Goal: Task Accomplishment & Management: Complete application form

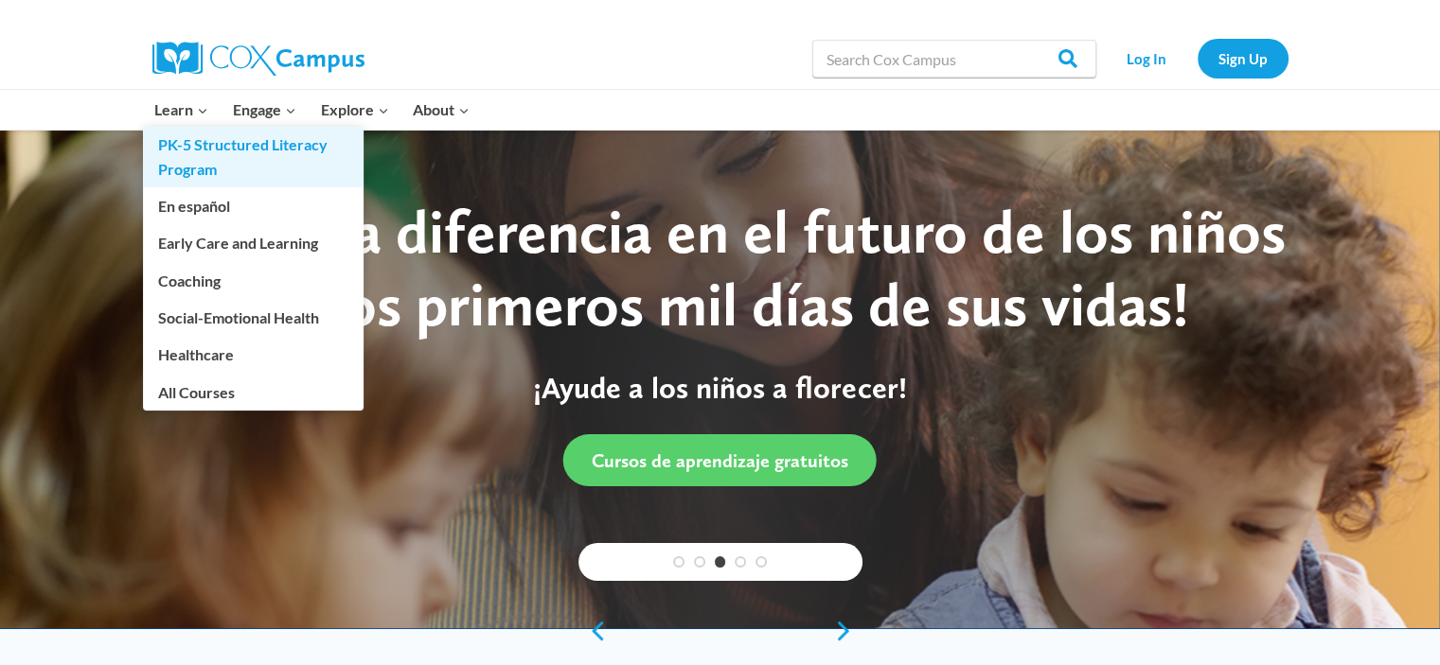
click at [189, 169] on link "PK-5 Structured Literacy Program" at bounding box center [253, 157] width 221 height 61
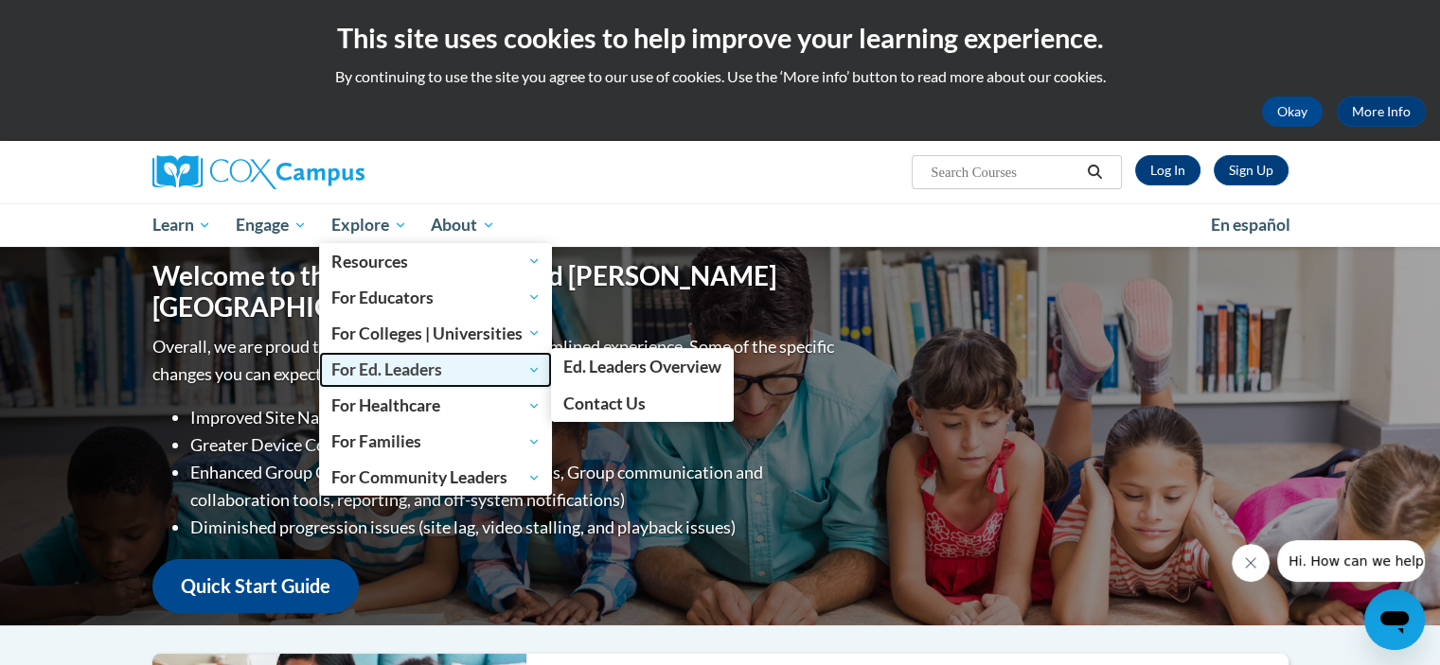
click at [501, 352] on link "For Ed. Leaders" at bounding box center [436, 370] width 234 height 36
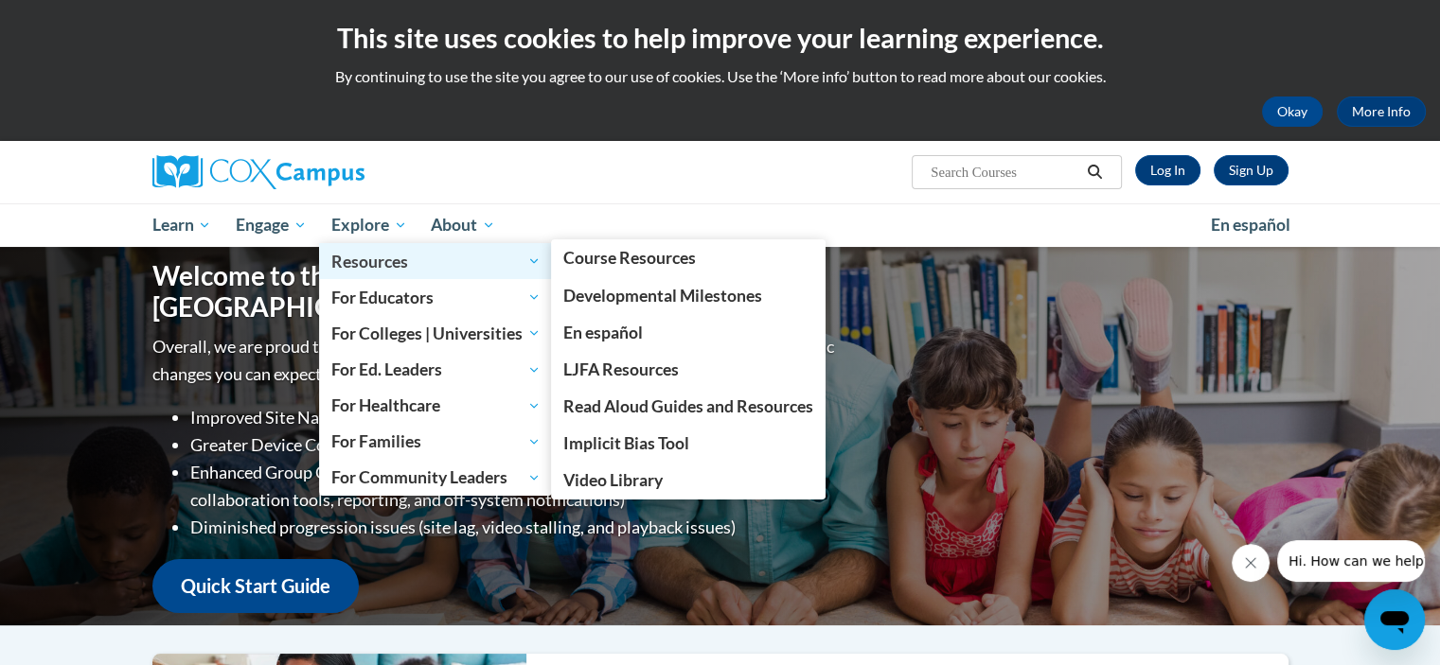
click at [520, 272] on span "Resources" at bounding box center [435, 261] width 209 height 23
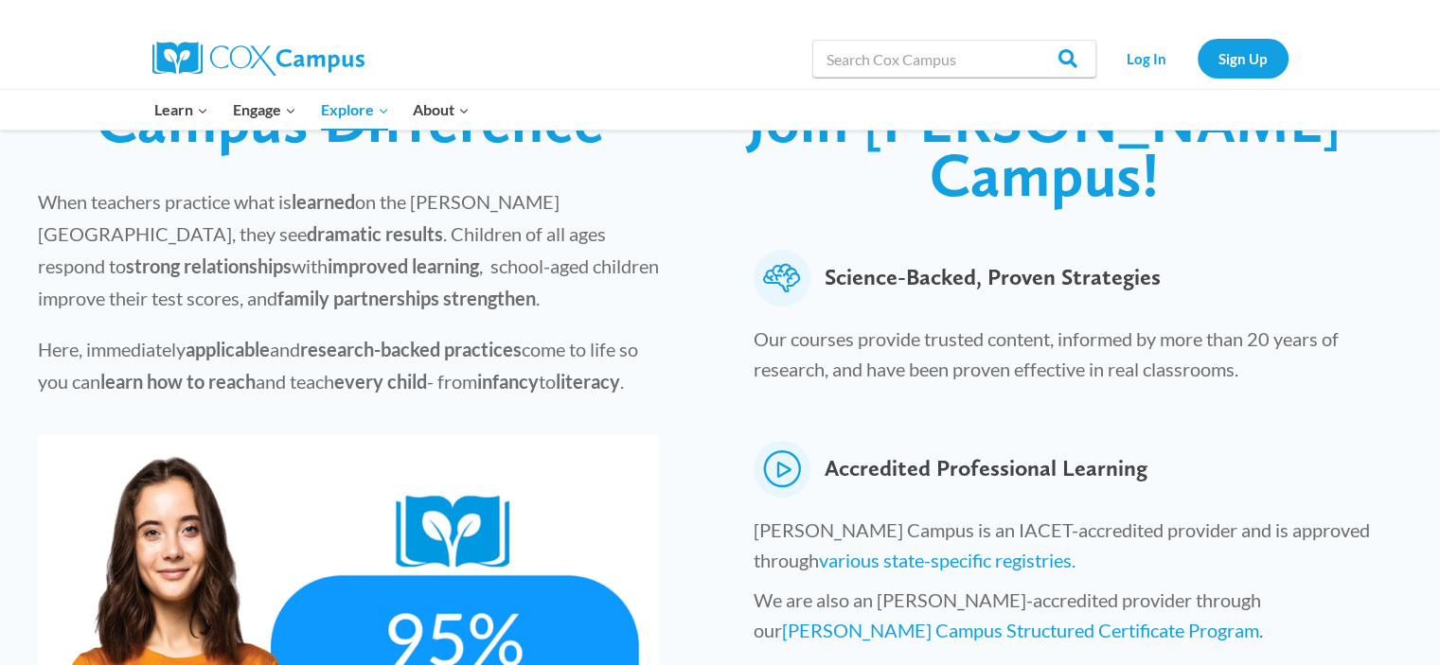
scroll to position [379, 0]
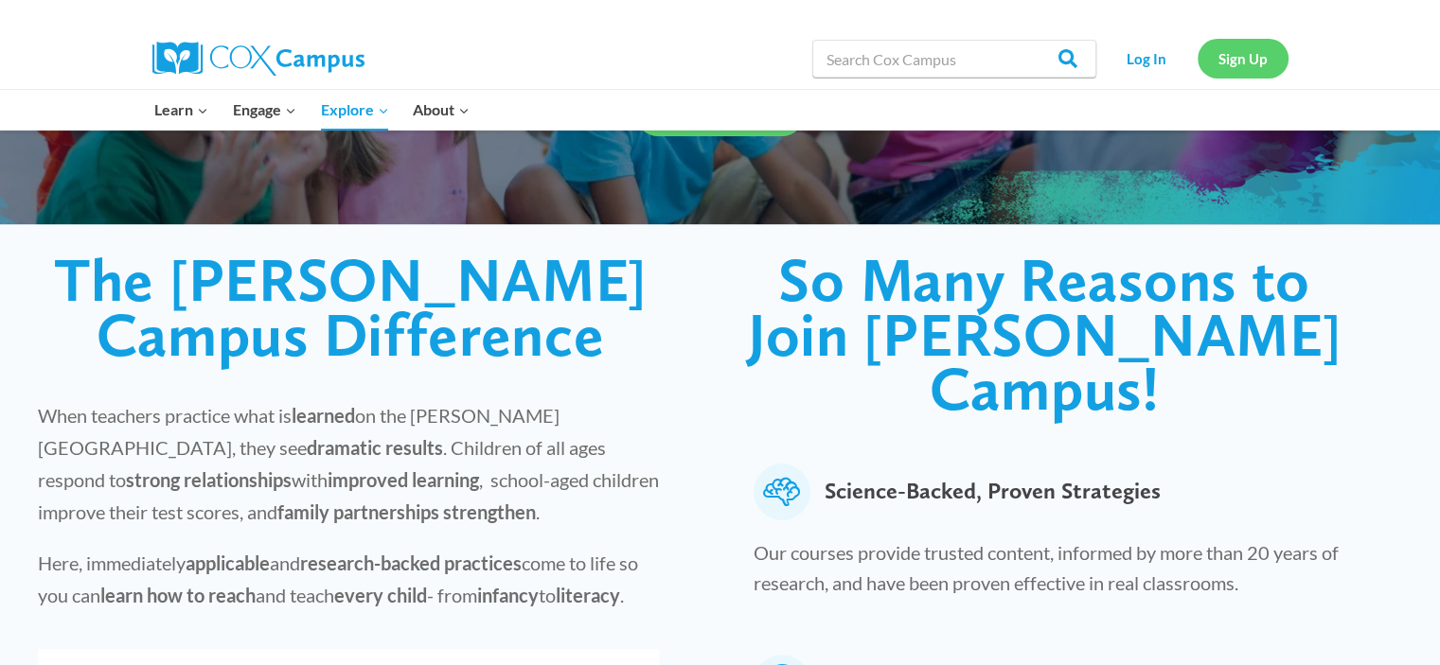
click at [1225, 56] on link "Sign Up" at bounding box center [1242, 58] width 91 height 39
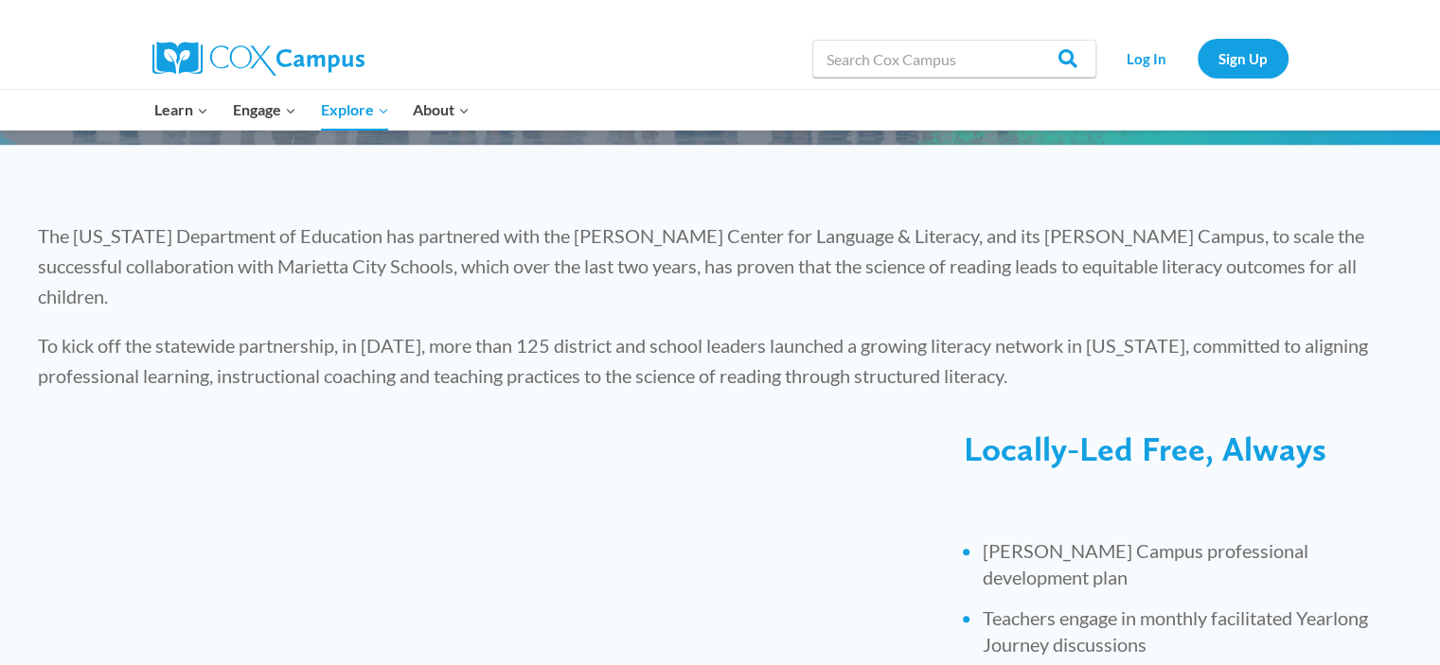
scroll to position [379, 0]
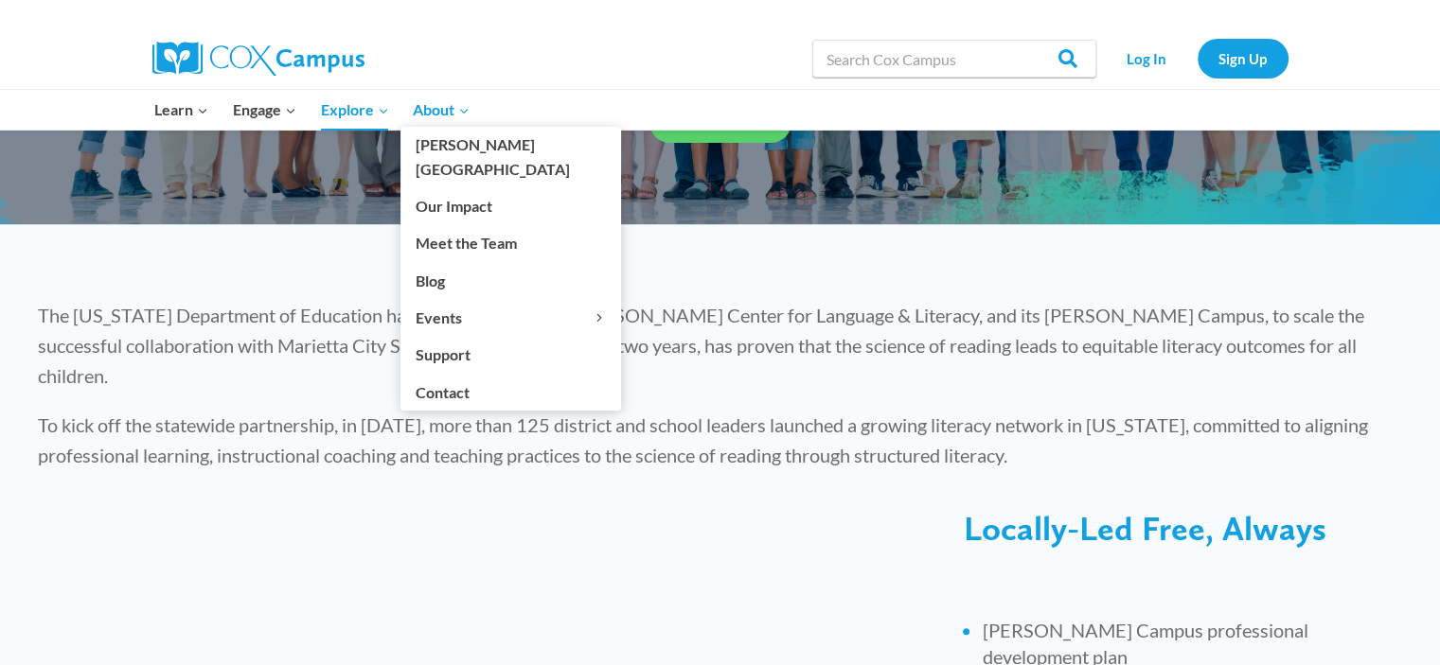
click at [437, 103] on span "About Expand" at bounding box center [441, 109] width 57 height 25
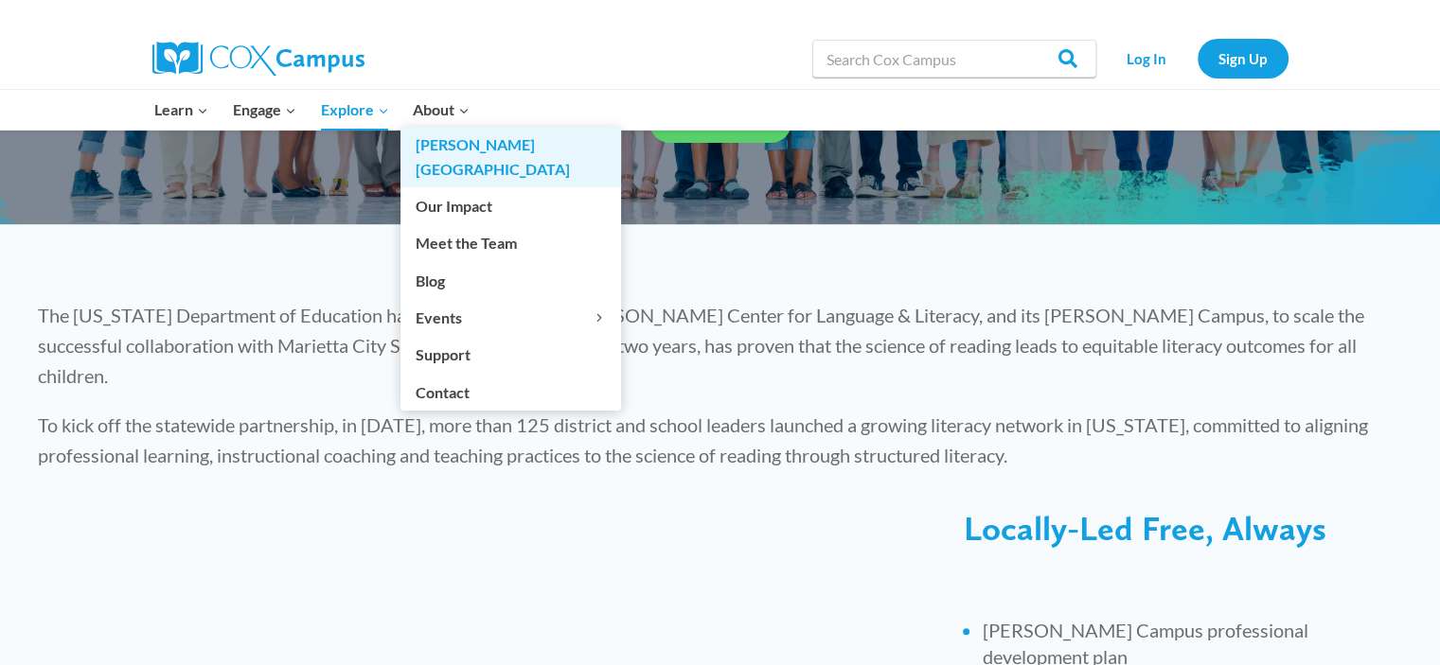
click at [444, 139] on link "[PERSON_NAME][GEOGRAPHIC_DATA]" at bounding box center [510, 157] width 221 height 61
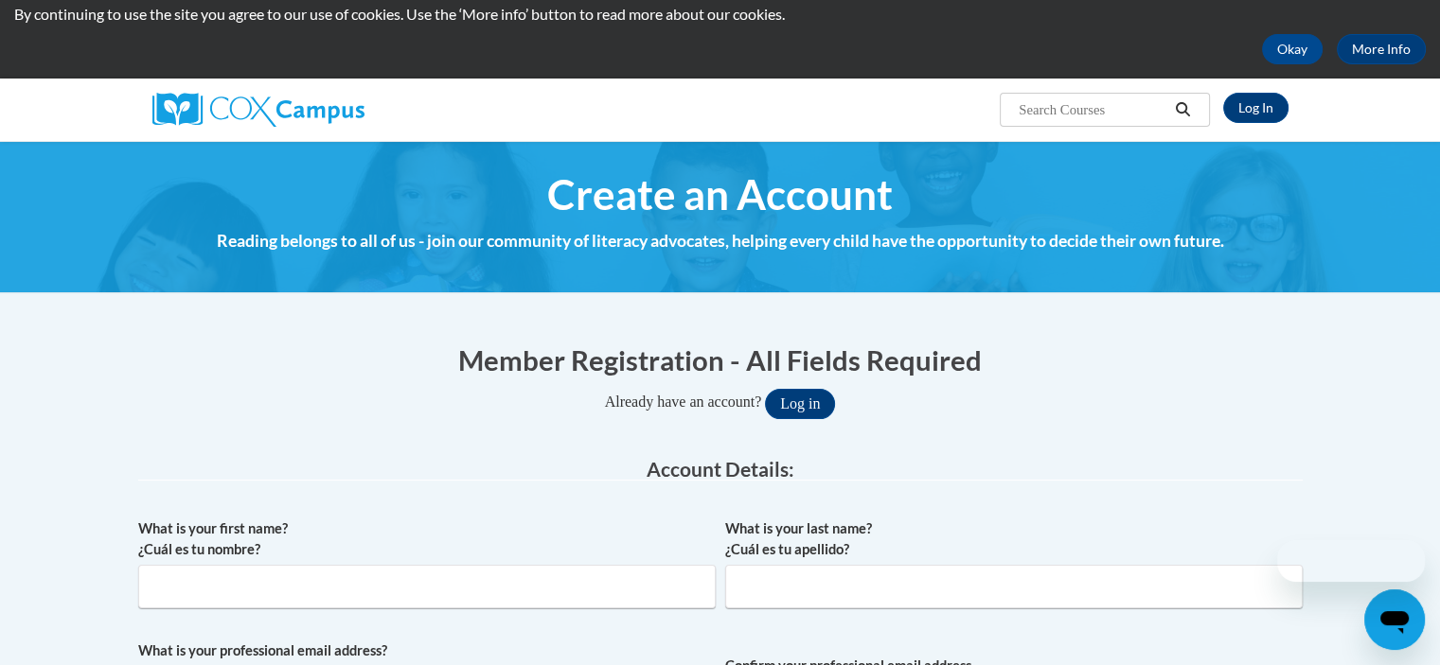
scroll to position [284, 0]
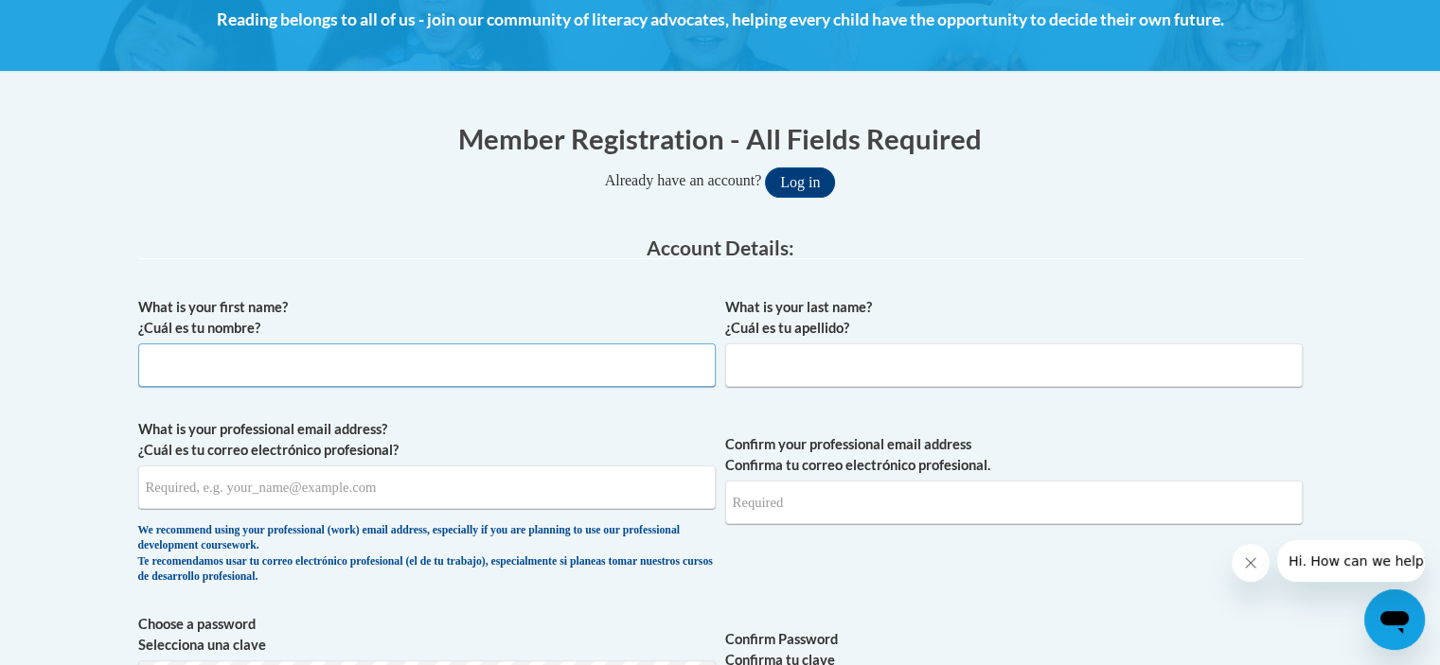
click at [451, 372] on input "What is your first name? ¿Cuál es tu nombre?" at bounding box center [426, 366] width 577 height 44
type input "Mox"
type input "Brown"
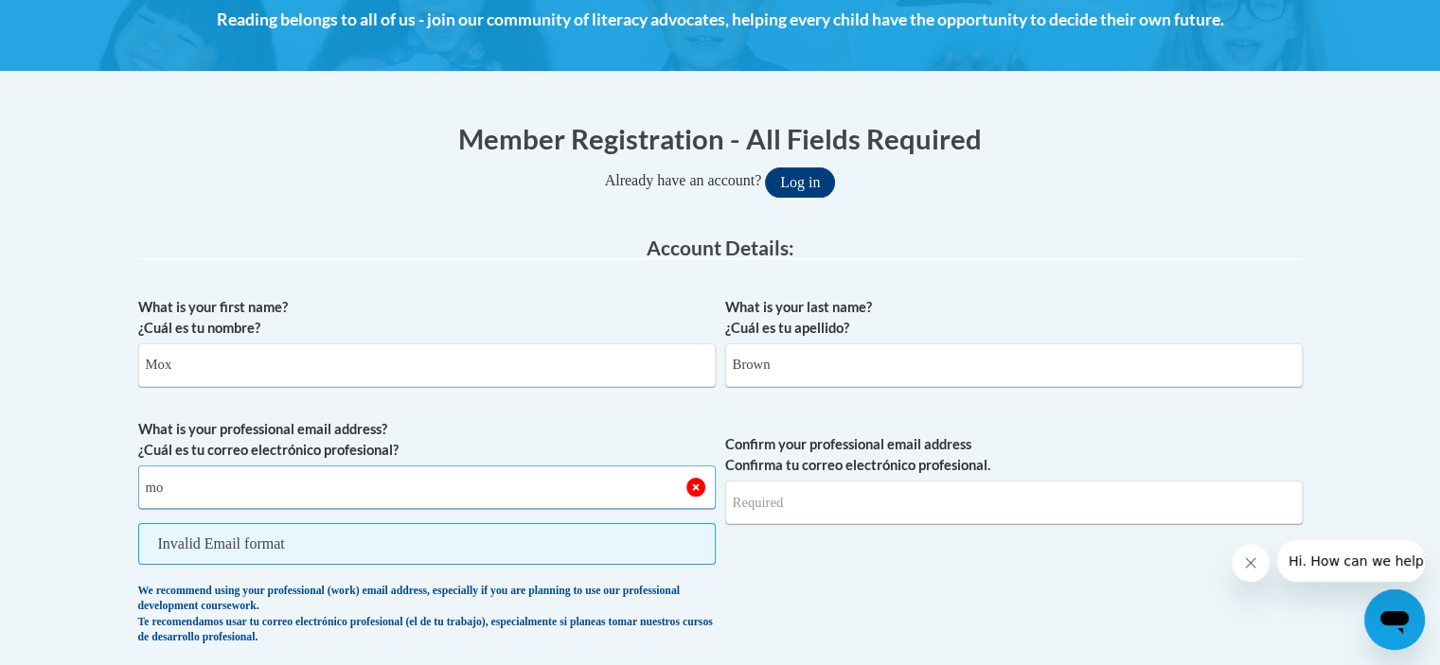
type input "m"
click at [804, 181] on button "Log in" at bounding box center [800, 183] width 70 height 30
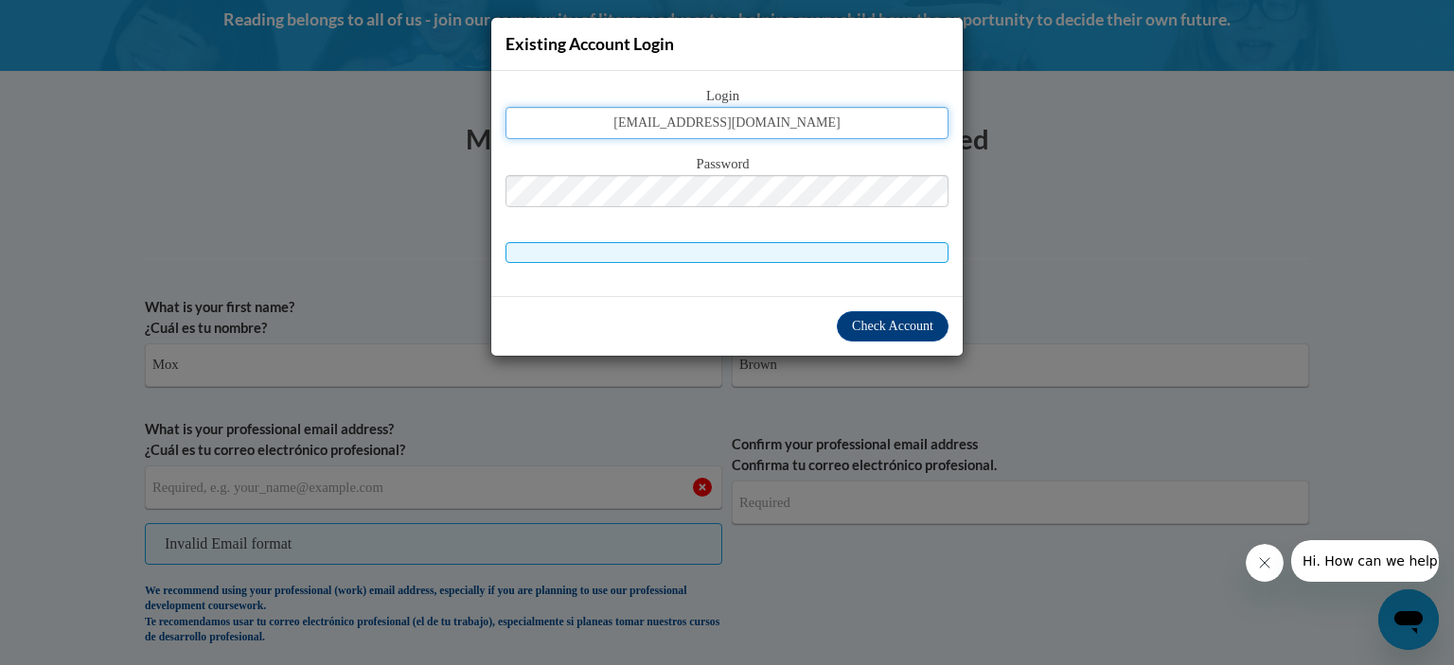
type input "[EMAIL_ADDRESS][DOMAIN_NAME]"
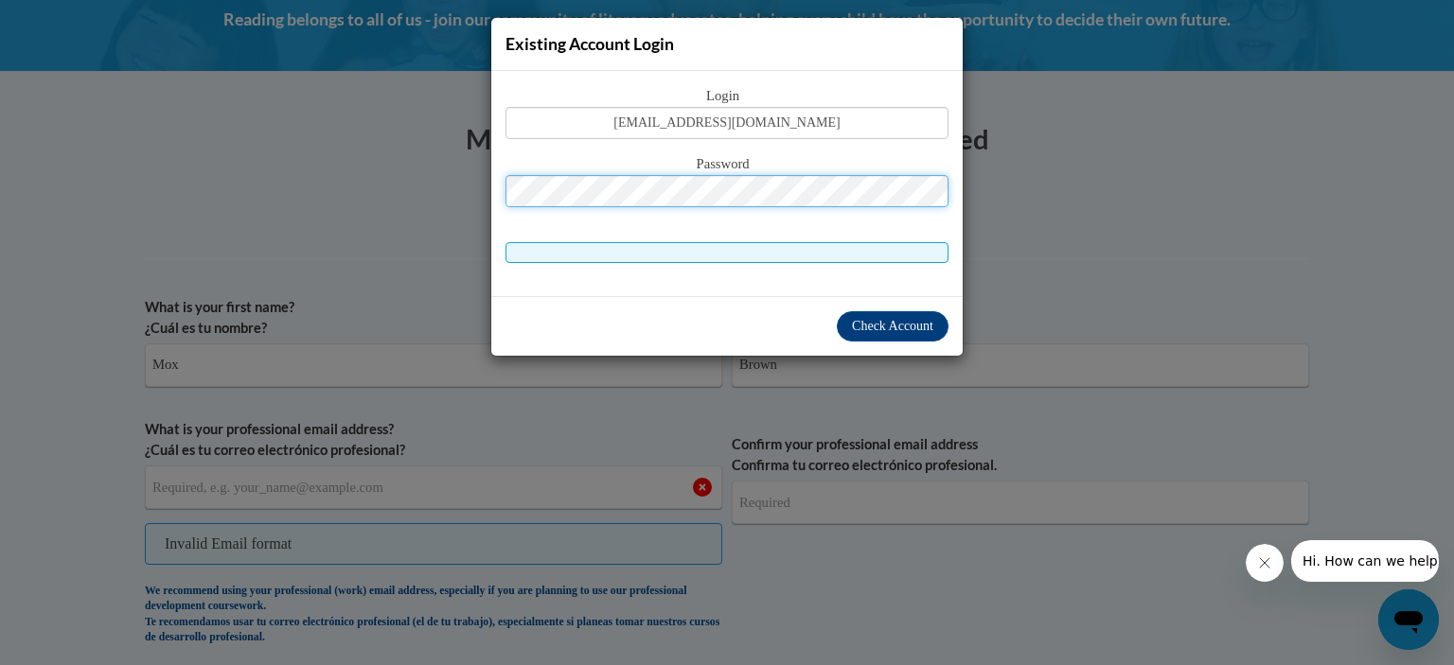
click at [772, 168] on button "Log in" at bounding box center [807, 183] width 70 height 30
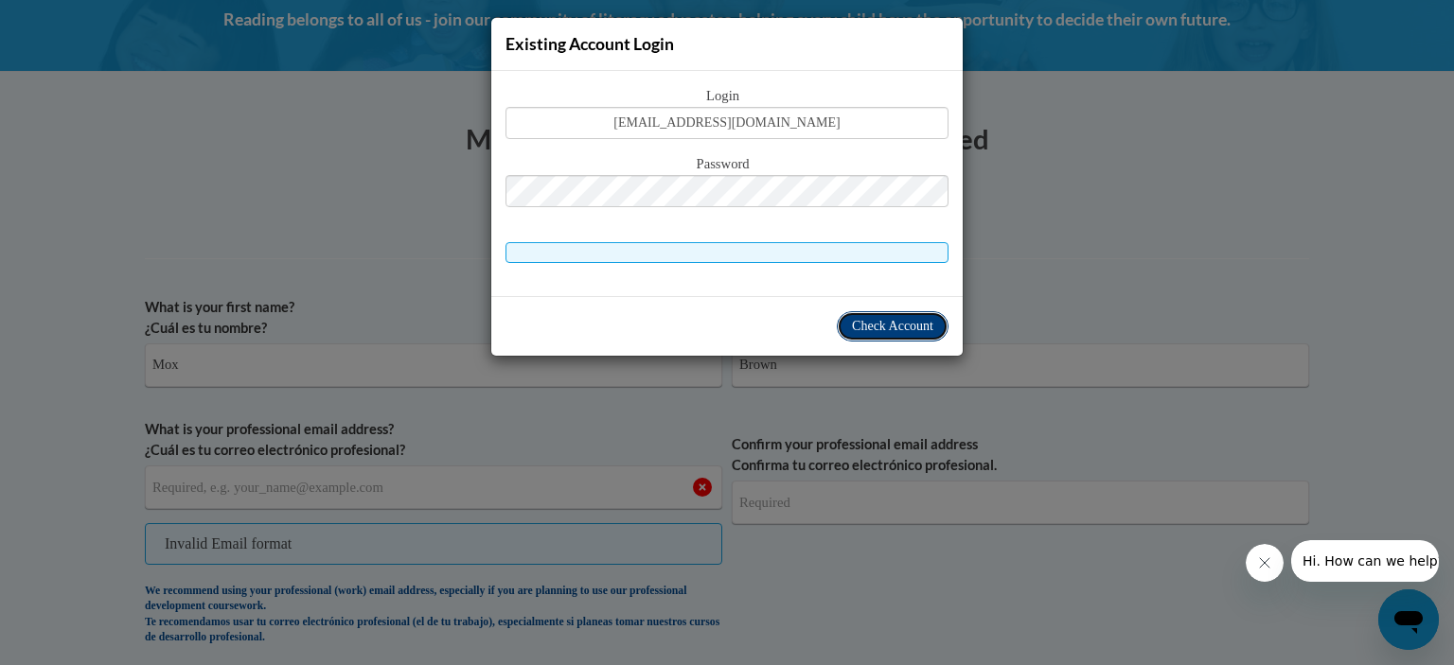
click at [878, 333] on button "Check Account" at bounding box center [893, 326] width 112 height 30
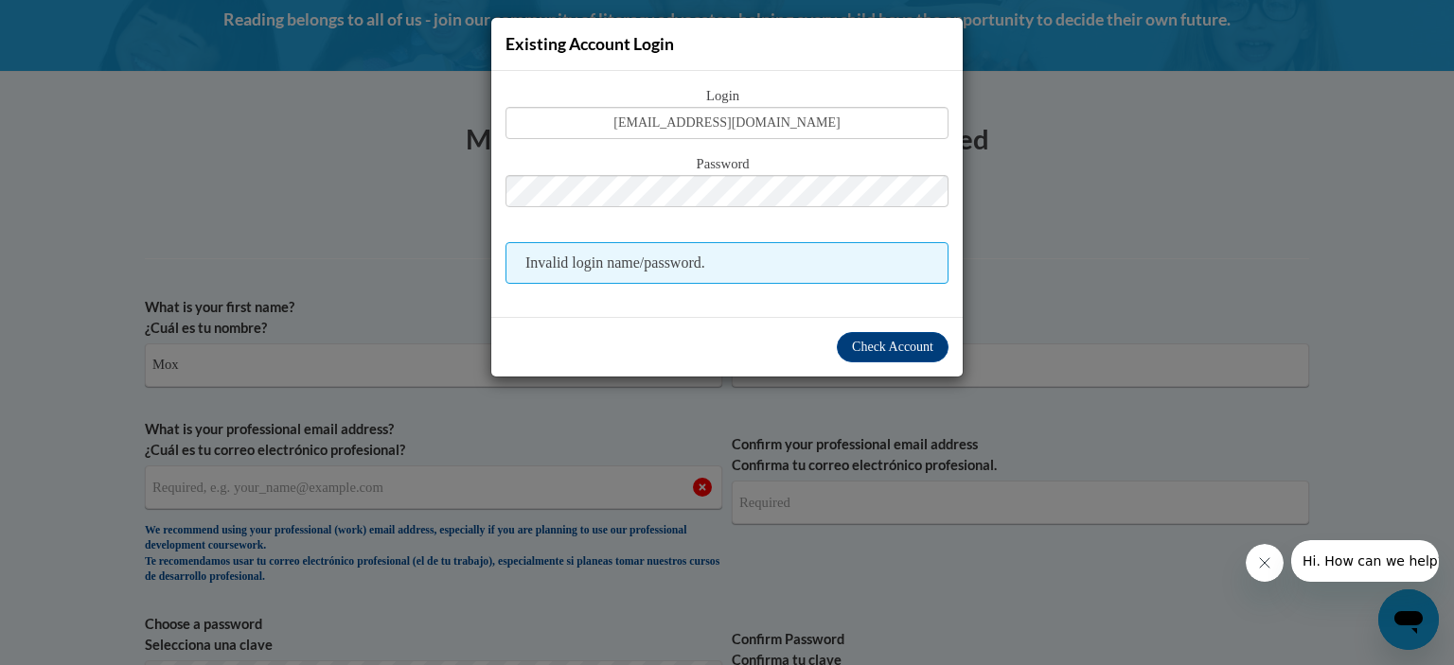
click at [463, 437] on div "Existing Account Login Login mox.brown@fultoncountyga.gov Password Invalid logi…" at bounding box center [727, 332] width 1454 height 665
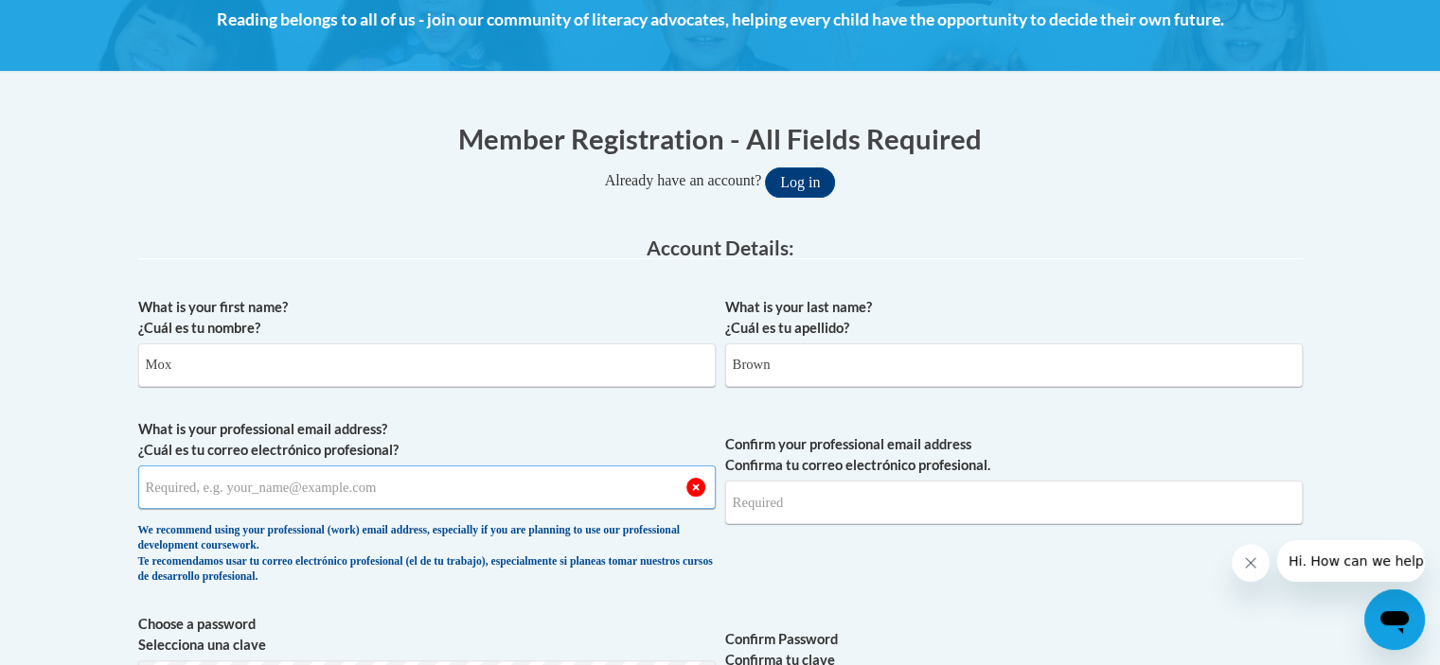
click at [464, 501] on input "What is your professional email address? ¿Cuál es tu correo electrónico profesi…" at bounding box center [426, 488] width 577 height 44
type input "[EMAIL_ADDRESS][DOMAIN_NAME]"
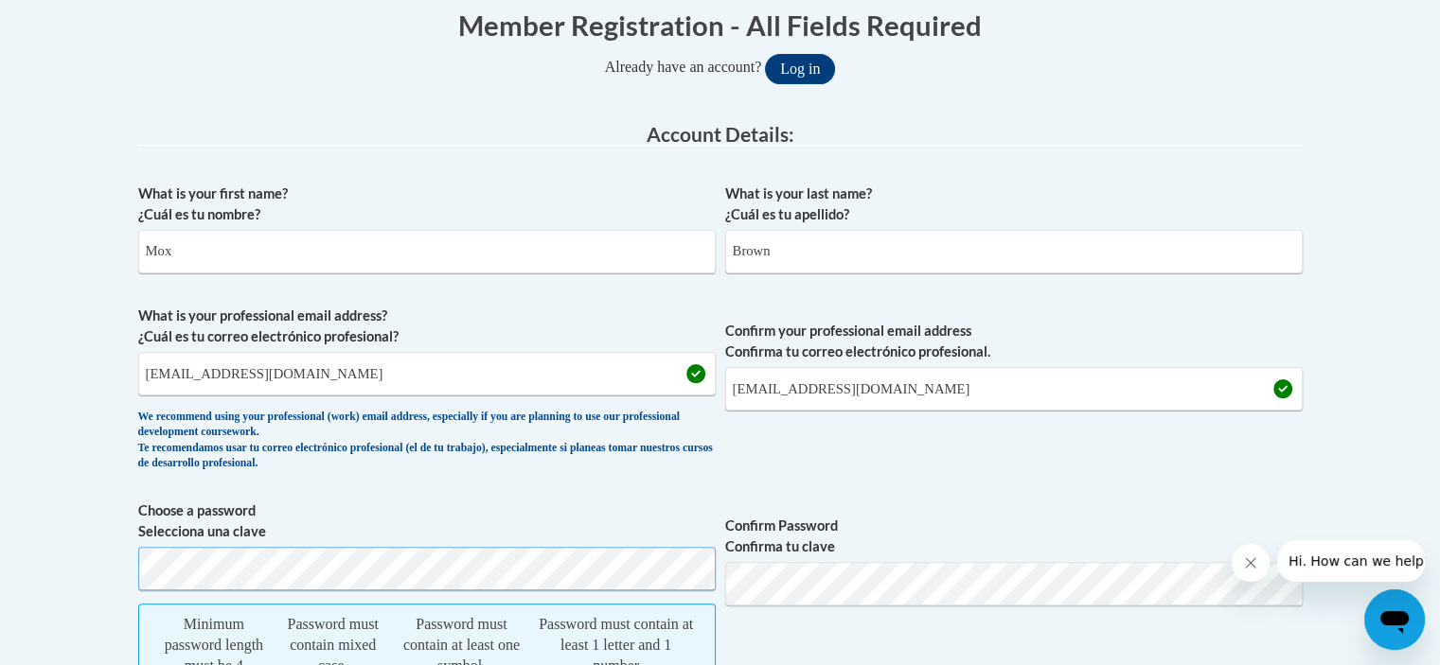
scroll to position [511, 0]
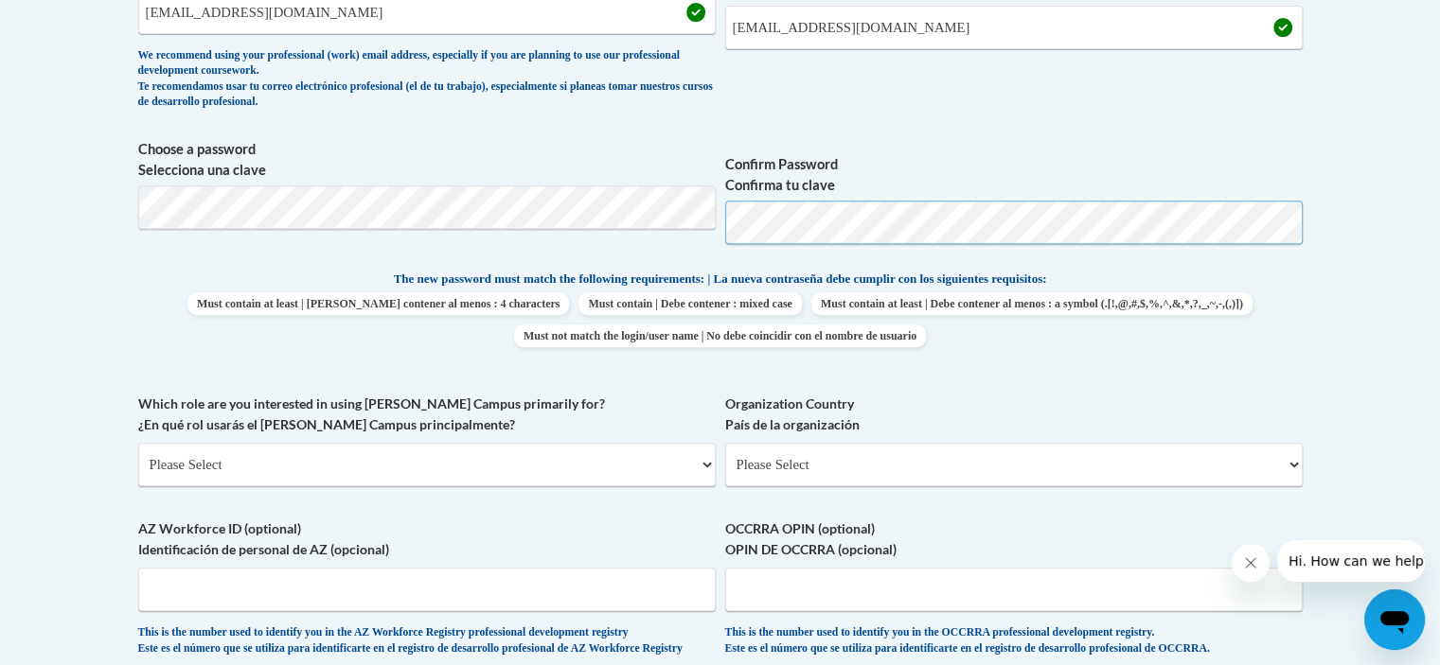
scroll to position [795, 0]
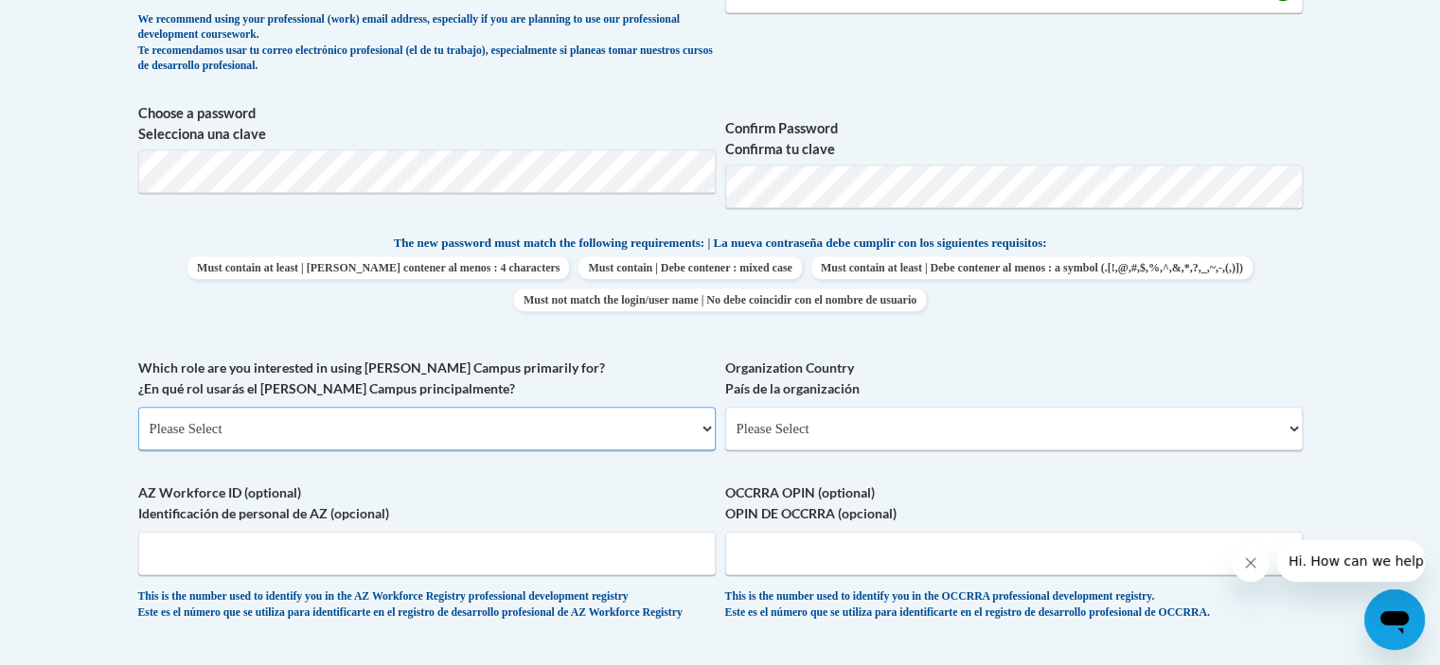
click at [321, 421] on select "Please Select College/University | Colegio/Universidad Community/Nonprofit Part…" at bounding box center [426, 429] width 577 height 44
click at [138, 407] on select "Please Select College/University | Colegio/Universidad Community/Nonprofit Part…" at bounding box center [426, 429] width 577 height 44
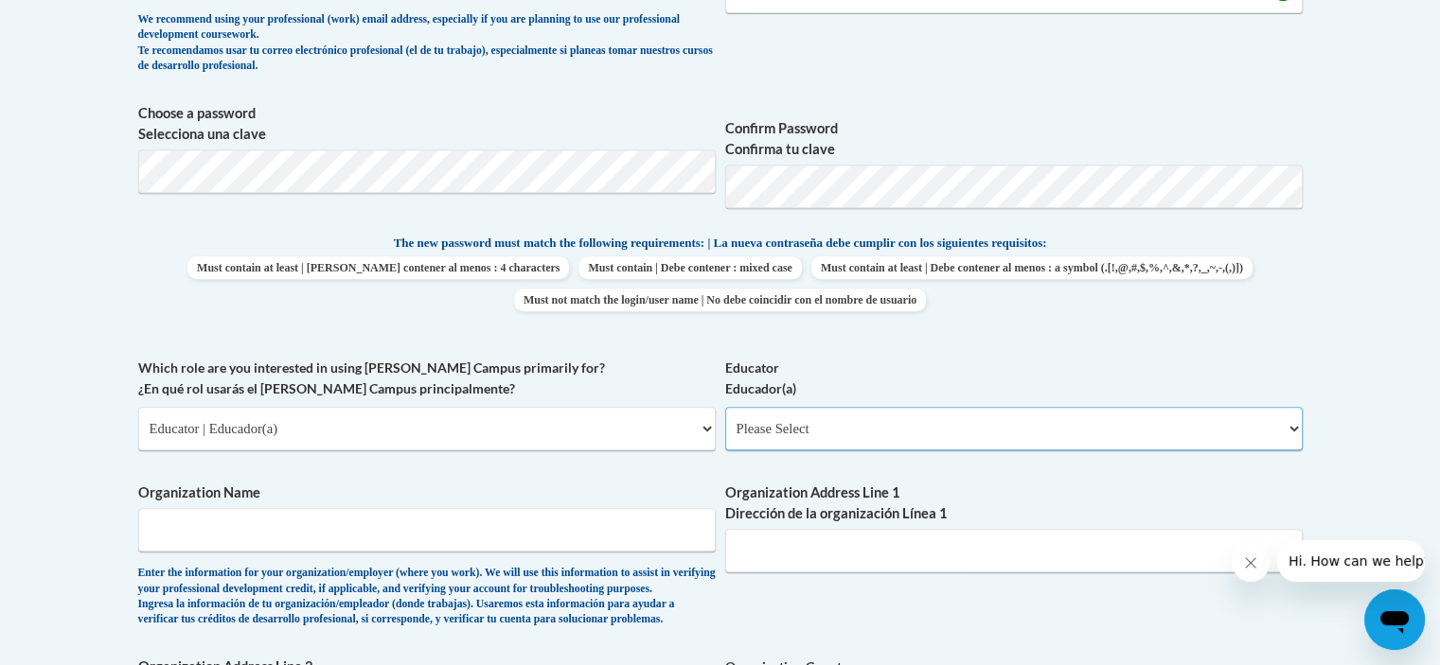
click at [791, 431] on select "Please Select Early Learning/Daycare Teacher/Family Home Care Provider | Maestr…" at bounding box center [1013, 429] width 577 height 44
click at [339, 426] on select "Please Select College/University | Colegio/Universidad Community/Nonprofit Part…" at bounding box center [426, 429] width 577 height 44
click at [138, 407] on select "Please Select College/University | Colegio/Universidad Community/Nonprofit Part…" at bounding box center [426, 429] width 577 height 44
click at [848, 441] on select "Please Select Advocate | Defensor(a) Business/Private Company | Negocio o empre…" at bounding box center [1013, 429] width 577 height 44
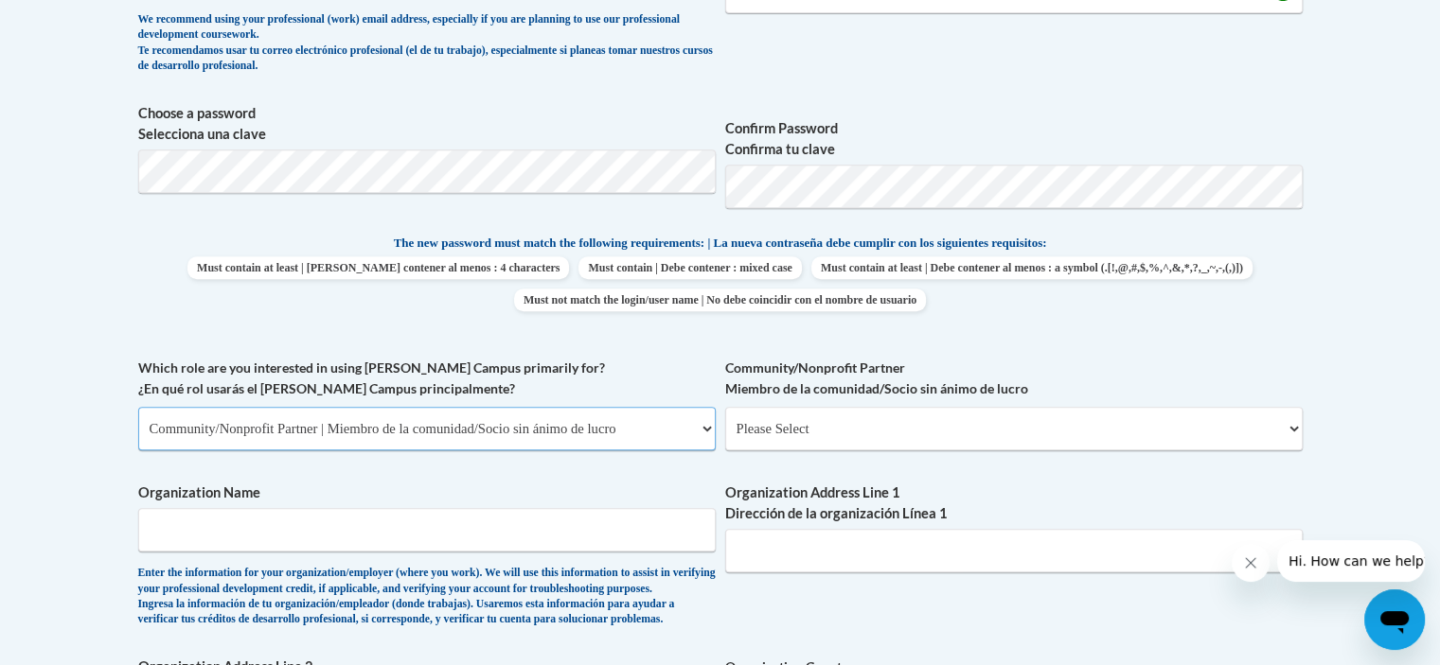
click at [507, 426] on select "Please Select College/University | Colegio/Universidad Community/Nonprofit Part…" at bounding box center [426, 429] width 577 height 44
select select "fbf2d438-af2f-41f8-98f1-81c410e29de3"
click at [138, 407] on select "Please Select College/University | Colegio/Universidad Community/Nonprofit Part…" at bounding box center [426, 429] width 577 height 44
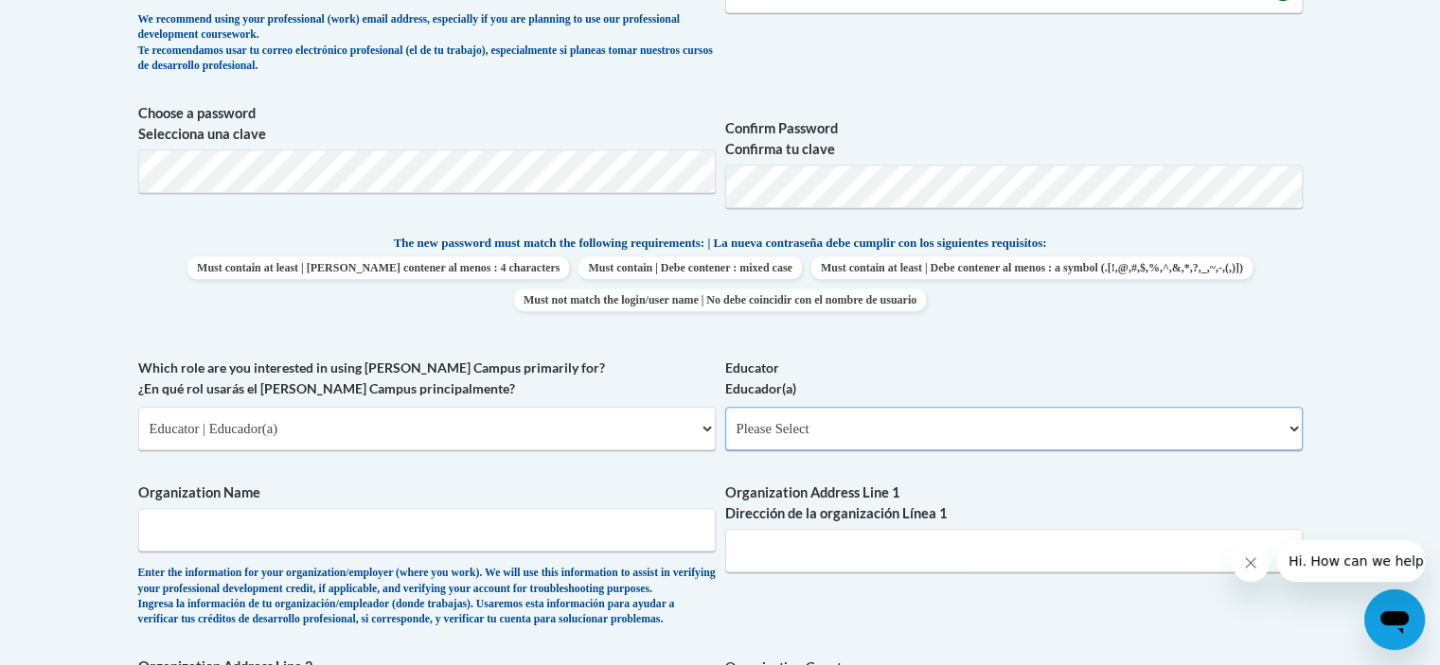
click at [754, 424] on select "Please Select Early Learning/Daycare Teacher/Family Home Care Provider | Maestr…" at bounding box center [1013, 429] width 577 height 44
select select "67563ca1-16dc-4830-a7b3-94a34bed3689"
click at [725, 407] on select "Please Select Early Learning/Daycare Teacher/Family Home Care Provider | Maestr…" at bounding box center [1013, 429] width 577 height 44
click at [412, 538] on input "Organization Name" at bounding box center [426, 530] width 577 height 44
type input "Fulton County Library System"
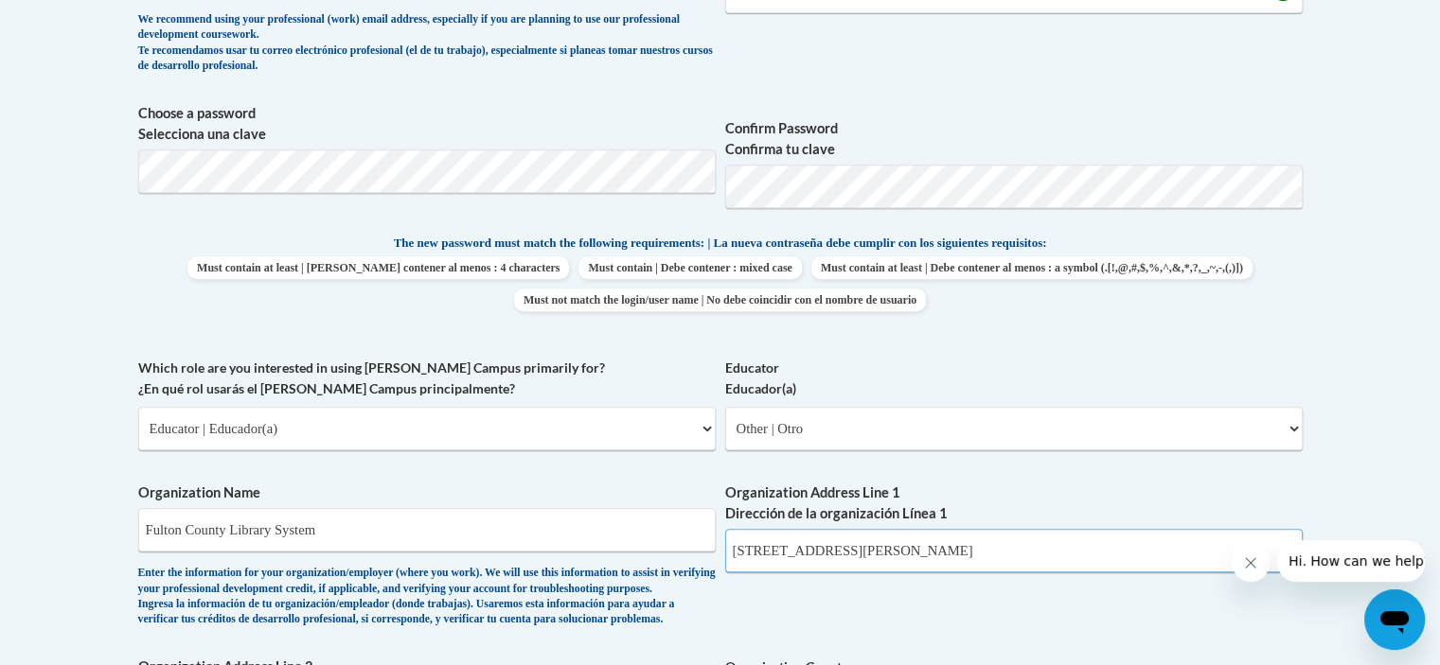
type input "2301 Holcomb Bridge Rd."
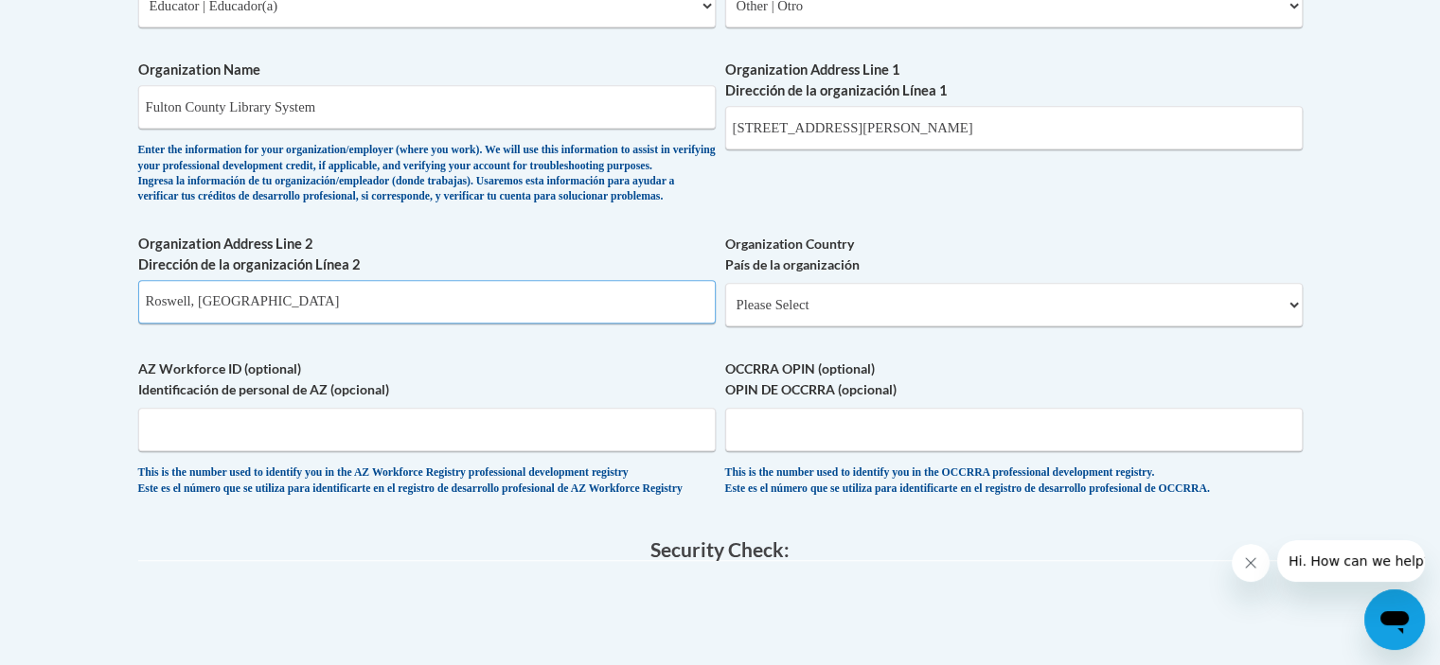
type input "Roswell, GA"
select select "ad49bcad-a171-4b2e-b99c-48b446064914"
select select
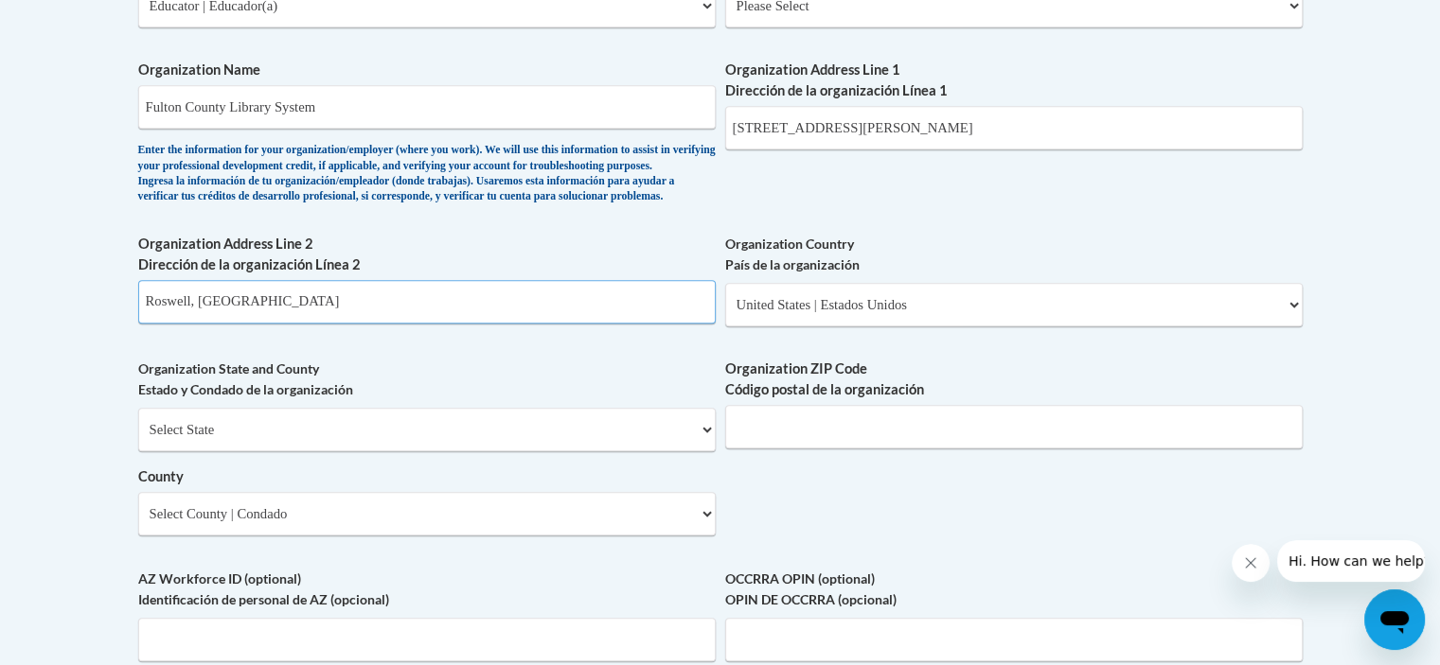
click at [278, 324] on input "Roswell, GA" at bounding box center [426, 302] width 577 height 44
type input "R"
click at [234, 451] on select "Select State Alabama Alaska Arizona Arkansas California Colorado Connecticut De…" at bounding box center [426, 430] width 577 height 44
select select "Georgia"
click at [138, 439] on select "Select State Alabama Alaska Arizona Arkansas California Colorado Connecticut De…" at bounding box center [426, 430] width 577 height 44
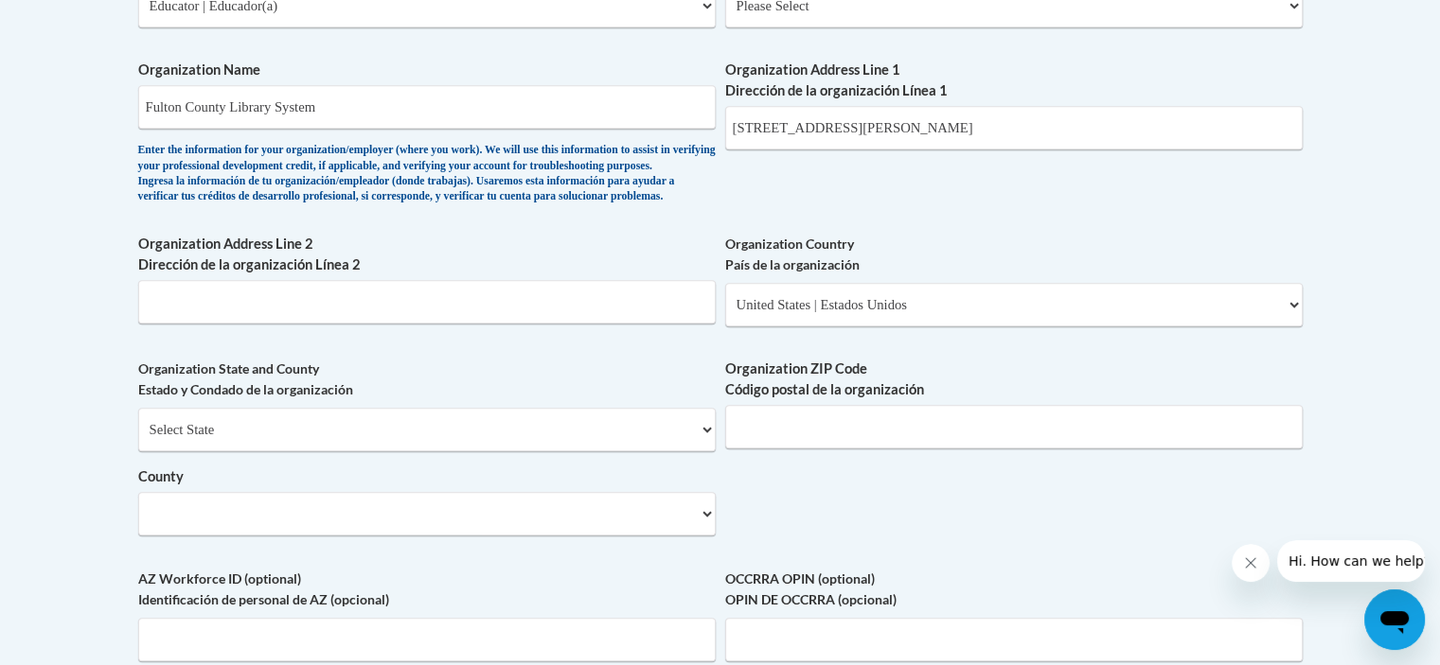
click at [530, 487] on label "County" at bounding box center [426, 477] width 577 height 21
click at [530, 516] on select "County" at bounding box center [426, 514] width 577 height 44
click at [529, 536] on select "County" at bounding box center [426, 514] width 577 height 44
click at [368, 536] on select "County" at bounding box center [426, 514] width 577 height 44
click at [364, 536] on select "County" at bounding box center [426, 514] width 577 height 44
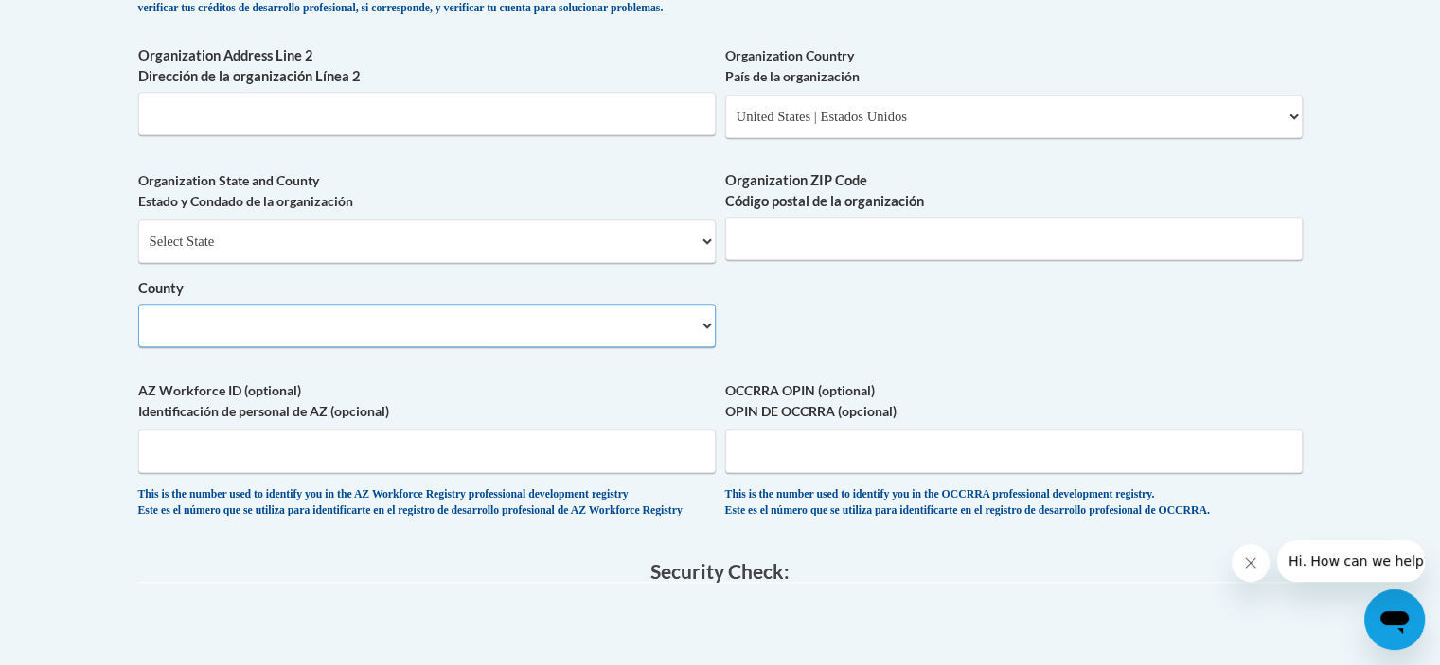
scroll to position [1407, 0]
click at [250, 346] on select "County" at bounding box center [426, 325] width 577 height 44
click at [707, 346] on select "County" at bounding box center [426, 325] width 577 height 44
click at [780, 259] on input "Organization ZIP Code Código postal de la organización" at bounding box center [1013, 238] width 577 height 44
type input "30076"
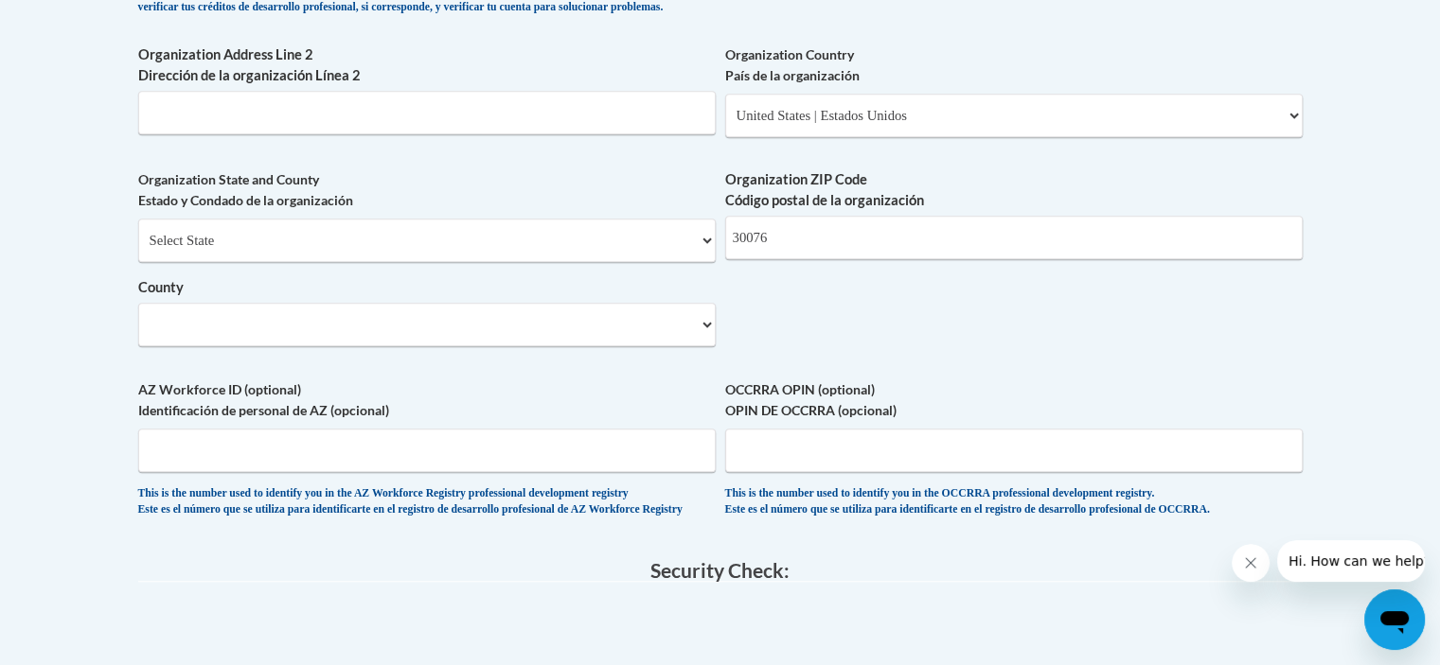
click at [606, 346] on select "County" at bounding box center [426, 325] width 577 height 44
click at [310, 472] on input "AZ Workforce ID (optional) Identificación de personal de AZ (opcional)" at bounding box center [426, 451] width 577 height 44
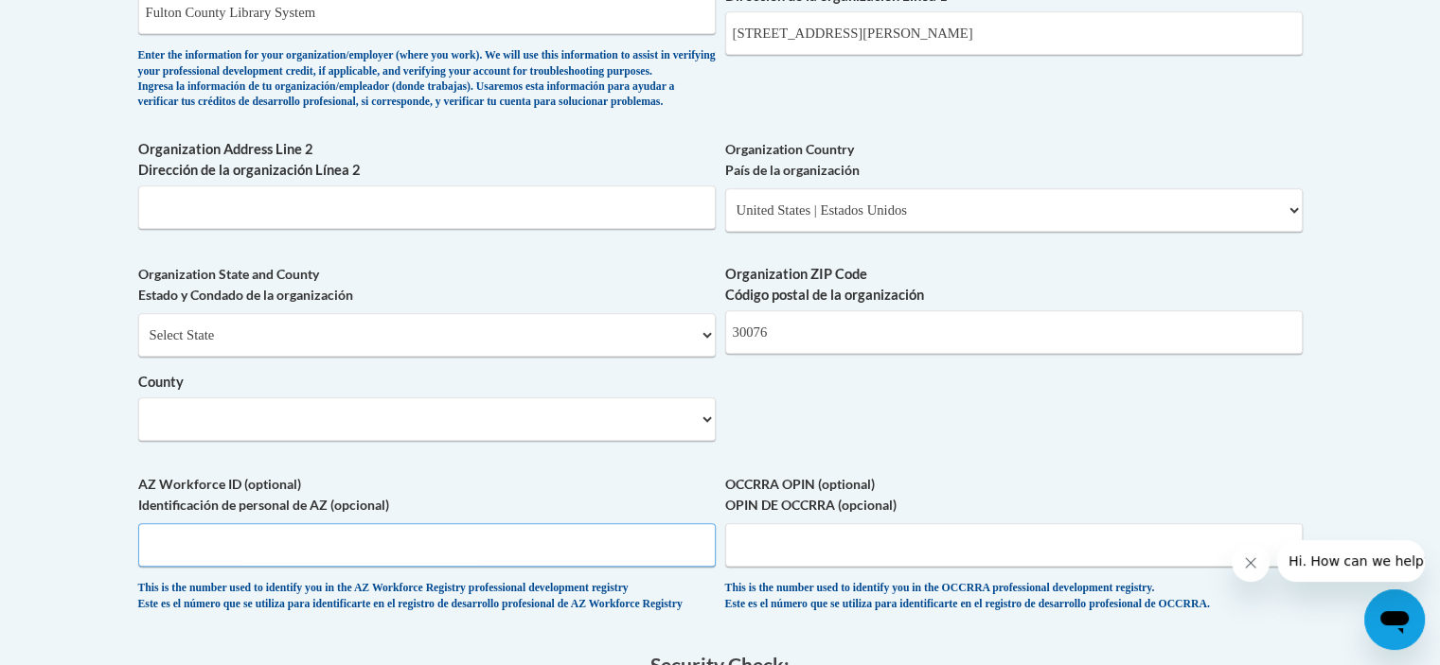
scroll to position [1502, 0]
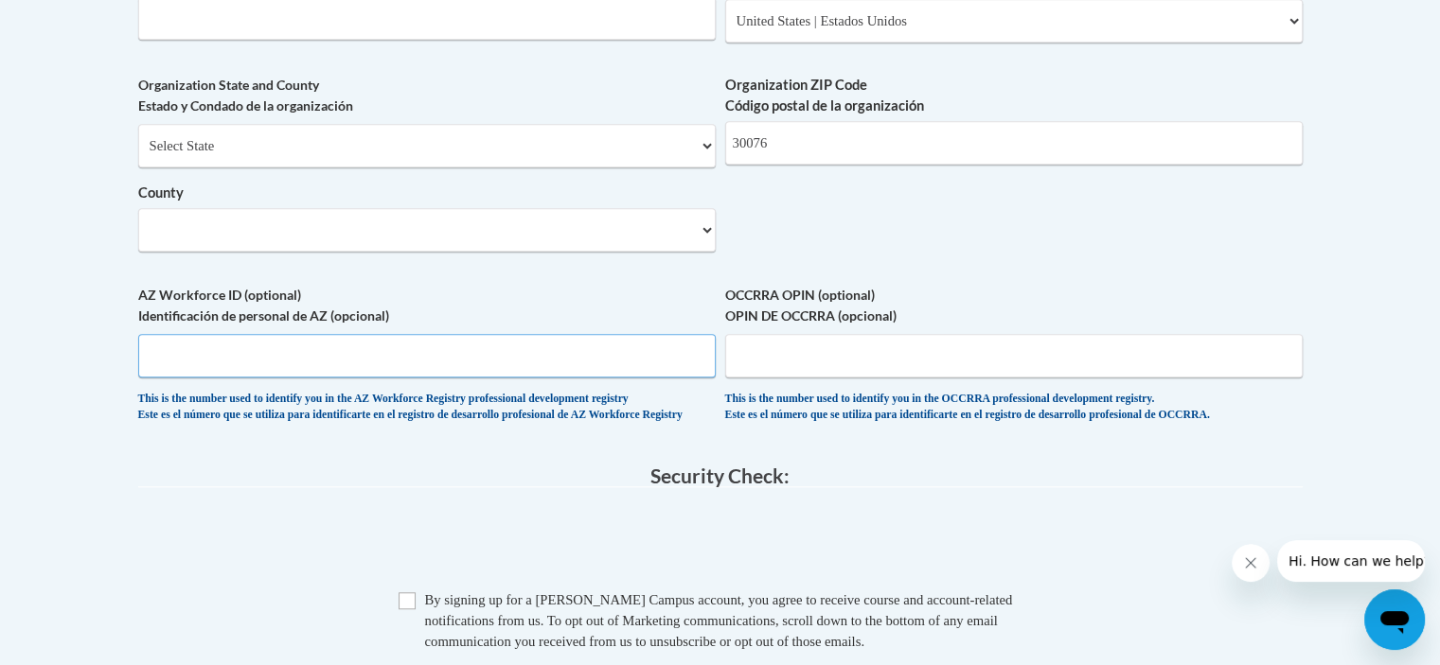
click at [414, 378] on input "AZ Workforce ID (optional) Identificación de personal de AZ (opcional)" at bounding box center [426, 356] width 577 height 44
click at [666, 378] on input "AZ Workforce ID (optional) Identificación de personal de AZ (opcional)" at bounding box center [426, 356] width 577 height 44
click at [817, 378] on input "OCCRRA OPIN (optional) OPIN DE OCCRRA (opcional)" at bounding box center [1013, 356] width 577 height 44
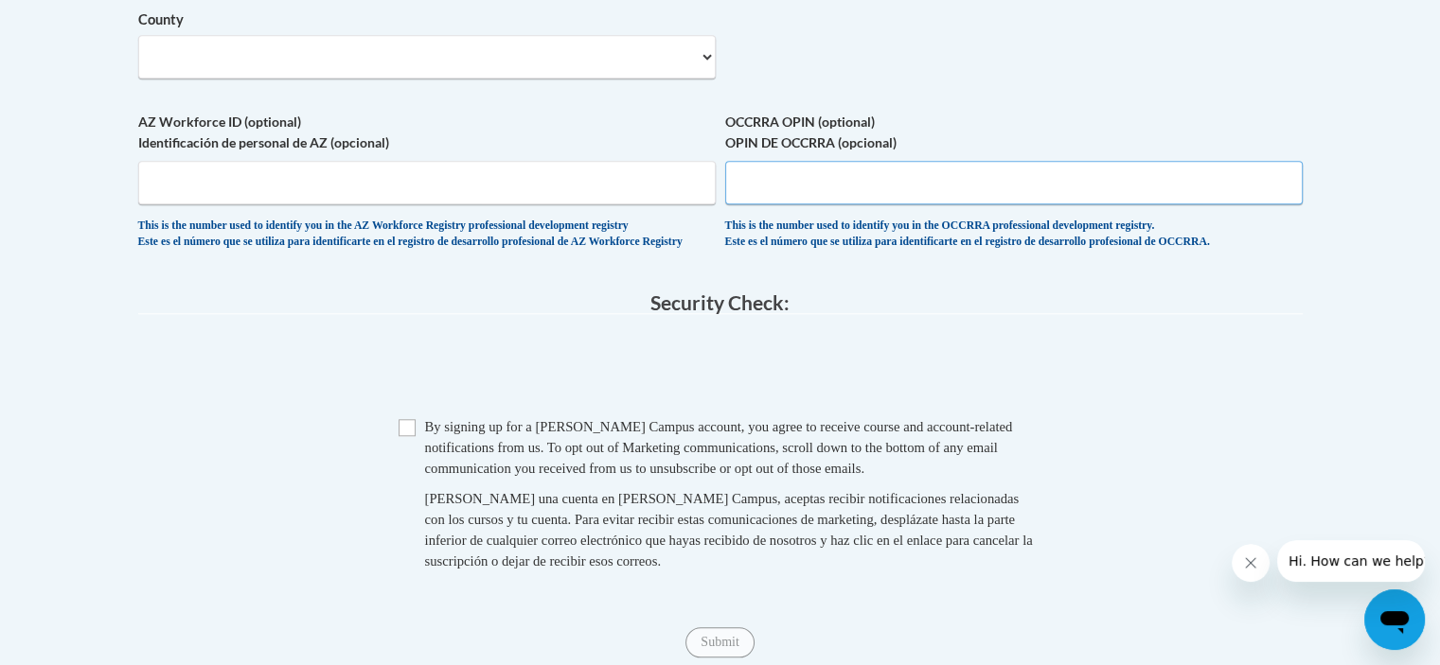
scroll to position [1786, 0]
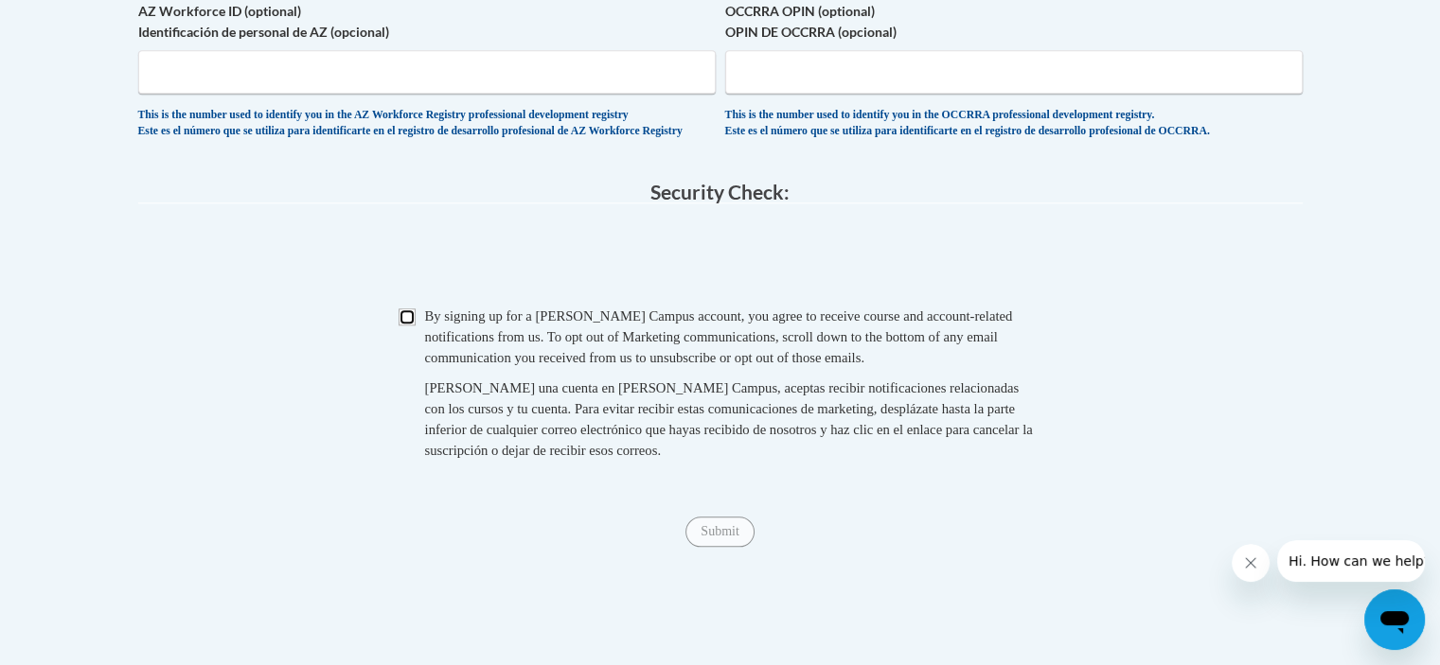
click at [402, 326] on input "Checkbox" at bounding box center [406, 317] width 17 height 17
checkbox input "true"
click at [698, 547] on input "Submit" at bounding box center [719, 532] width 68 height 30
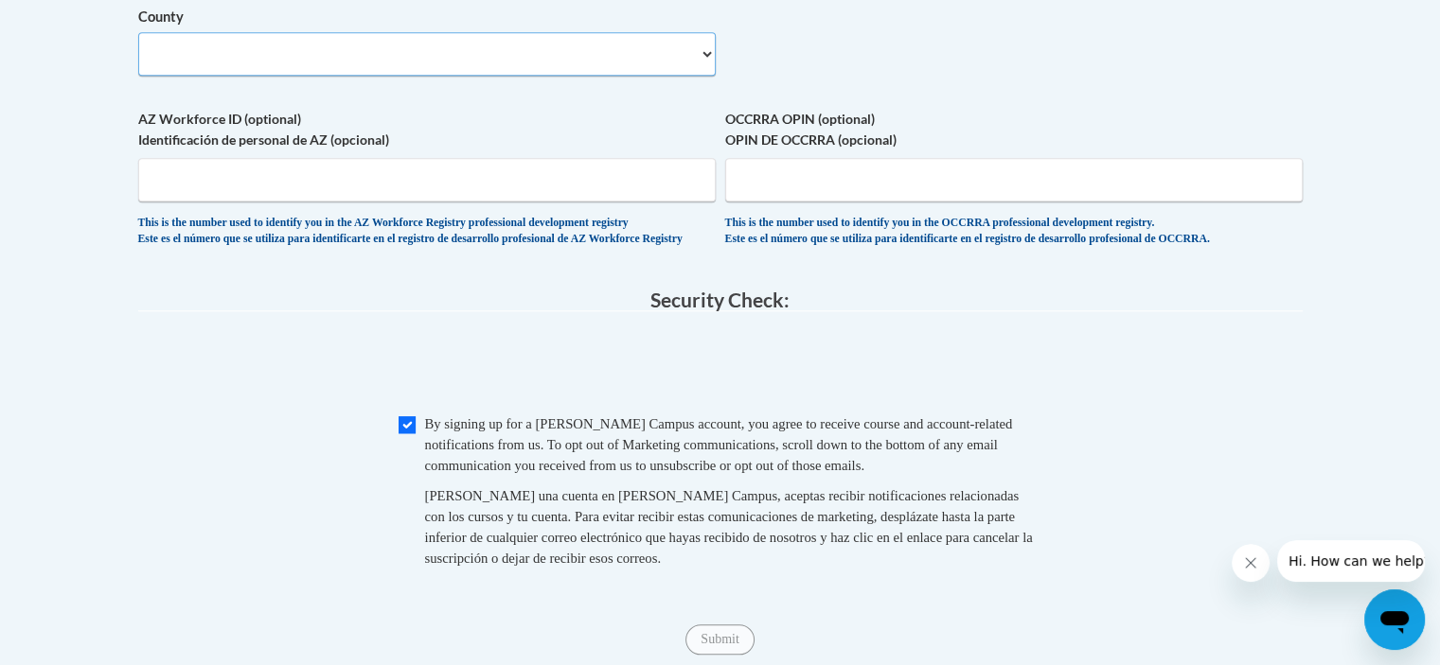
scroll to position [1647, 0]
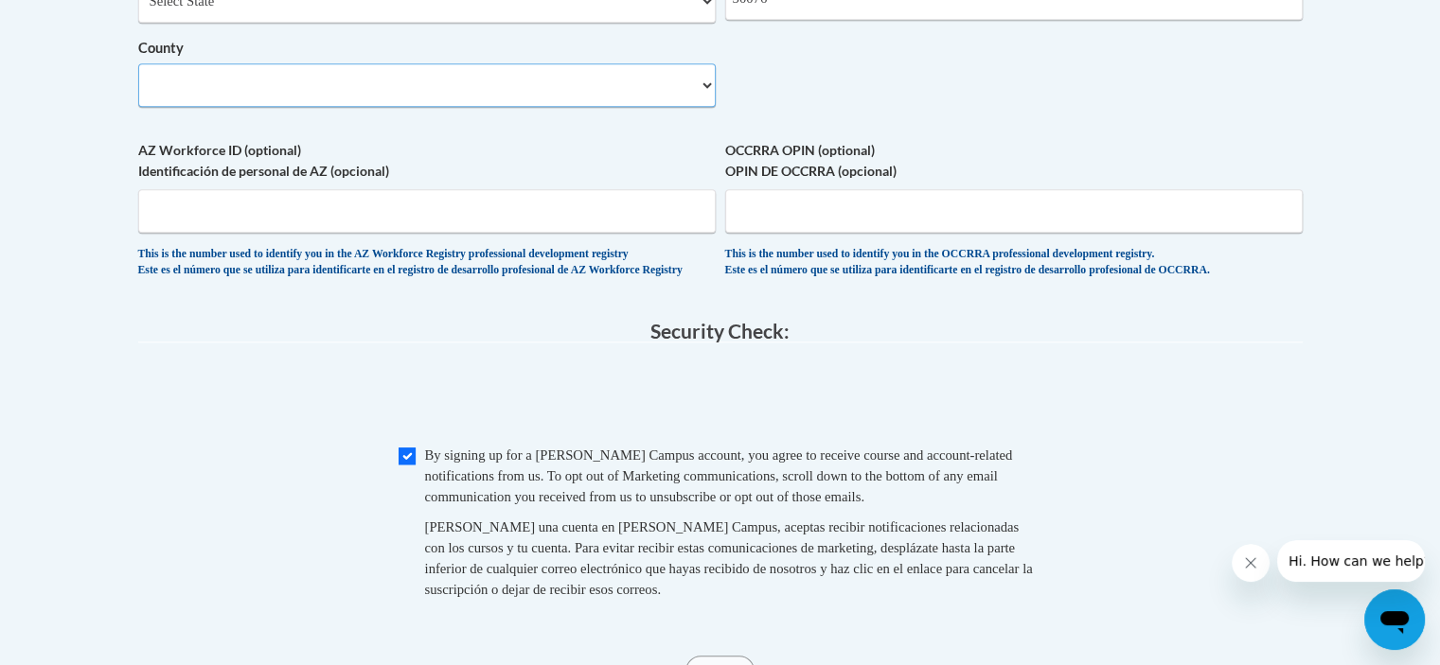
click at [180, 107] on select "County" at bounding box center [426, 85] width 577 height 44
click at [247, 107] on select "County" at bounding box center [426, 85] width 577 height 44
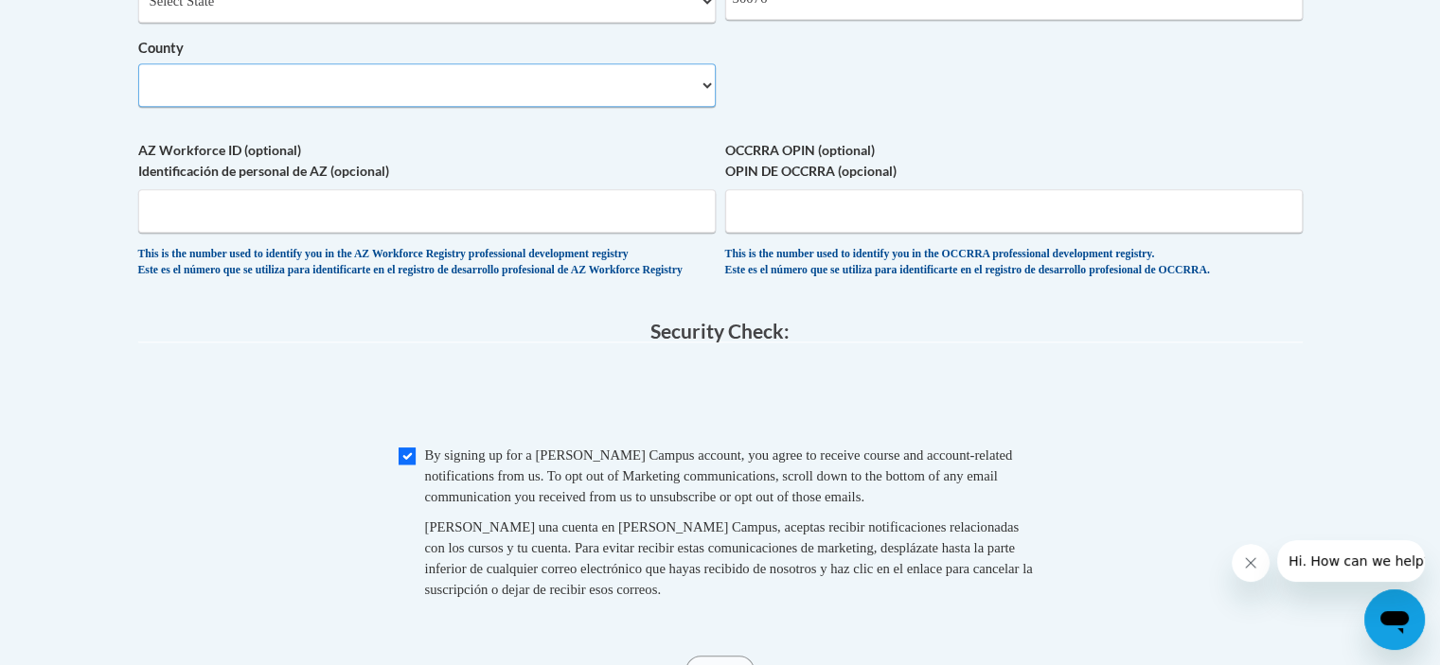
click at [298, 100] on select "County" at bounding box center [426, 85] width 577 height 44
click at [221, 121] on div "Organization State and County Estado y Condado de la organización Select State …" at bounding box center [426, 25] width 577 height 191
click at [524, 107] on select "County" at bounding box center [426, 85] width 577 height 44
click at [138, 95] on select "County" at bounding box center [426, 85] width 577 height 44
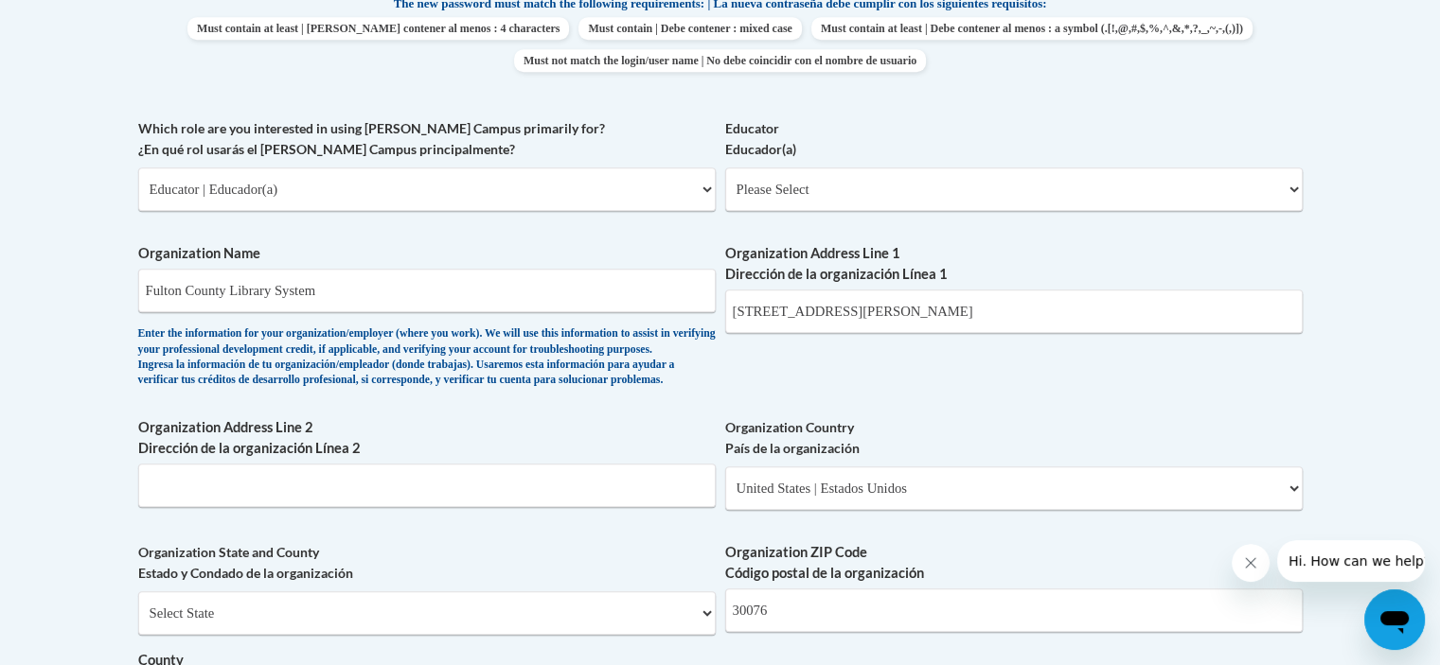
scroll to position [890, 0]
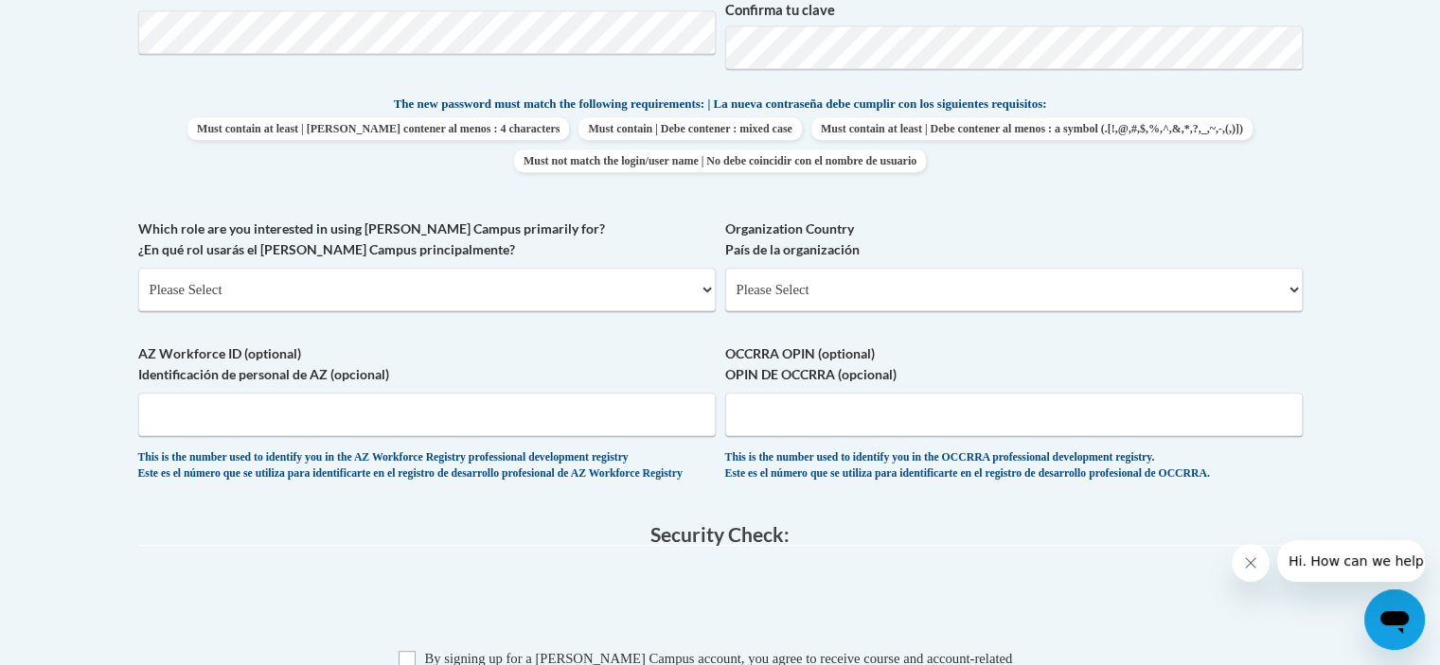
scroll to position [890, 0]
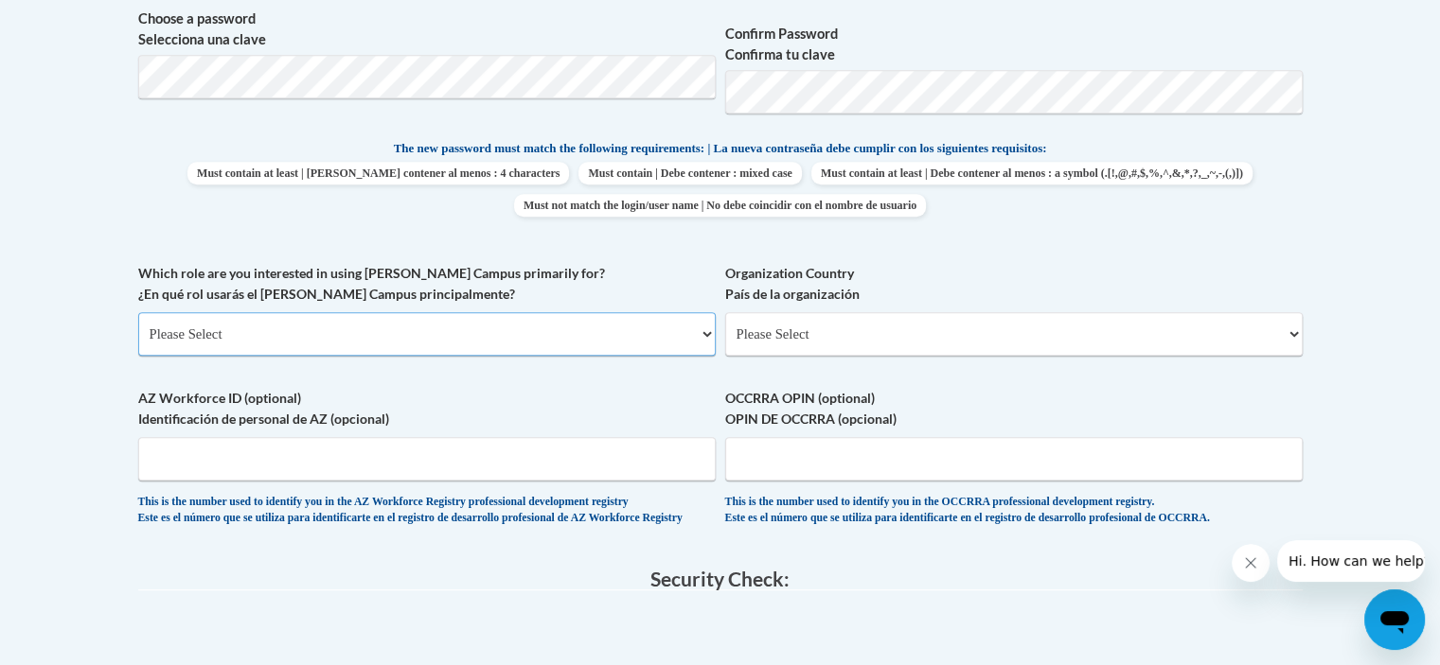
click at [530, 345] on select "Please Select College/University | Colegio/Universidad Community/Nonprofit Part…" at bounding box center [426, 334] width 577 height 44
click at [129, 192] on div "Member Registration - All Fields Required Already have an account? Log in Prefe…" at bounding box center [720, 233] width 1193 height 1477
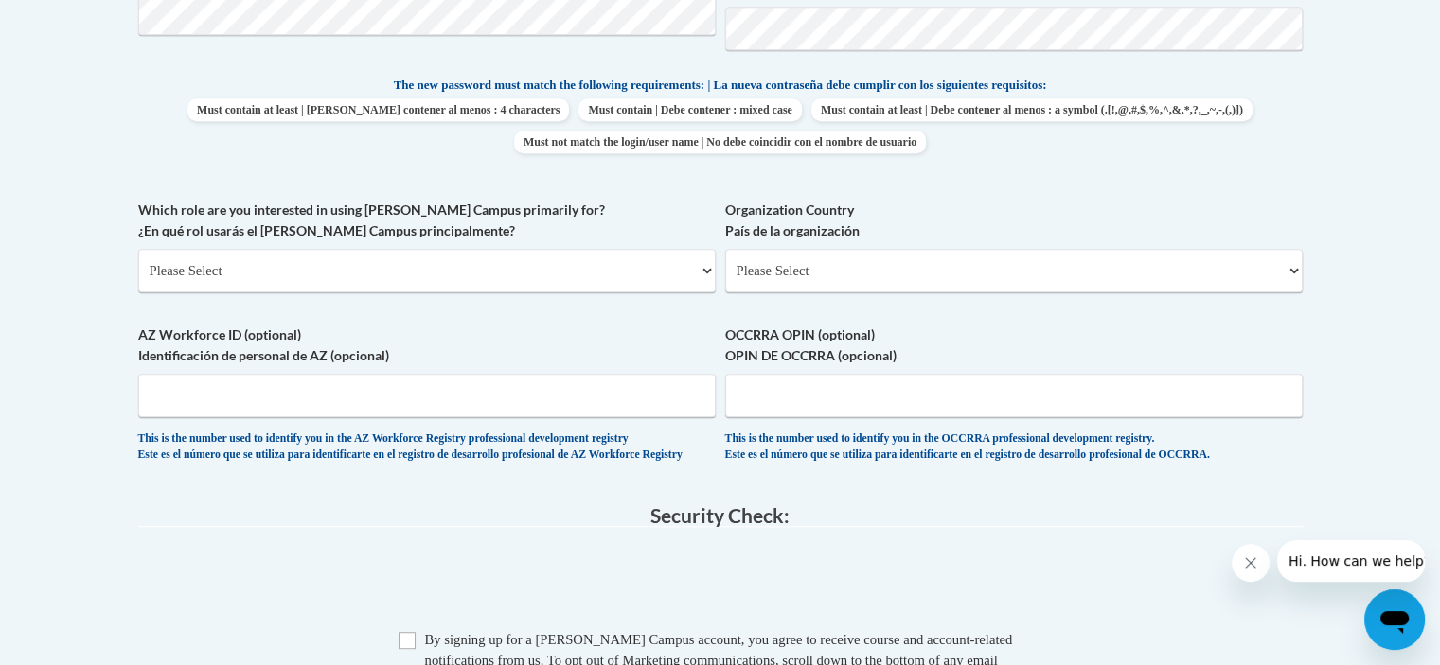
scroll to position [1079, 0]
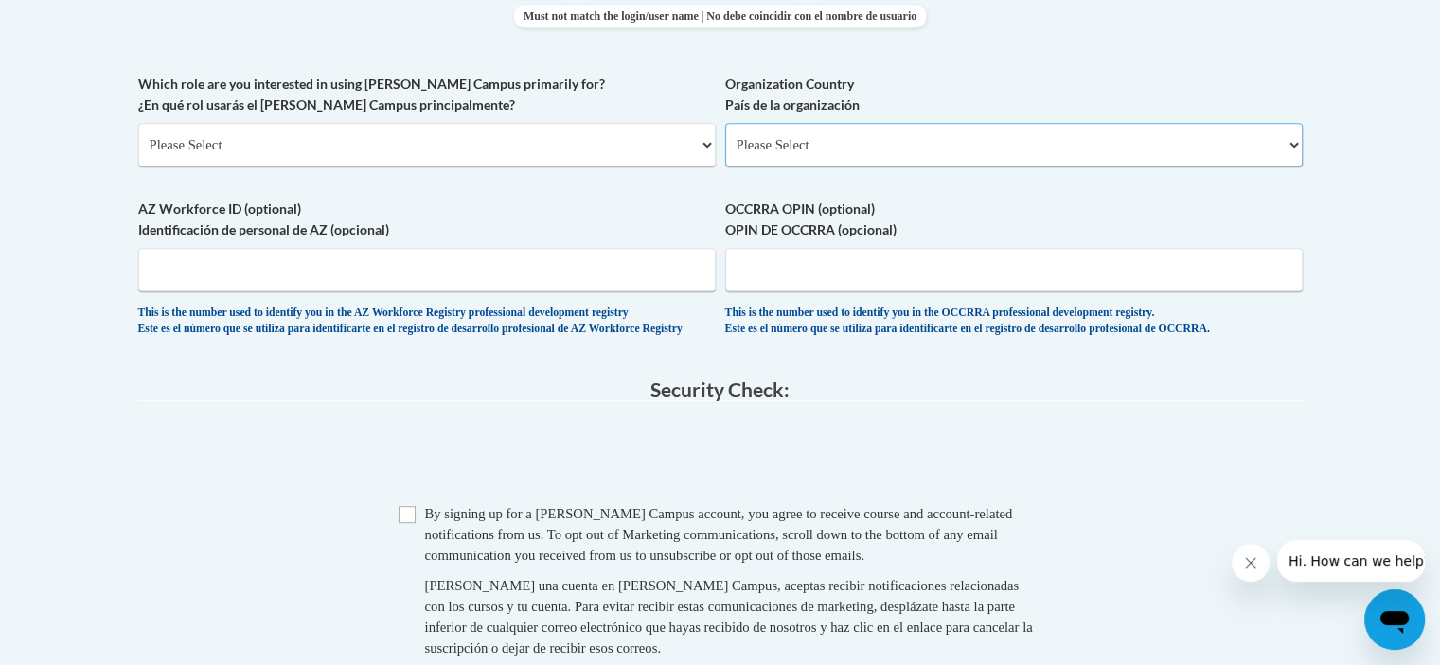
click at [764, 162] on select "Please Select [GEOGRAPHIC_DATA] | [GEOGRAPHIC_DATA] Outside of [GEOGRAPHIC_DATA…" at bounding box center [1013, 145] width 577 height 44
select select "ad49bcad-a171-4b2e-b99c-48b446064914"
click at [725, 123] on select "Please Select [GEOGRAPHIC_DATA] | [GEOGRAPHIC_DATA] Outside of [GEOGRAPHIC_DATA…" at bounding box center [1013, 145] width 577 height 44
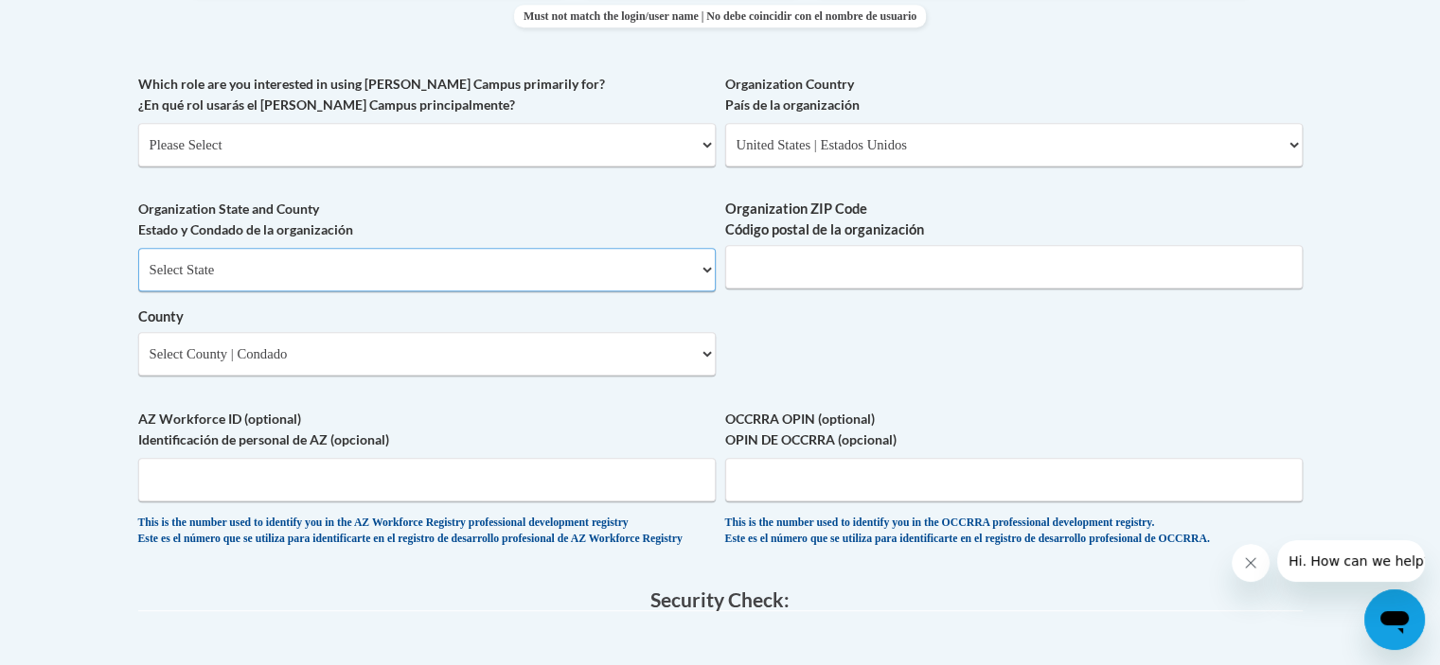
click at [210, 274] on select "Select State [US_STATE] [US_STATE] [US_STATE] [US_STATE] [US_STATE] [US_STATE] …" at bounding box center [426, 270] width 577 height 44
select select "[US_STATE]"
click at [138, 248] on select "Select State [US_STATE] [US_STATE] [US_STATE] [US_STATE] [US_STATE] [US_STATE] …" at bounding box center [426, 270] width 577 height 44
click at [242, 347] on select "County" at bounding box center [426, 354] width 577 height 44
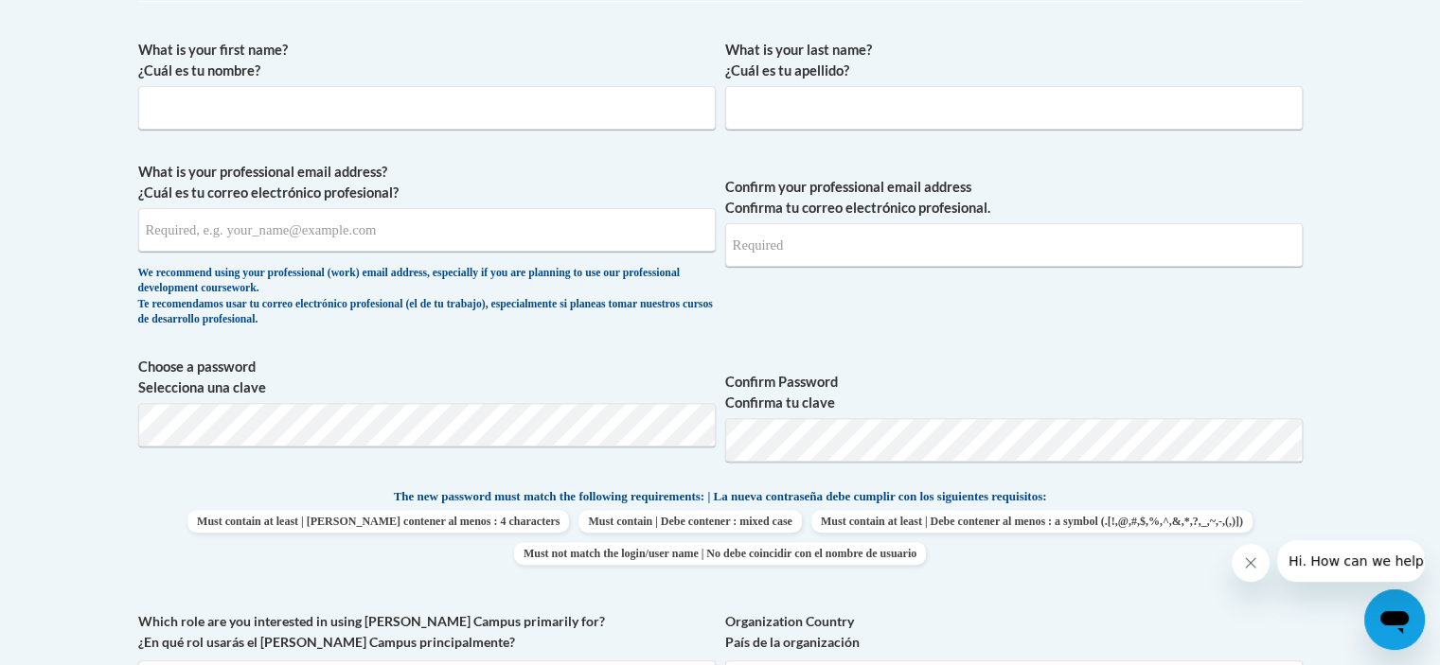
scroll to position [416, 0]
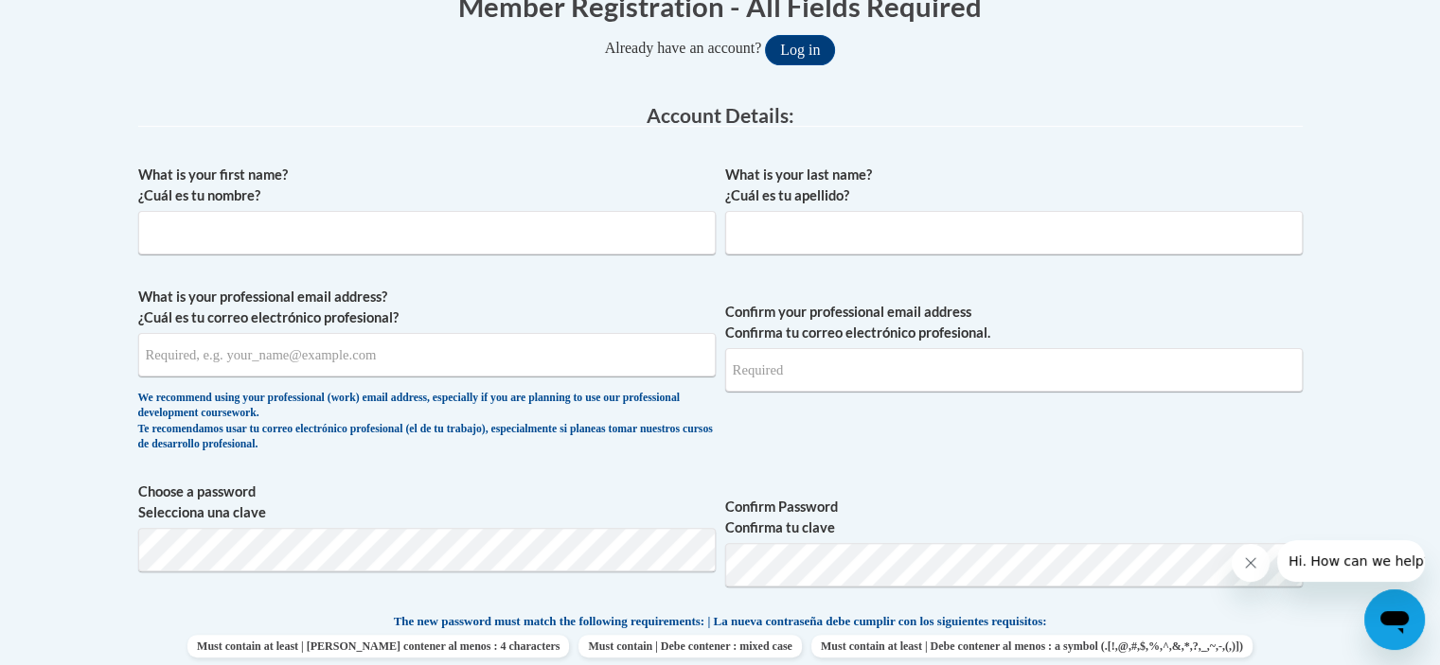
click at [1397, 619] on icon "Open messaging window" at bounding box center [1394, 622] width 28 height 23
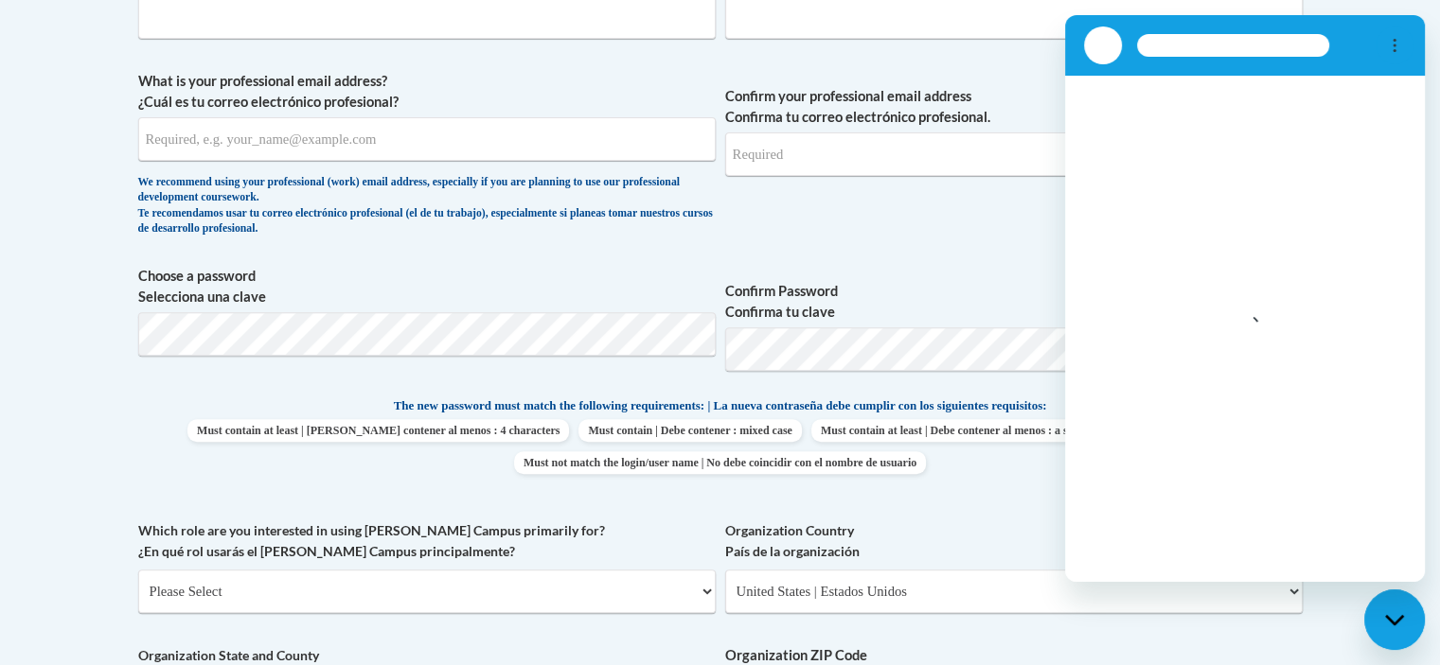
scroll to position [890, 0]
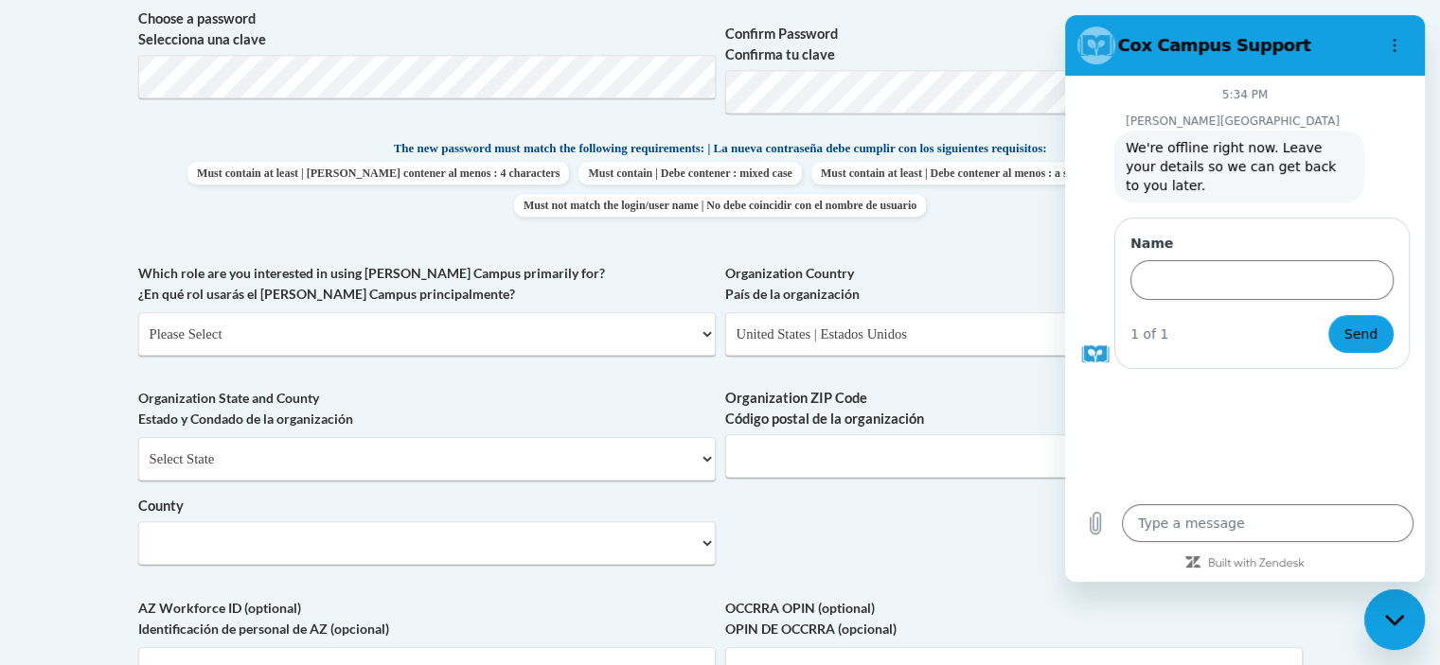
click at [1400, 629] on div "Close messaging window" at bounding box center [1394, 620] width 57 height 57
type textarea "x"
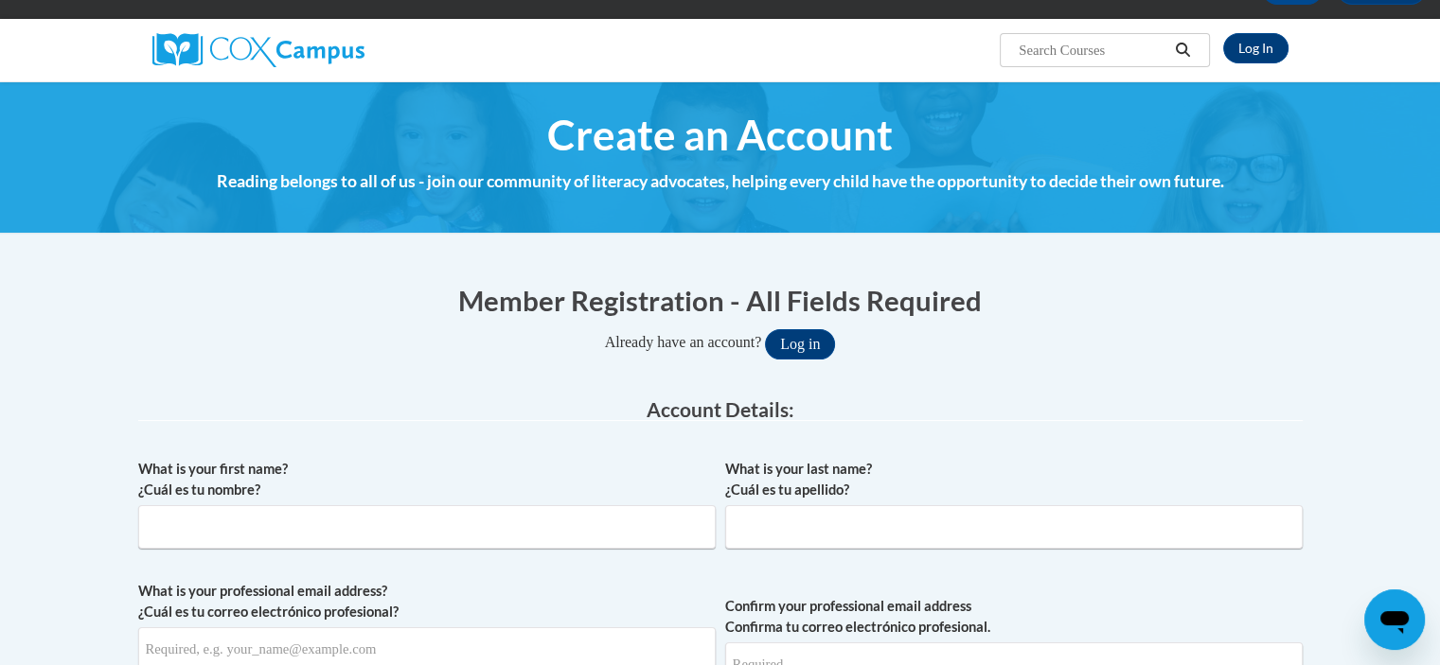
scroll to position [284, 0]
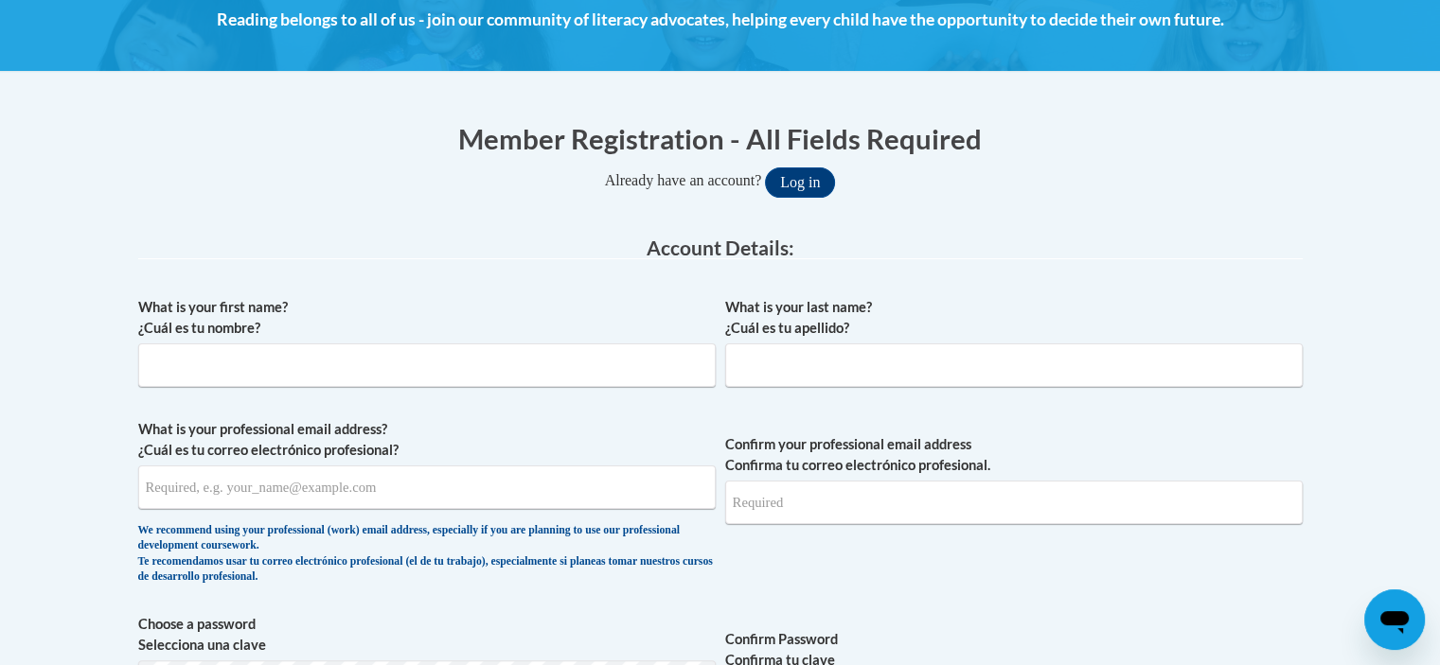
click at [439, 388] on div "What is your first name? ¿Cuál es tu nombre?" at bounding box center [426, 349] width 577 height 104
click at [465, 362] on input "What is your first name? ¿Cuál es tu nombre?" at bounding box center [426, 366] width 577 height 44
type input "Mox"
type input "Brown"
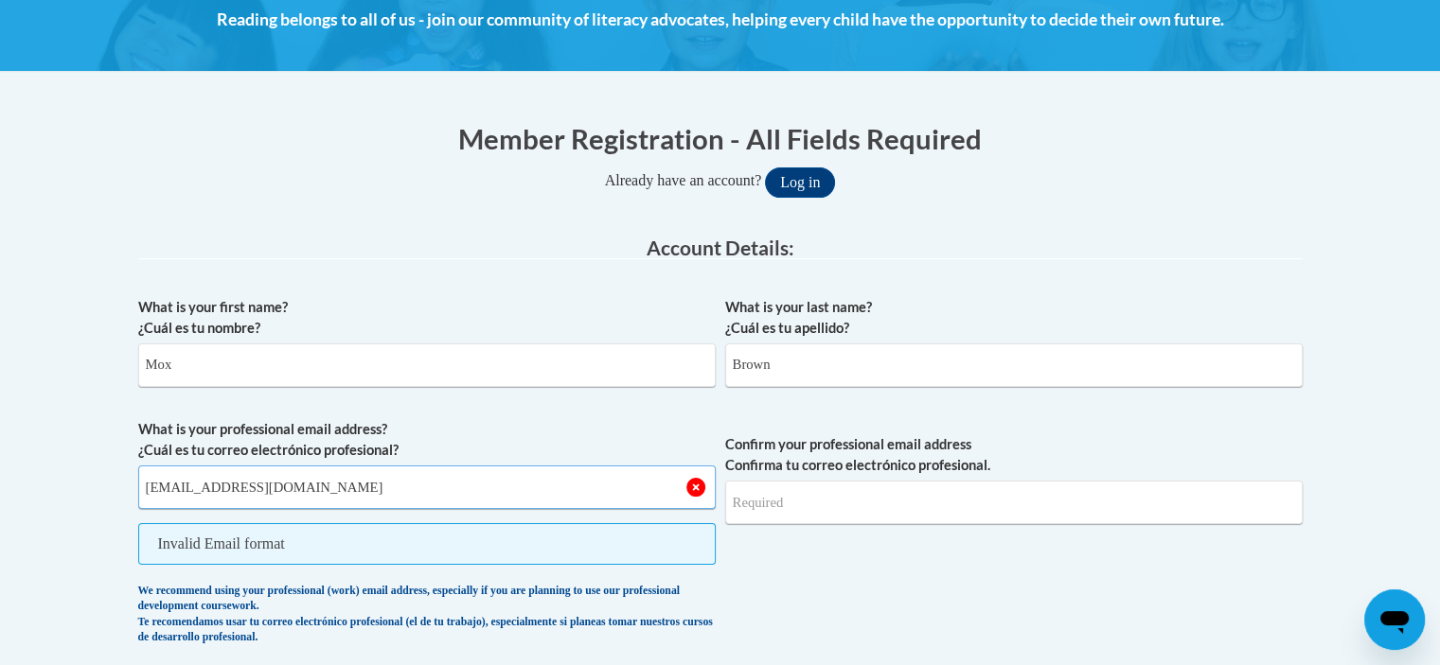
type input "[EMAIL_ADDRESS][DOMAIN_NAME]"
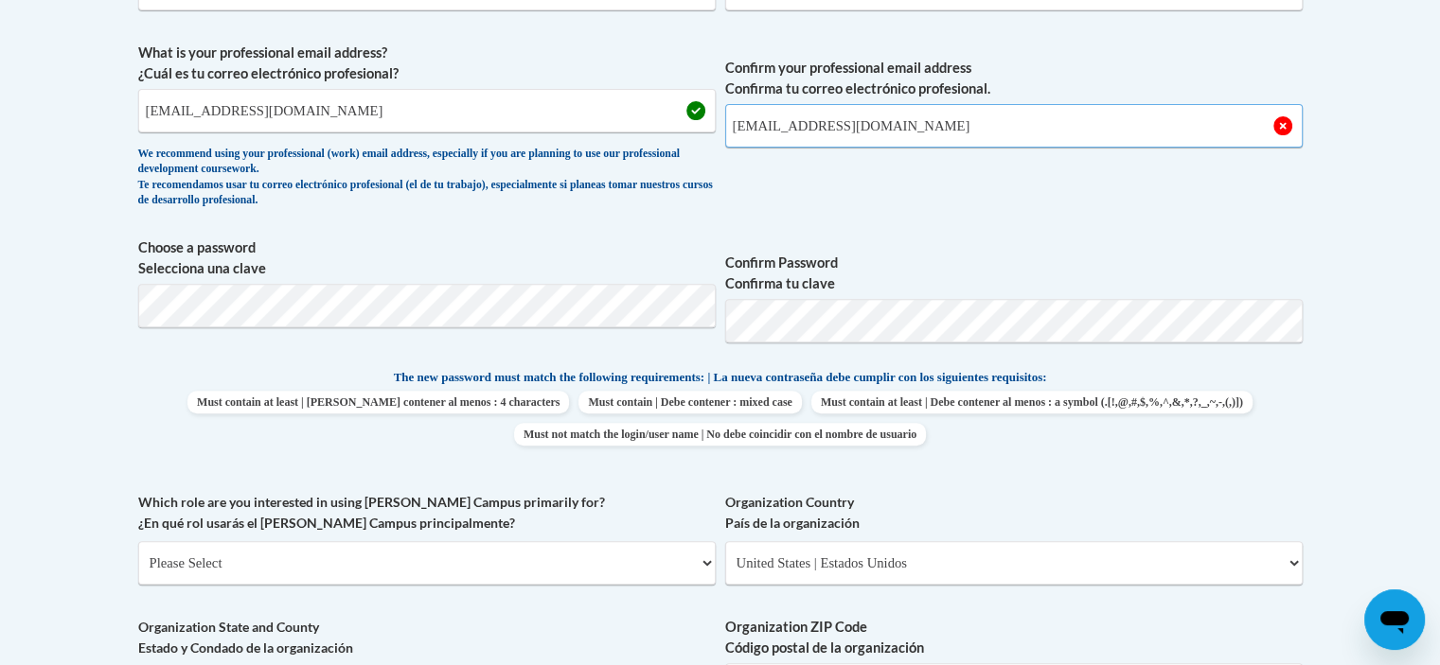
scroll to position [663, 0]
type input "mox.brown@fultoncountyga.gov"
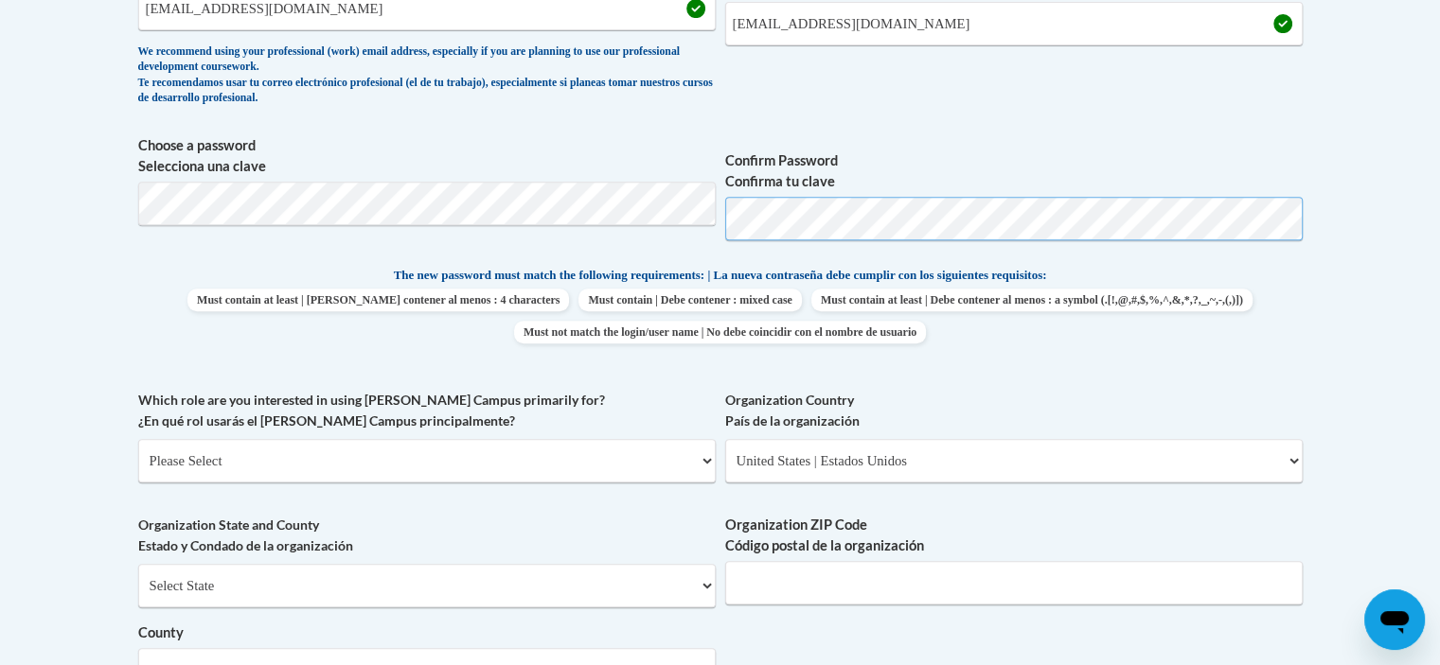
scroll to position [946, 0]
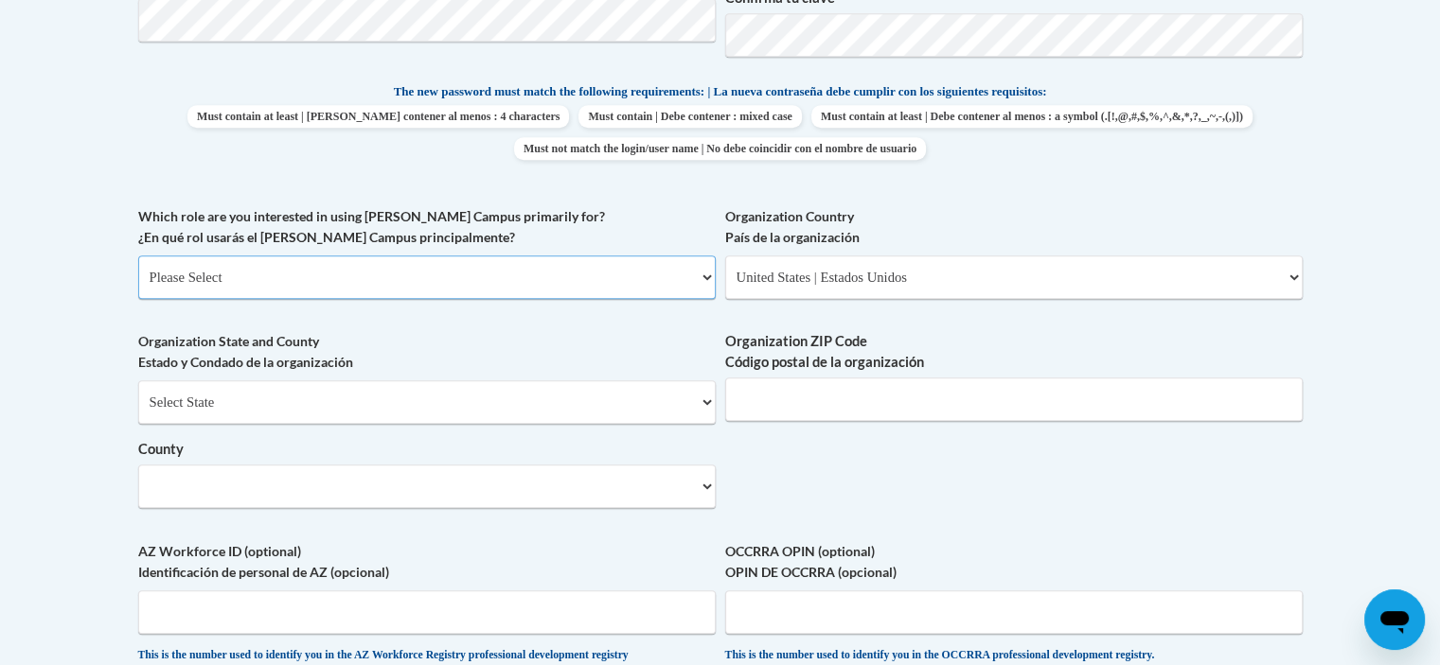
click at [272, 283] on select "Please Select College/University | Colegio/Universidad Community/Nonprofit Part…" at bounding box center [426, 278] width 577 height 44
select select "fbf2d438-af2f-41f8-98f1-81c410e29de3"
click at [138, 256] on select "Please Select College/University | Colegio/Universidad Community/Nonprofit Part…" at bounding box center [426, 278] width 577 height 44
select select "null"
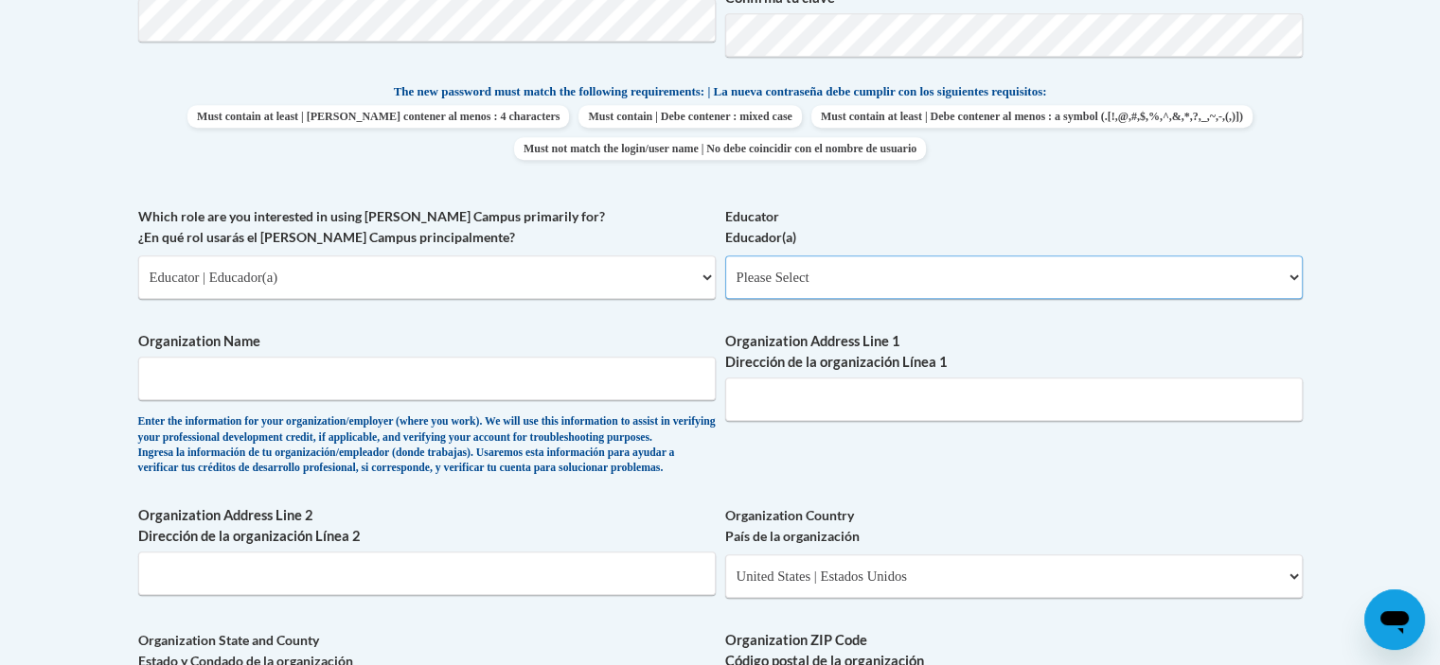
click at [789, 294] on select "Please Select Early Learning/Daycare Teacher/Family Home Care Provider | Maestr…" at bounding box center [1013, 278] width 577 height 44
select select "67563ca1-16dc-4830-a7b3-94a34bed3689"
click at [725, 256] on select "Please Select Early Learning/Daycare Teacher/Family Home Care Provider | Maestr…" at bounding box center [1013, 278] width 577 height 44
click at [374, 385] on input "Organization Name" at bounding box center [426, 379] width 577 height 44
type input "Fulton County Library Systerm"
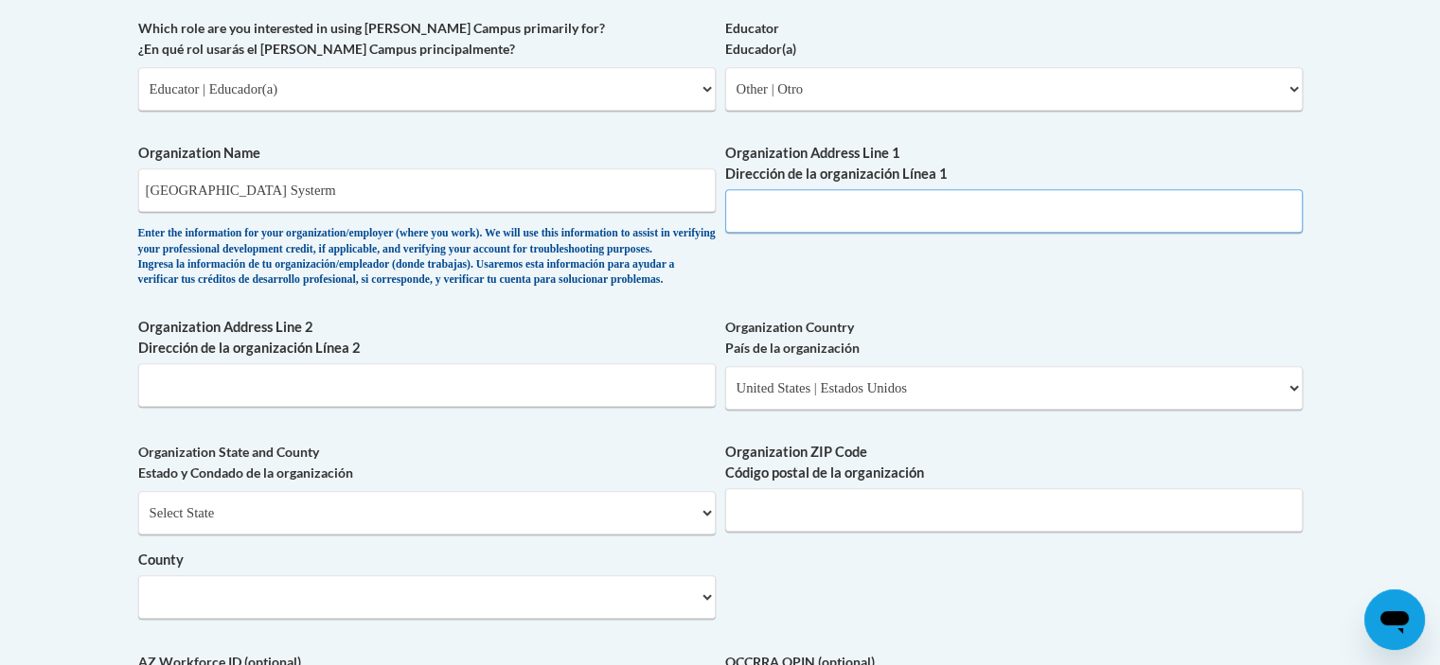
scroll to position [1136, 0]
type textarea "x"
click at [772, 202] on input "Organization Address Line 1 Dirección de la organización Línea 1" at bounding box center [1013, 210] width 577 height 44
type input "2301 Holcomb Bride"
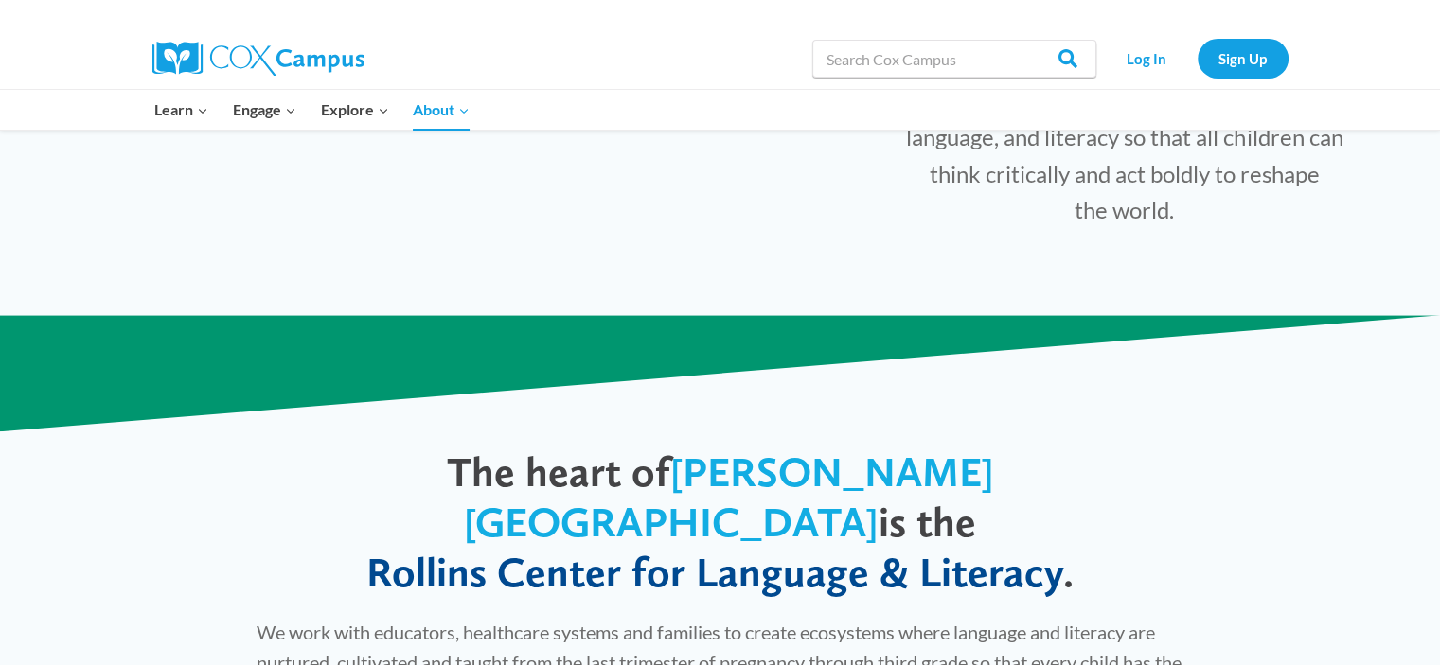
scroll to position [568, 0]
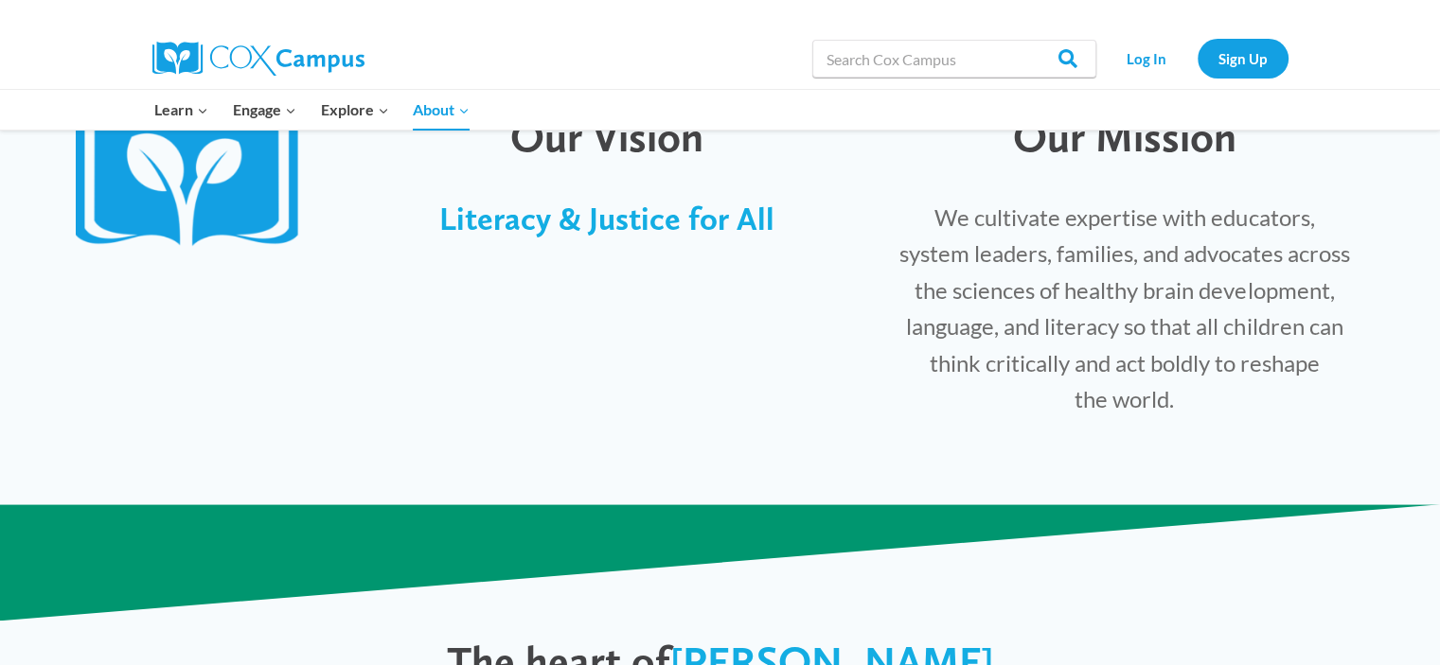
click at [659, 233] on span "Literacy & Justice for All" at bounding box center [606, 219] width 335 height 38
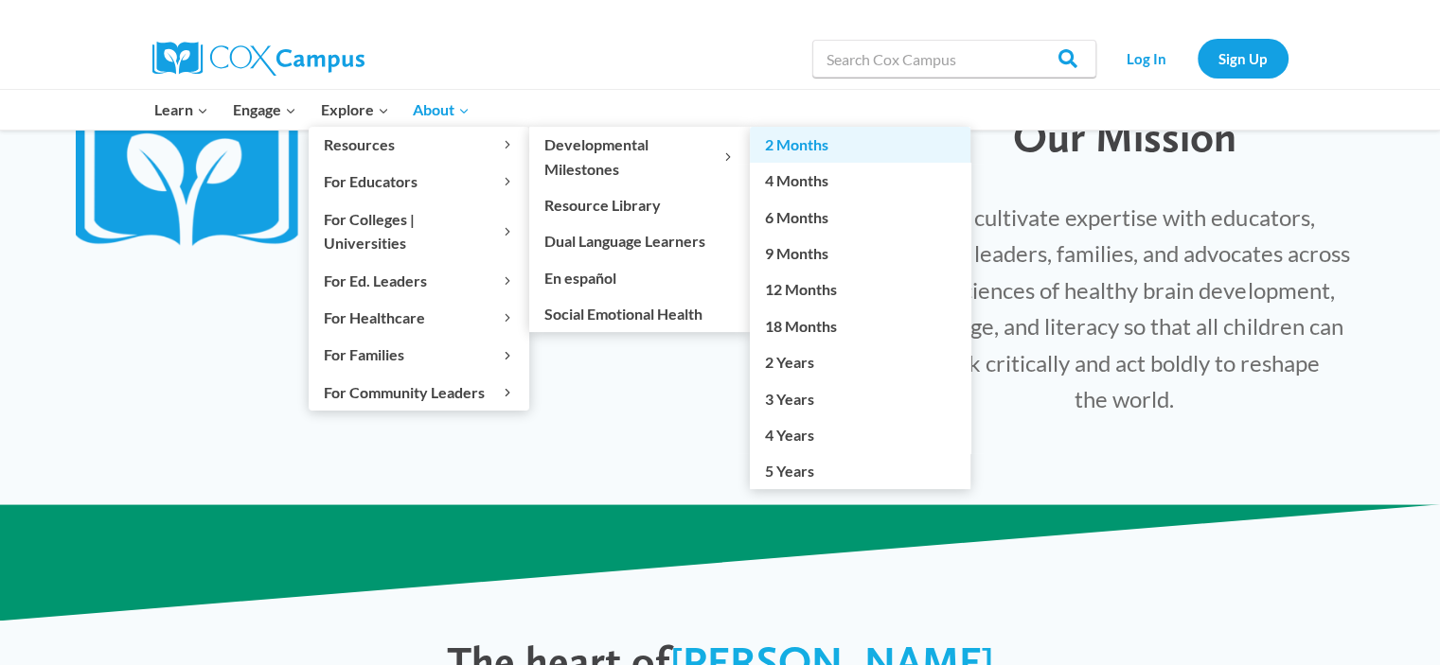
click at [783, 139] on link "2 Months" at bounding box center [860, 145] width 221 height 36
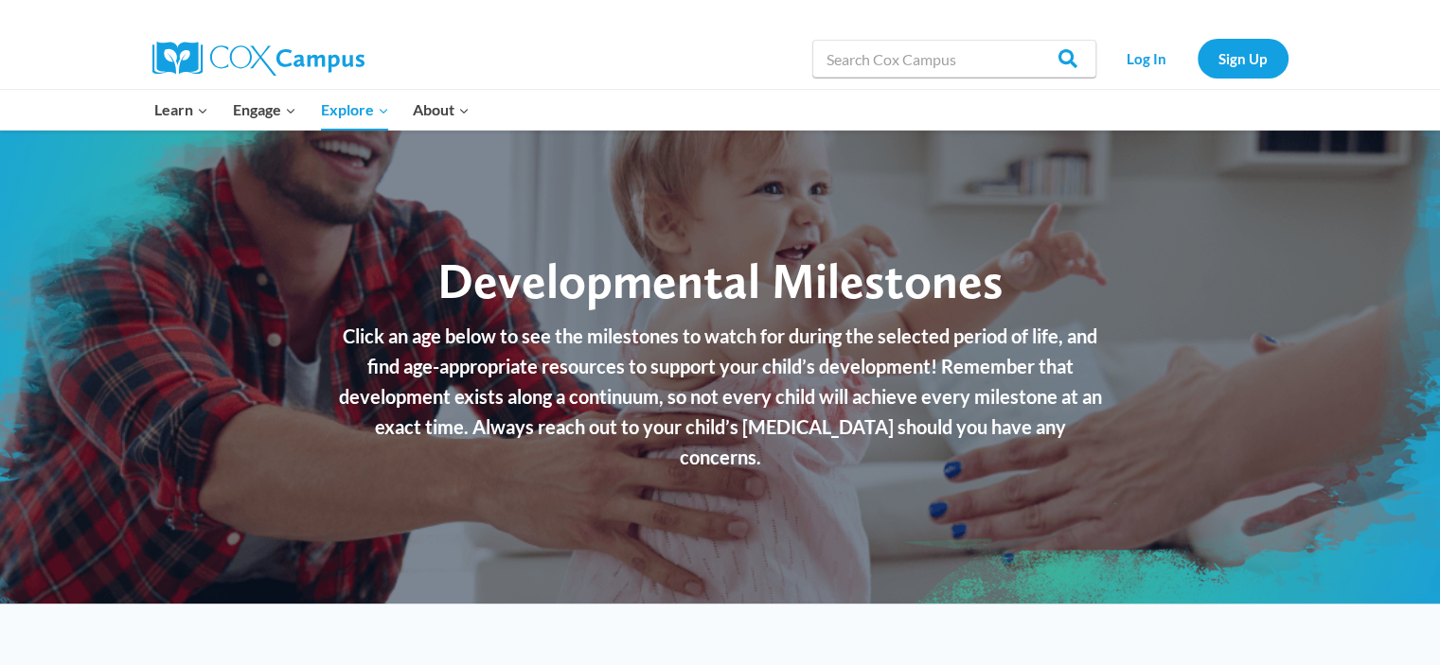
checkbox input "true"
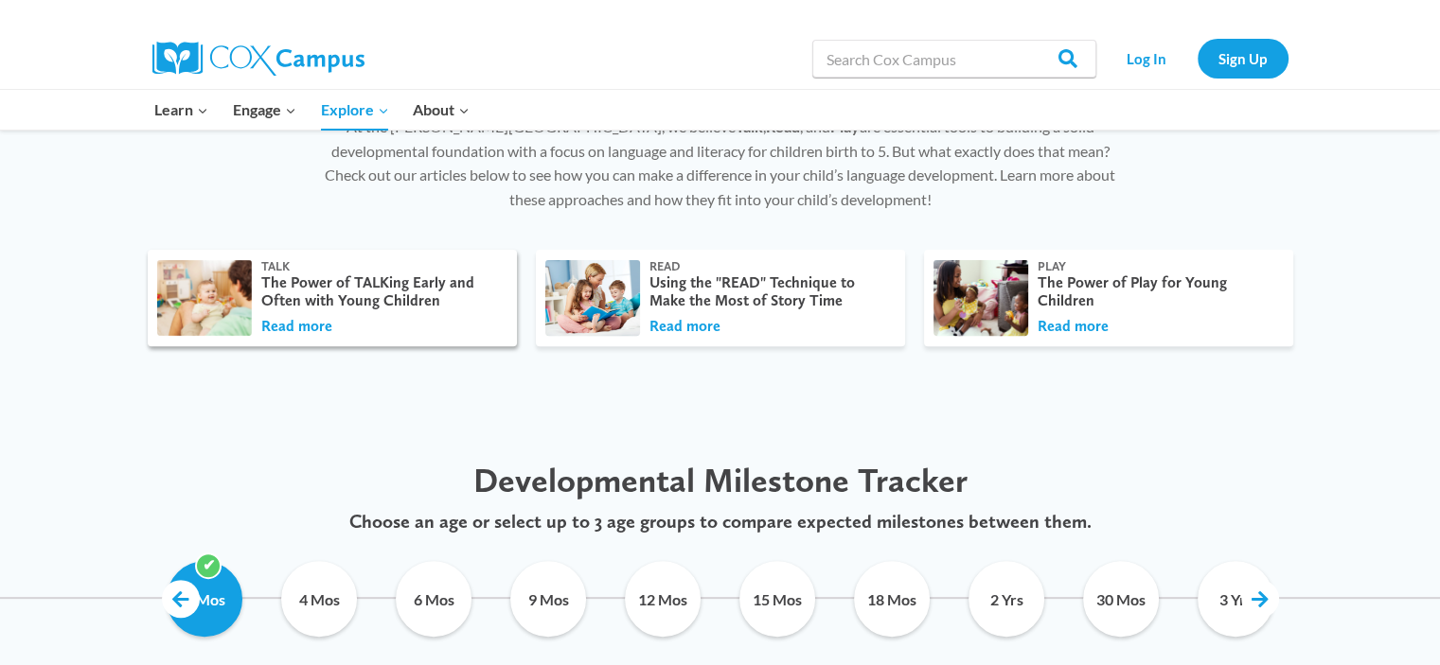
scroll to position [757, 0]
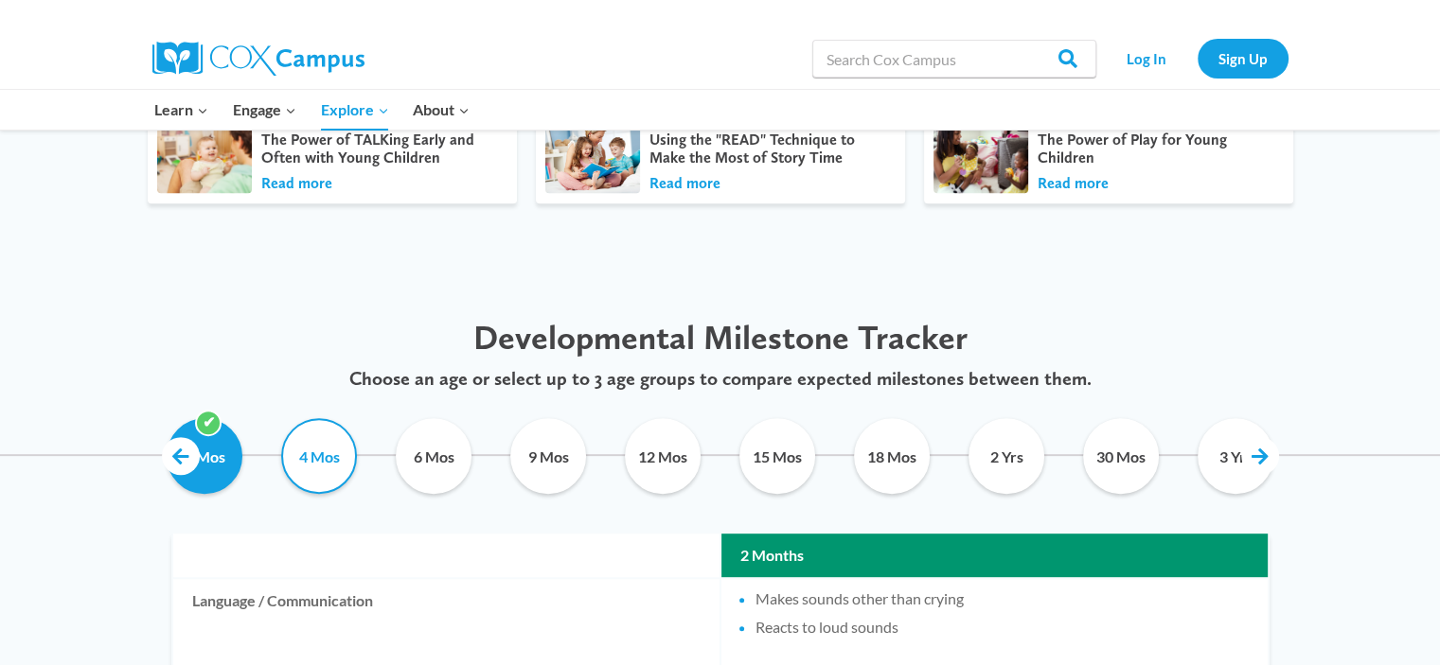
click at [321, 448] on input "4 Mos" at bounding box center [319, 456] width 86 height 76
checkbox input "true"
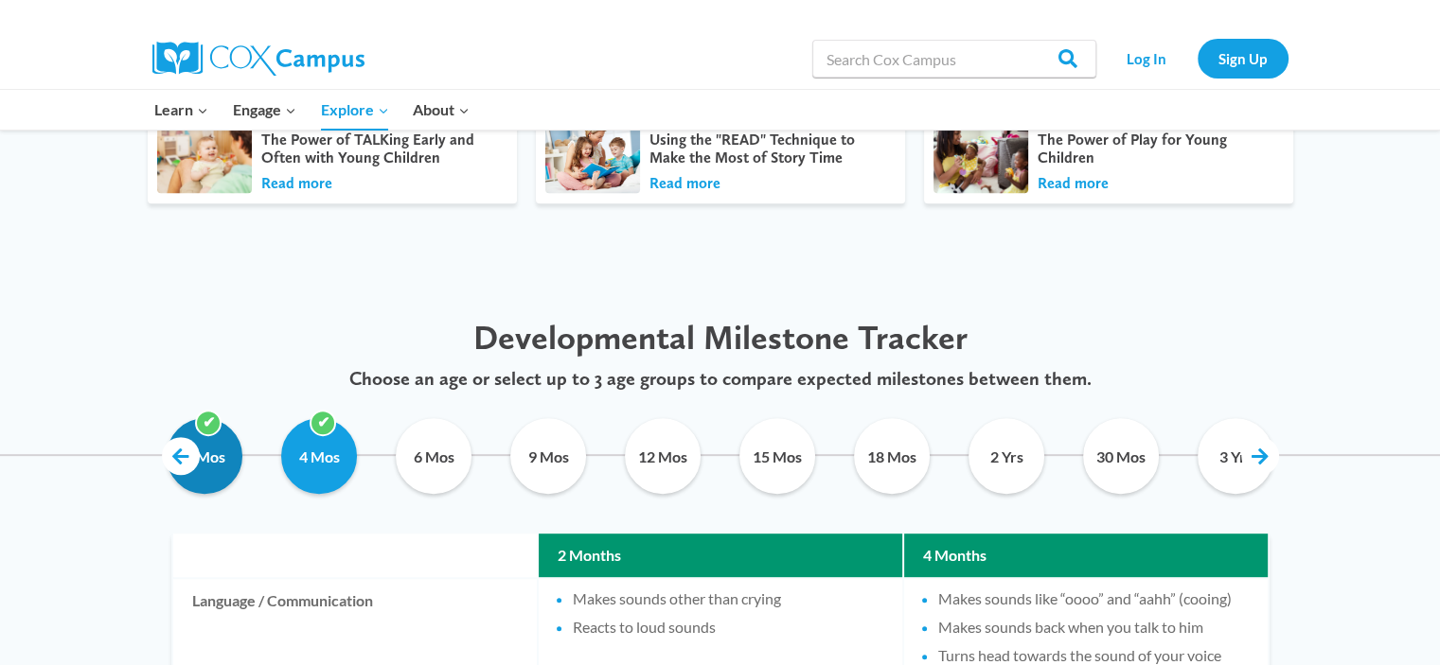
click at [163, 441] on input "2 Mos" at bounding box center [205, 456] width 86 height 76
checkbox input "false"
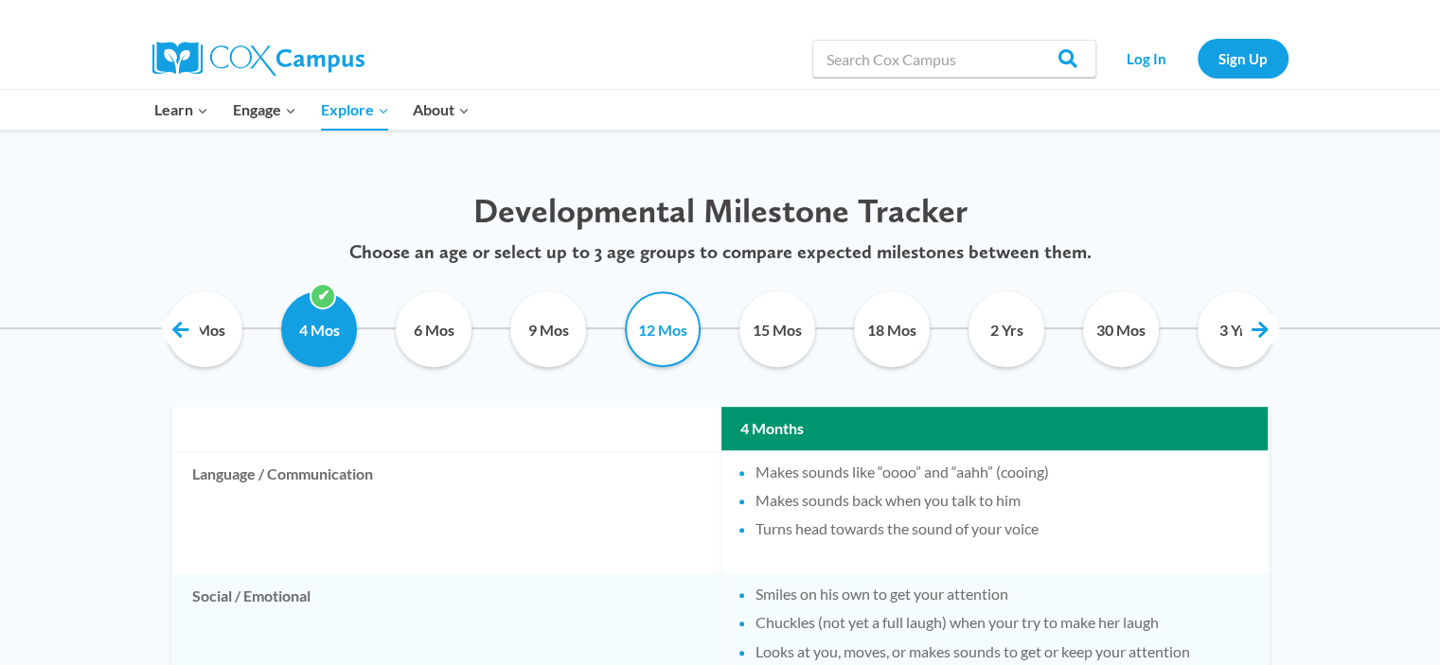
scroll to position [852, 0]
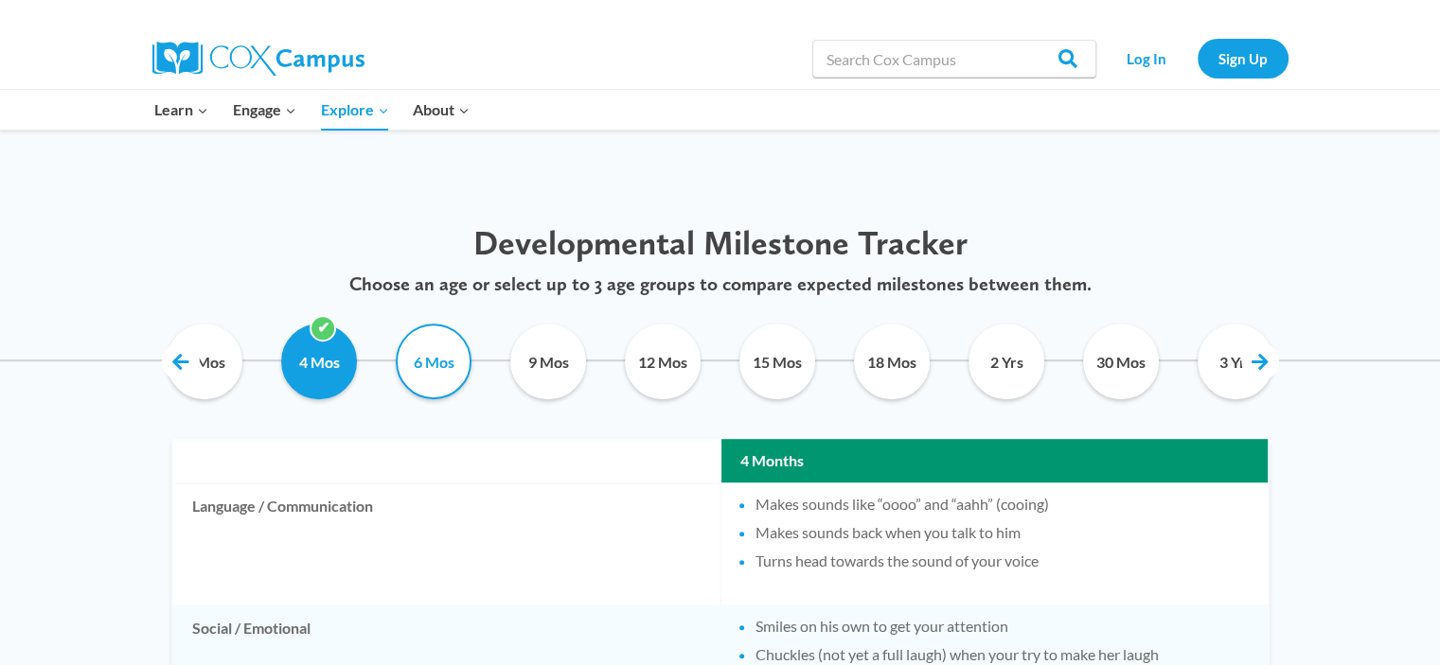
click at [436, 341] on input "6 Mos" at bounding box center [434, 362] width 86 height 76
checkbox input "true"
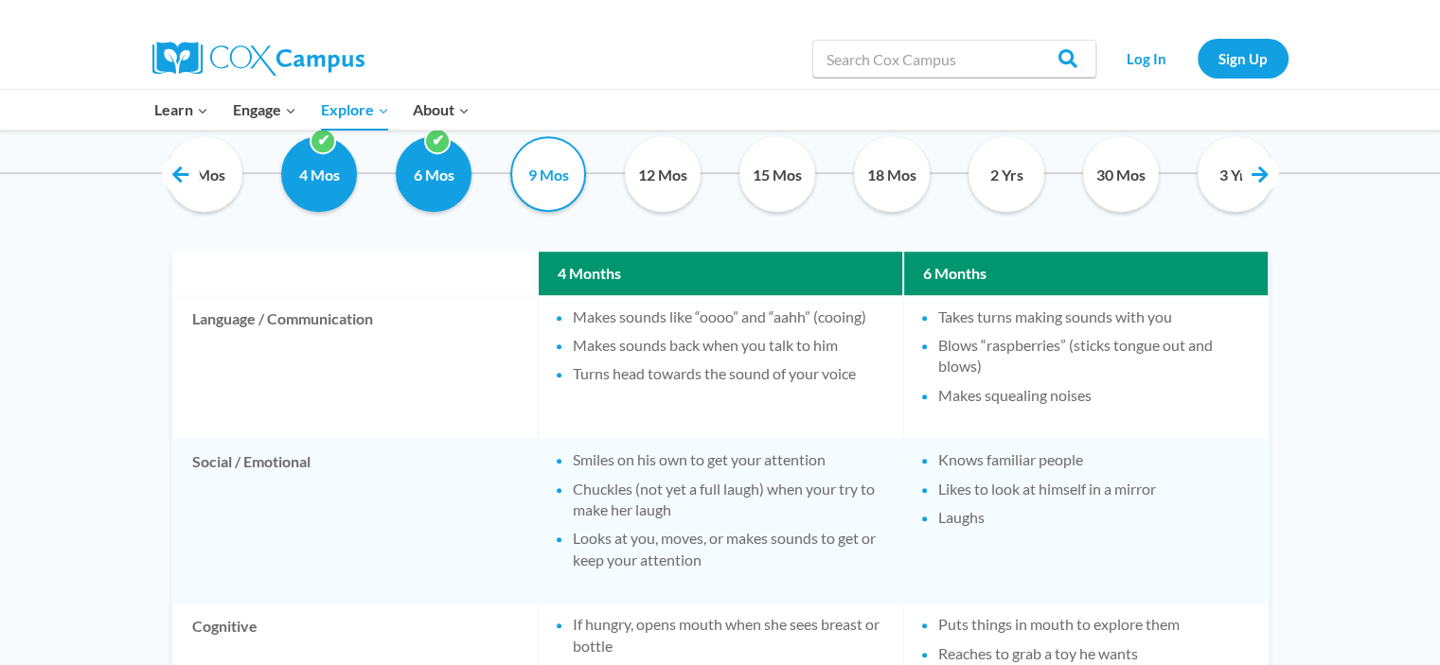
scroll to position [1041, 0]
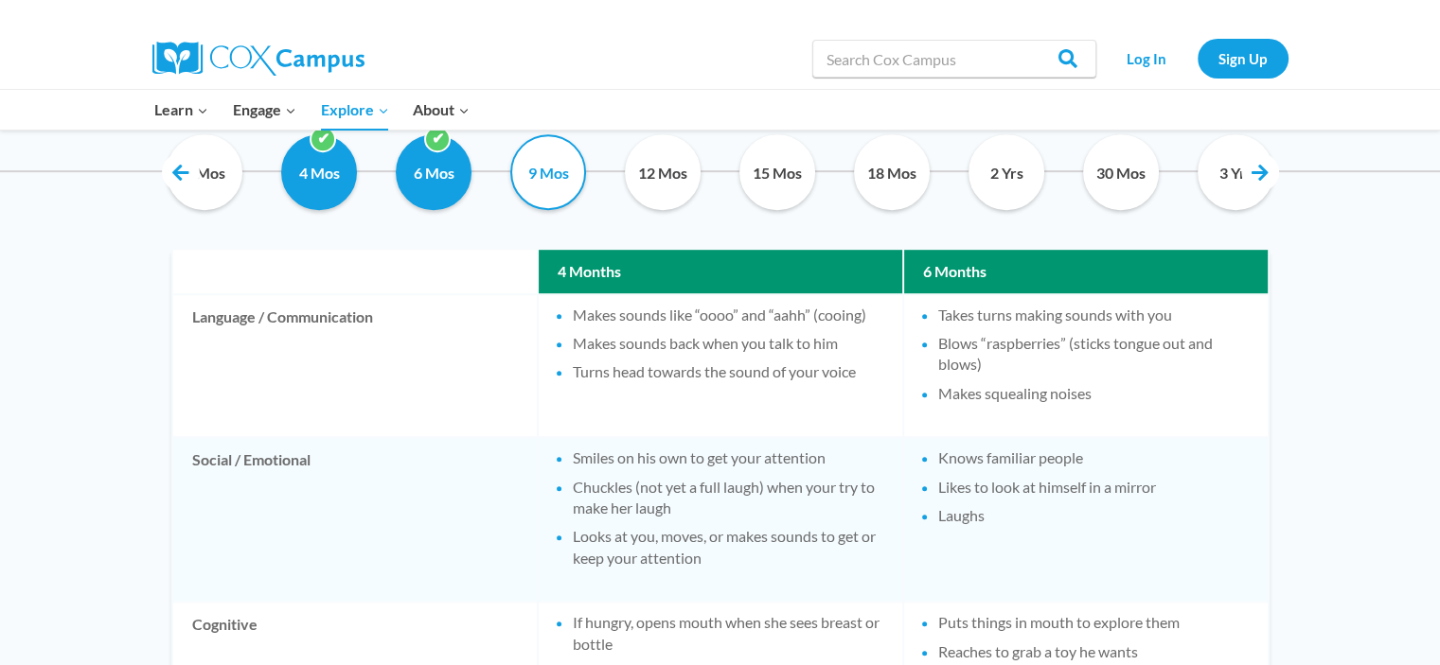
click at [538, 182] on input "9 Mos" at bounding box center [548, 172] width 86 height 76
checkbox input "true"
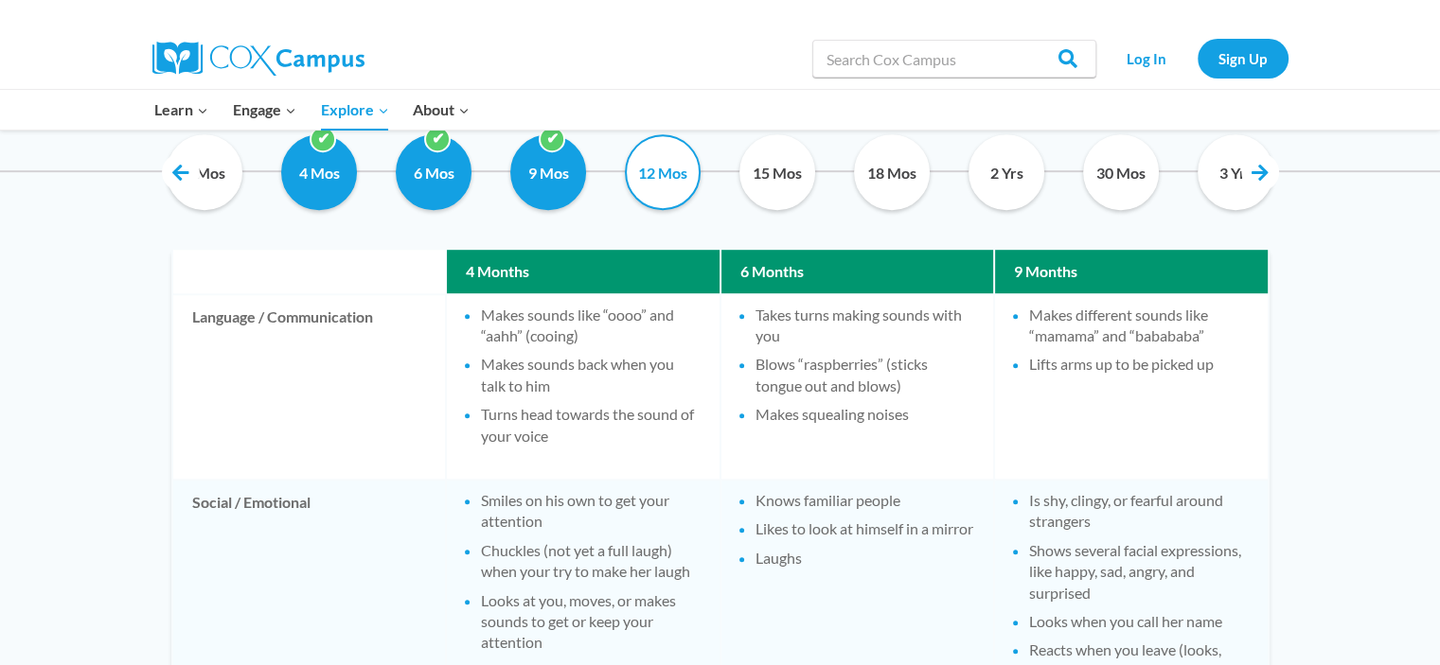
click at [670, 185] on input "12 Mos" at bounding box center [663, 172] width 86 height 76
checkbox input "false"
click at [774, 181] on input "15 Mos" at bounding box center [777, 172] width 86 height 76
checkbox input "false"
click at [311, 178] on input "4 Mos" at bounding box center [319, 172] width 86 height 76
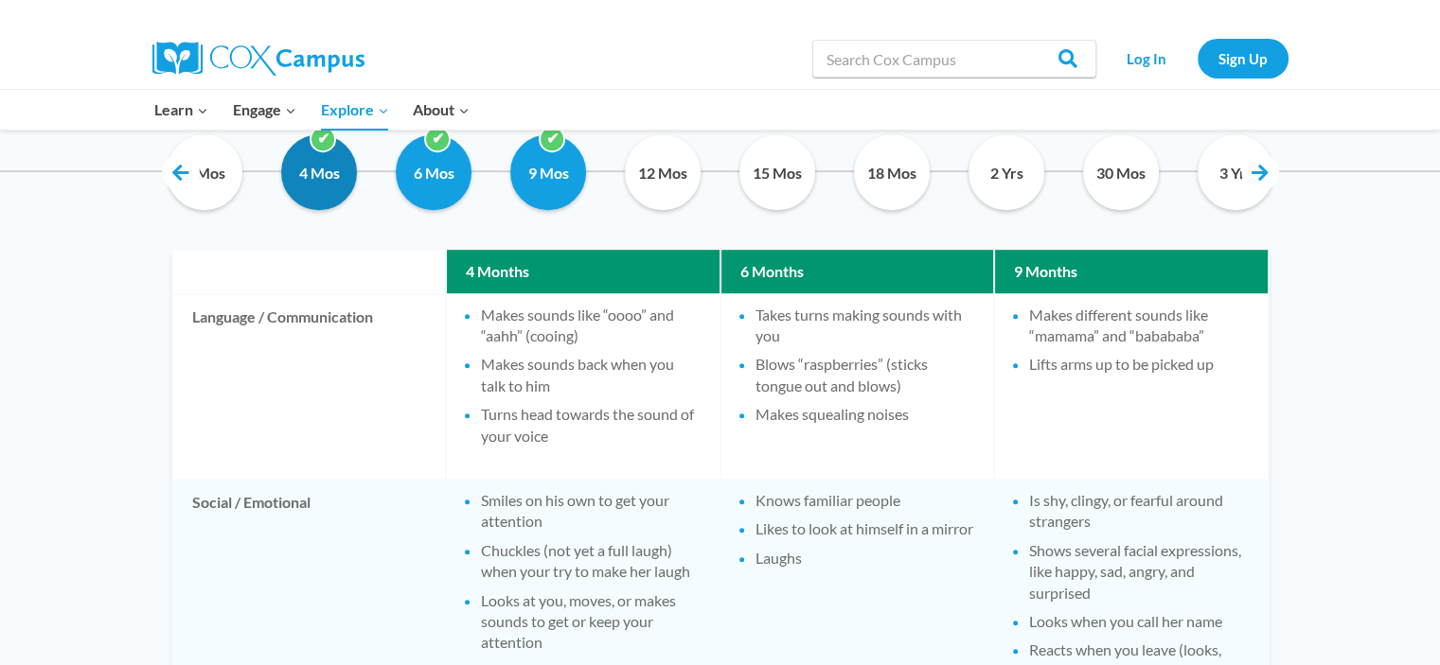
checkbox input "false"
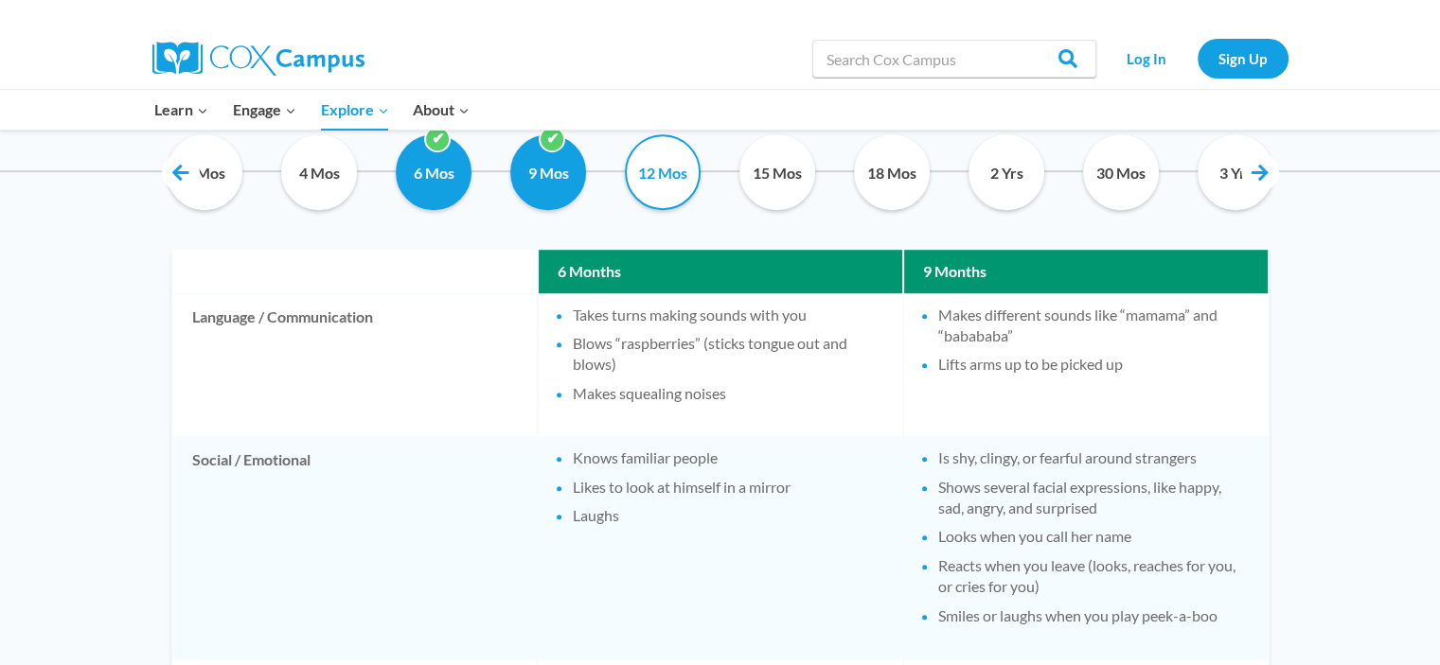
click at [680, 171] on input "12 Mos" at bounding box center [663, 172] width 86 height 76
checkbox input "true"
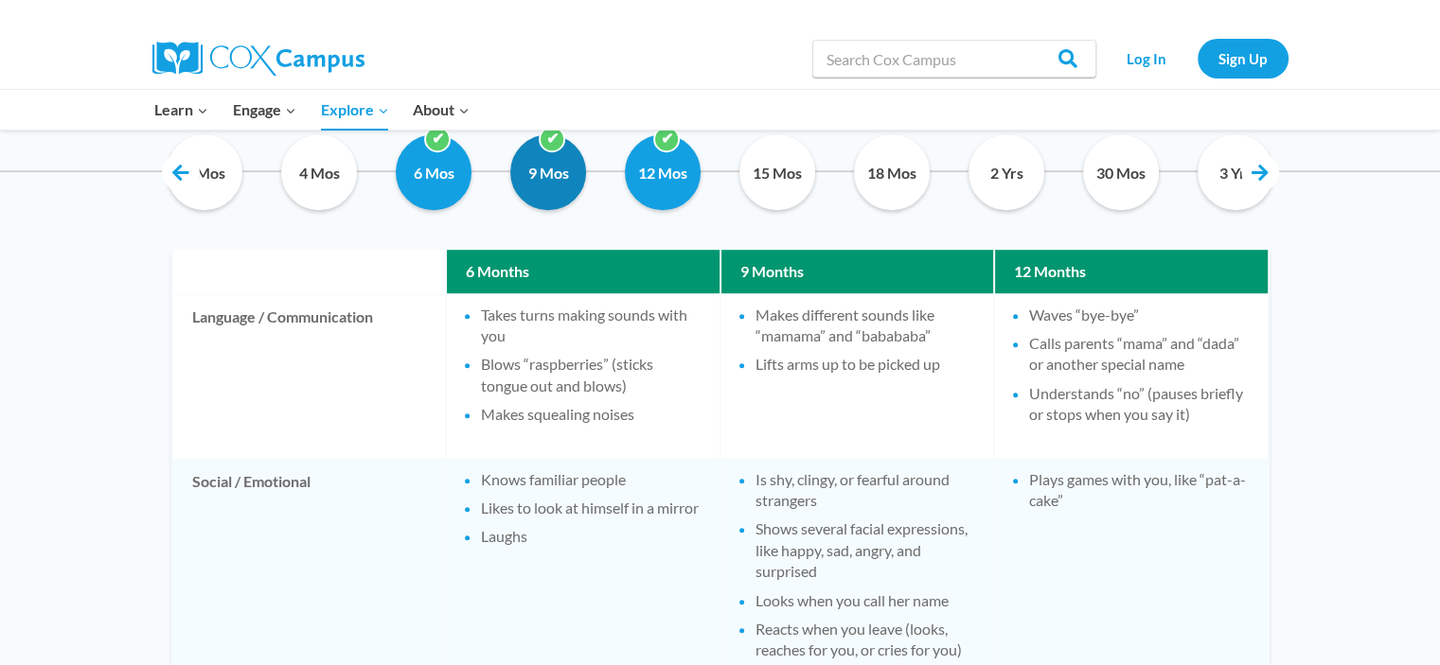
click at [505, 177] on input "9 Mos" at bounding box center [548, 172] width 86 height 76
checkbox input "false"
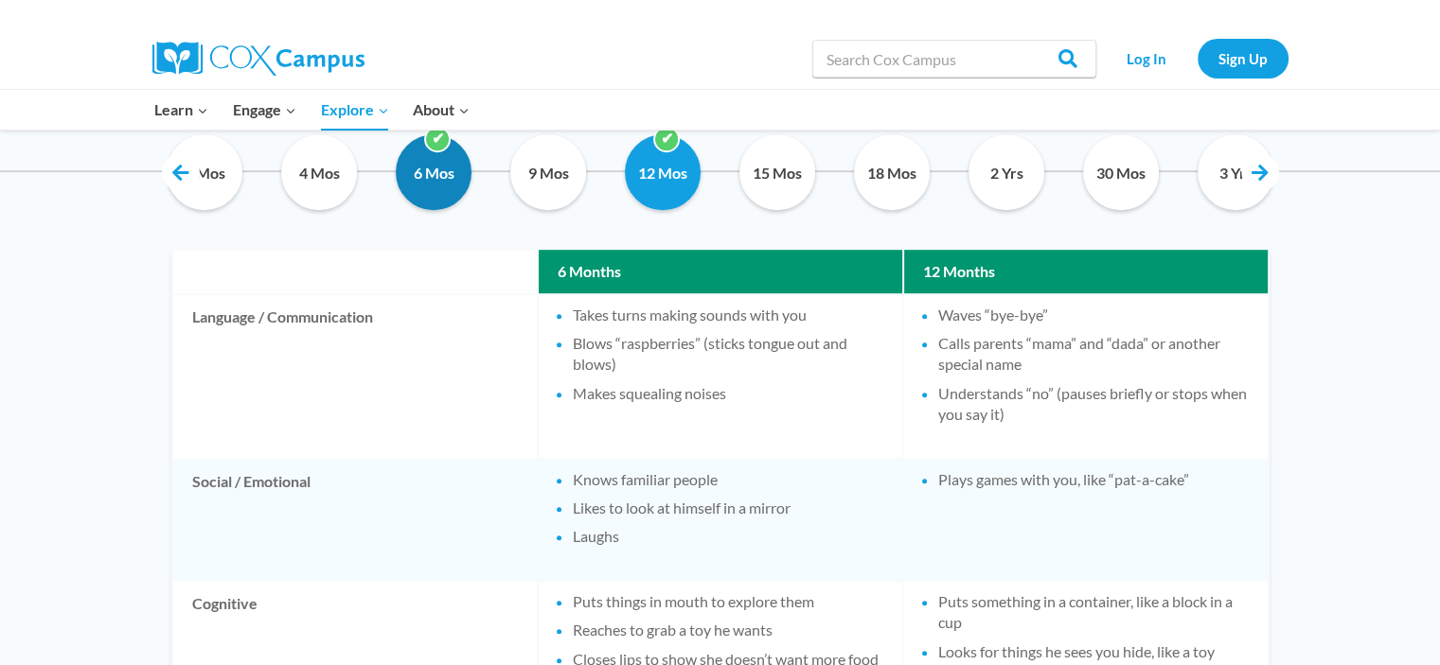
click at [472, 175] on input "6 Mos" at bounding box center [434, 172] width 86 height 76
checkbox input "false"
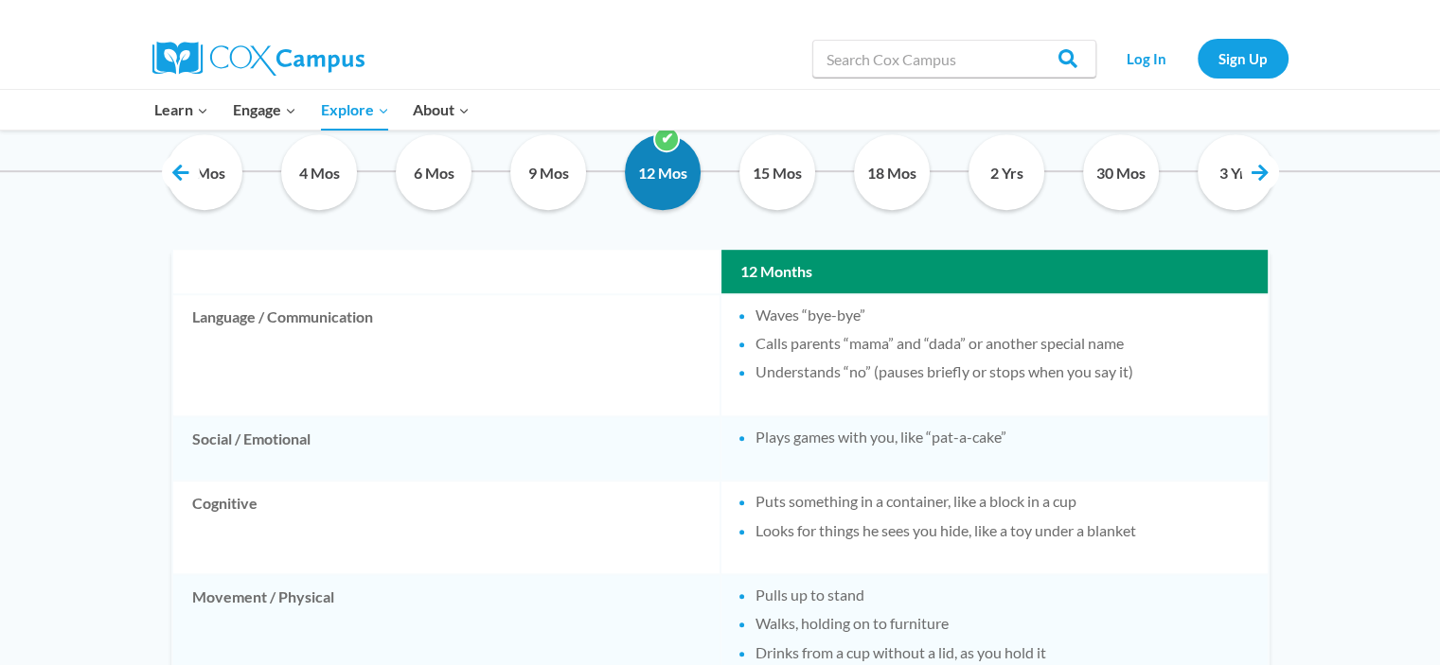
click at [634, 181] on input "12 Mos" at bounding box center [663, 172] width 86 height 76
click at [633, 177] on input "12 Mos" at bounding box center [663, 172] width 86 height 76
checkbox input "true"
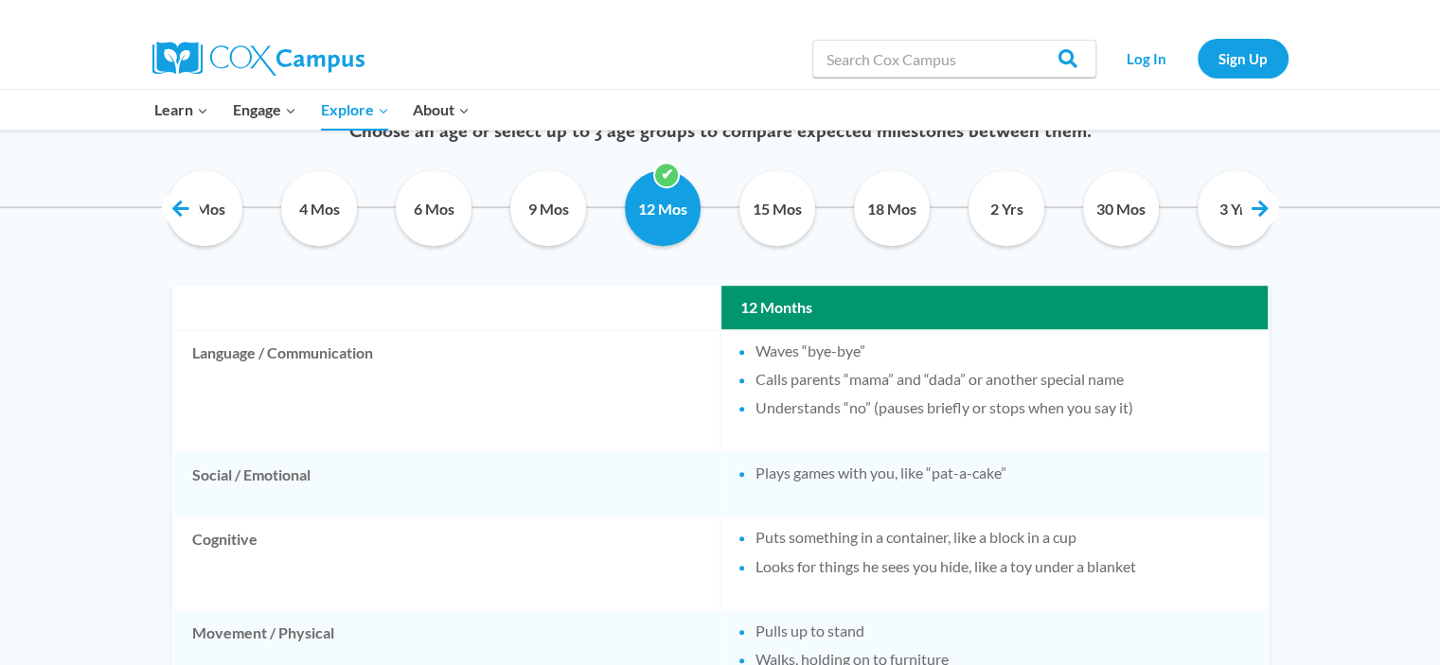
scroll to position [852, 0]
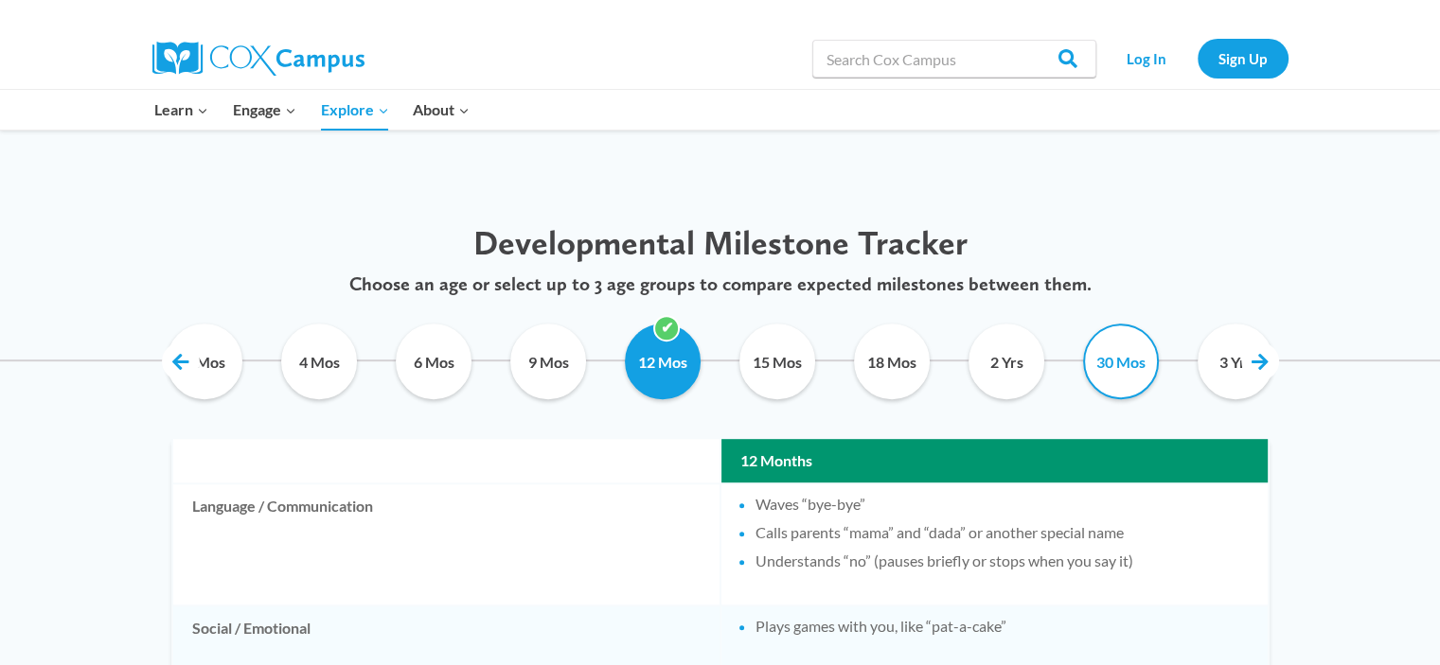
click at [1134, 375] on input "30 Mos" at bounding box center [1121, 362] width 86 height 76
checkbox input "true"
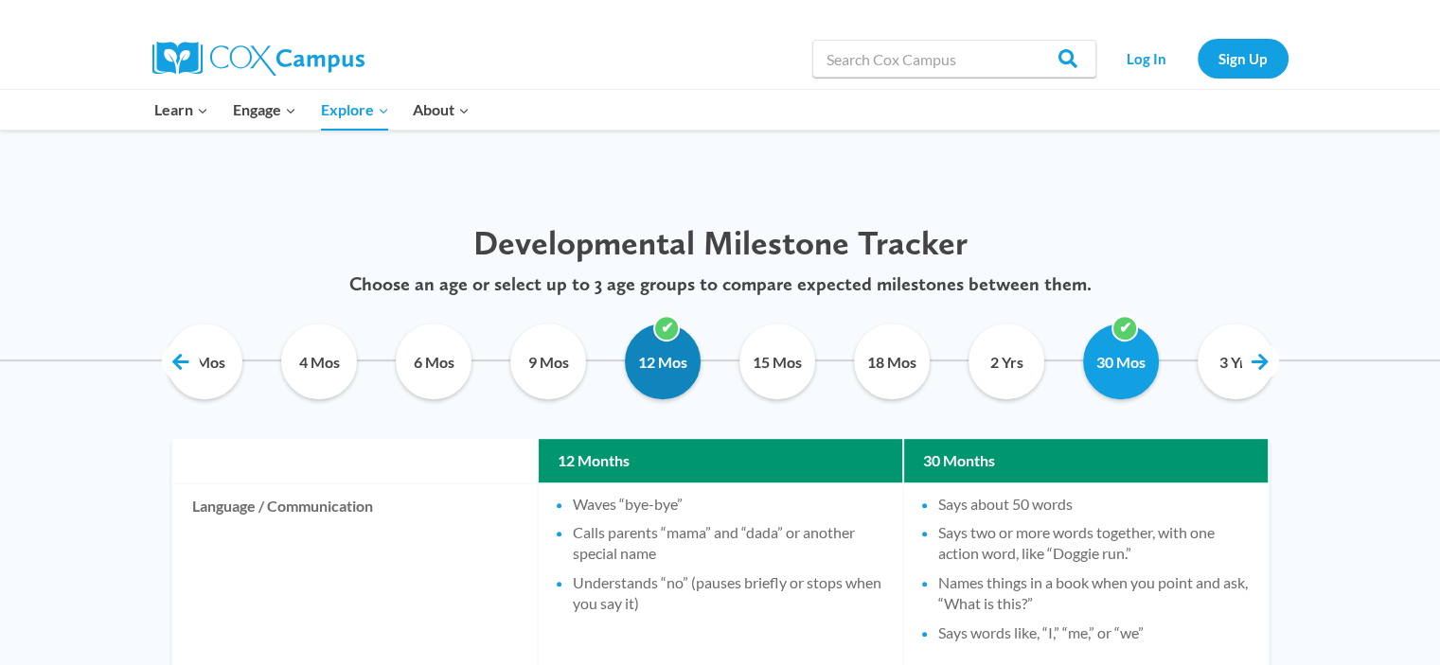
click at [661, 366] on input "12 Mos" at bounding box center [663, 362] width 86 height 76
checkbox input "false"
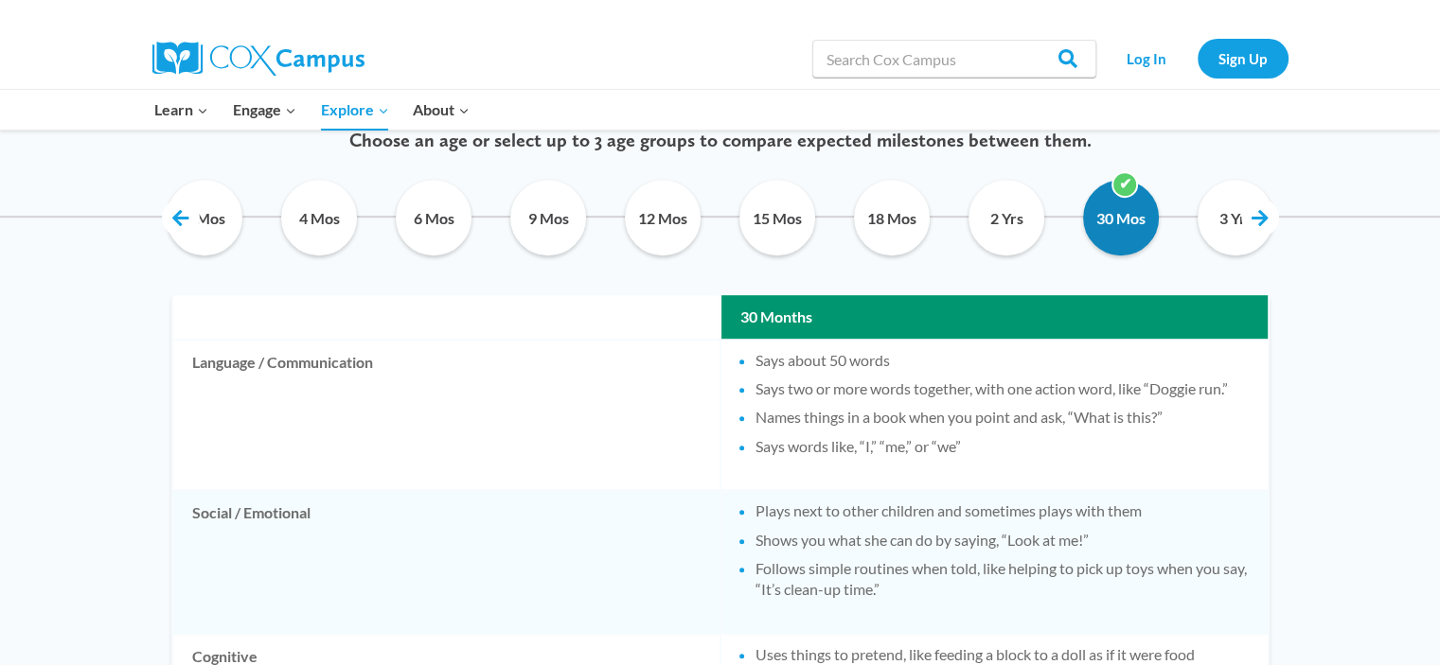
scroll to position [946, 0]
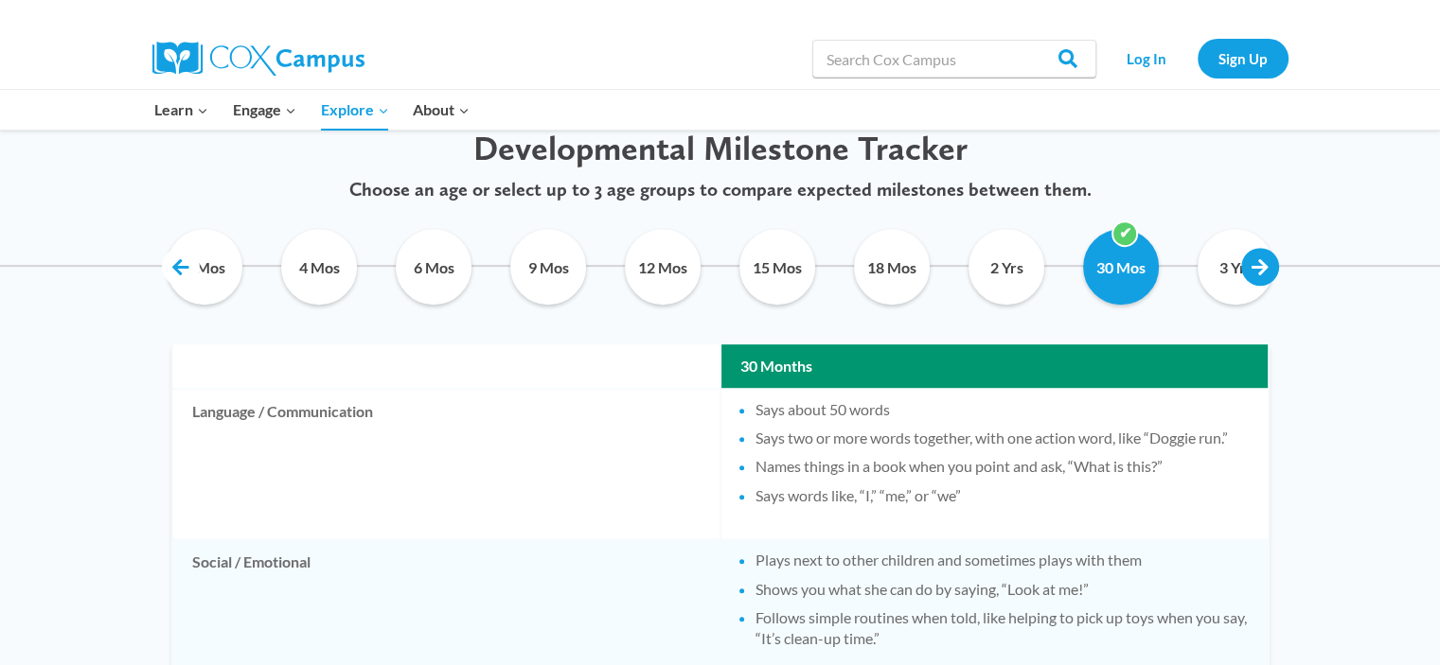
click at [1258, 275] on link at bounding box center [1260, 267] width 38 height 38
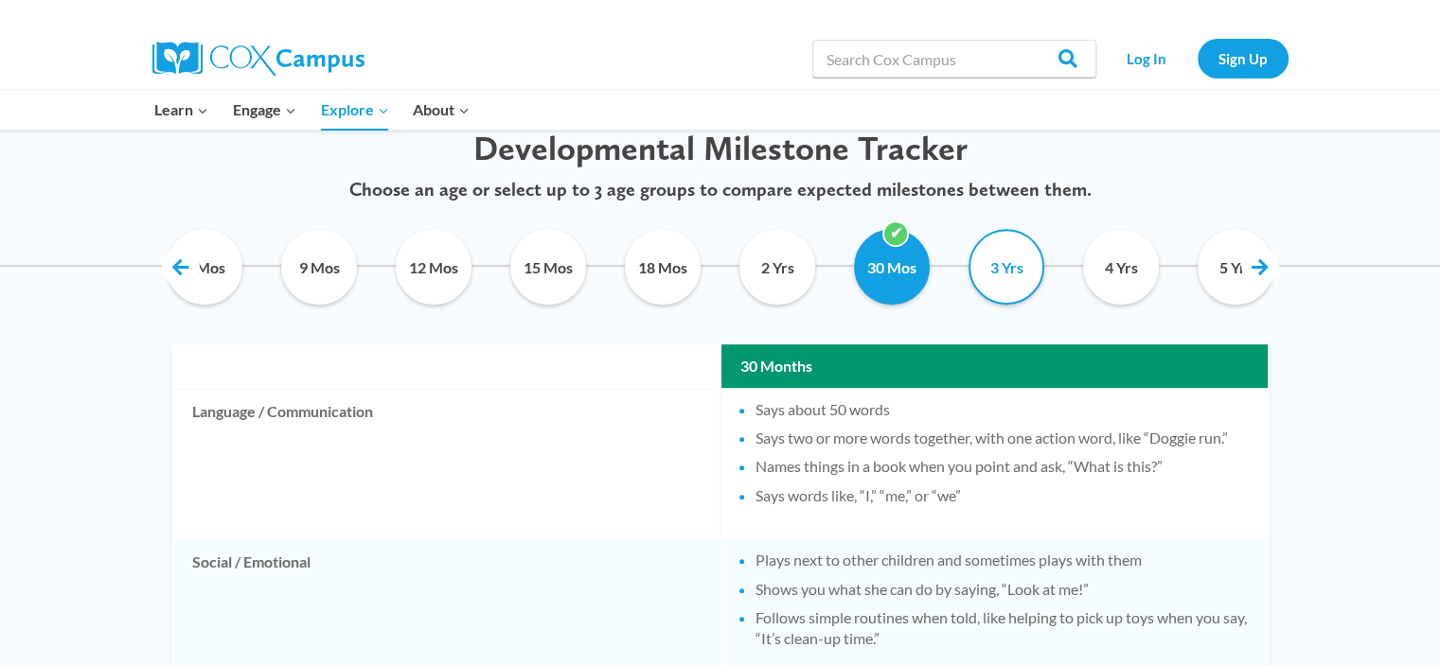
click at [1001, 270] on input "3 Yrs" at bounding box center [1006, 267] width 86 height 76
checkbox input "true"
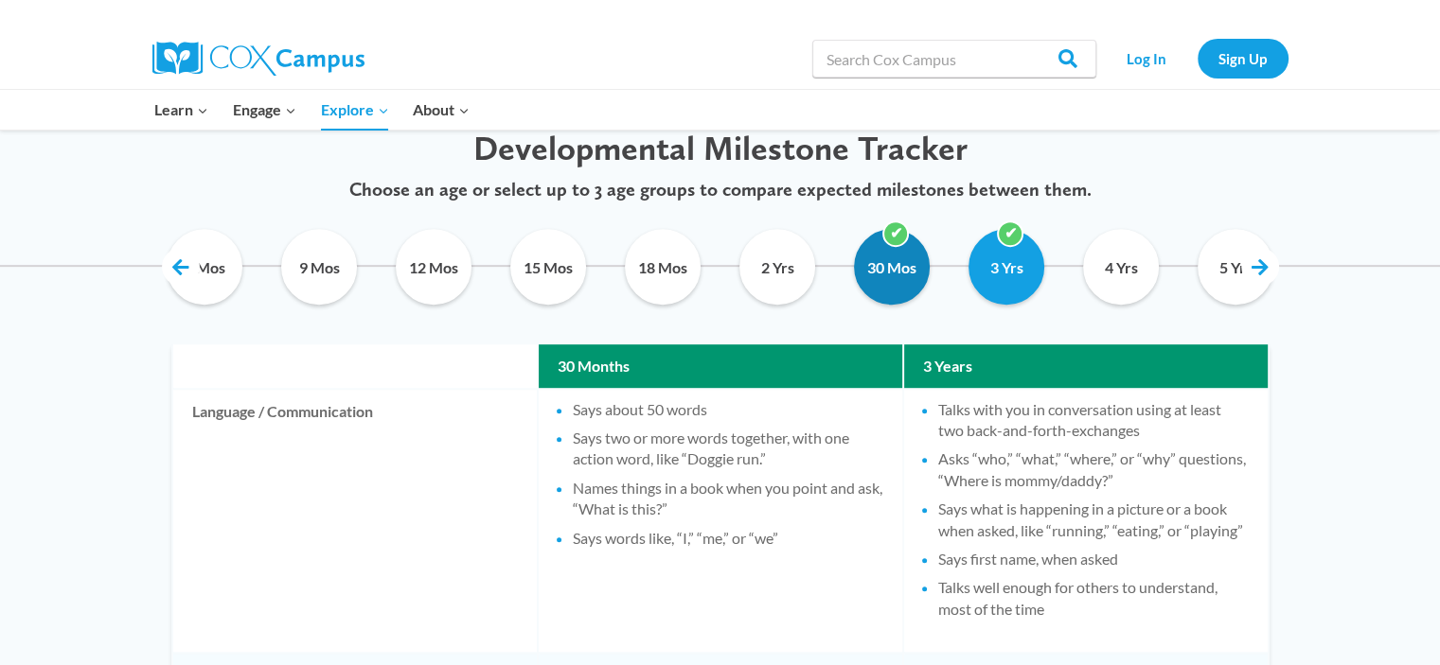
click at [897, 252] on input "30 Mos" at bounding box center [892, 267] width 86 height 76
checkbox input "false"
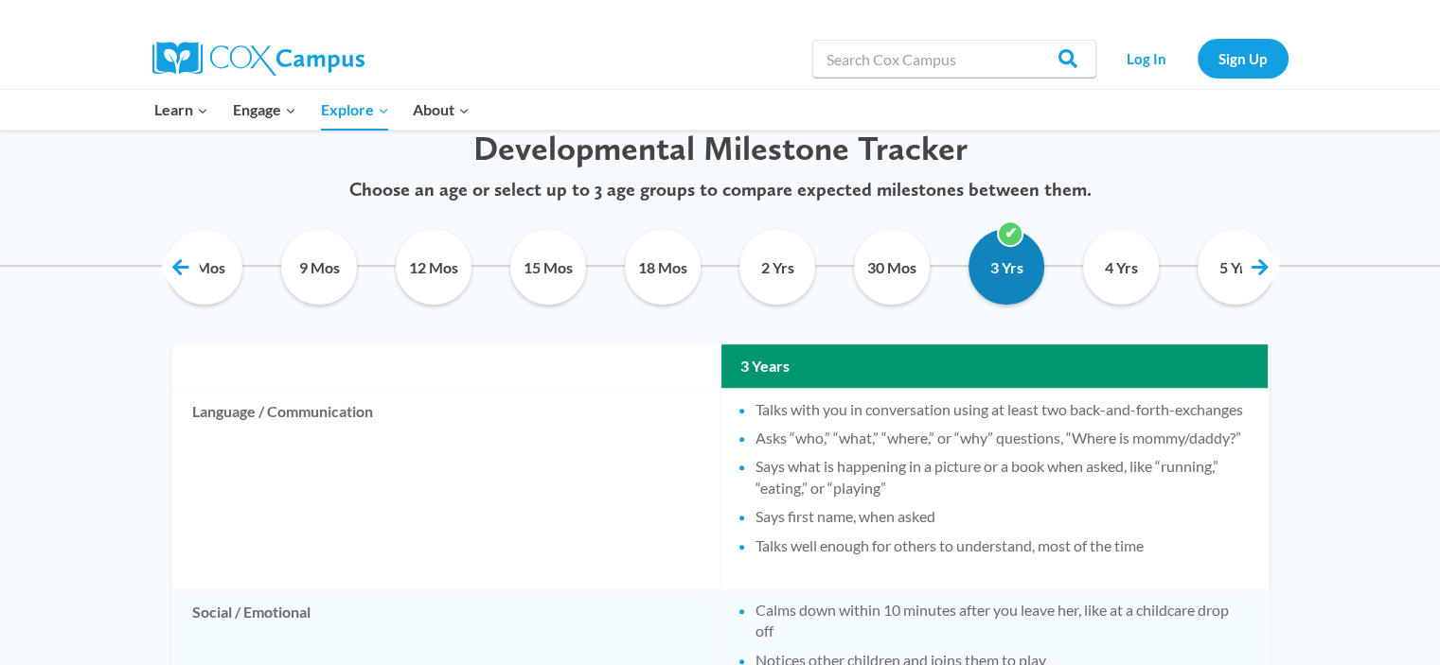
click at [1040, 284] on input "3 Yrs" at bounding box center [1006, 267] width 86 height 76
drag, startPoint x: 1028, startPoint y: 276, endPoint x: 1042, endPoint y: 274, distance: 14.5
click at [1028, 277] on input "3 Yrs" at bounding box center [1006, 267] width 86 height 76
checkbox input "true"
click at [1100, 272] on input "4 Yrs" at bounding box center [1121, 267] width 86 height 76
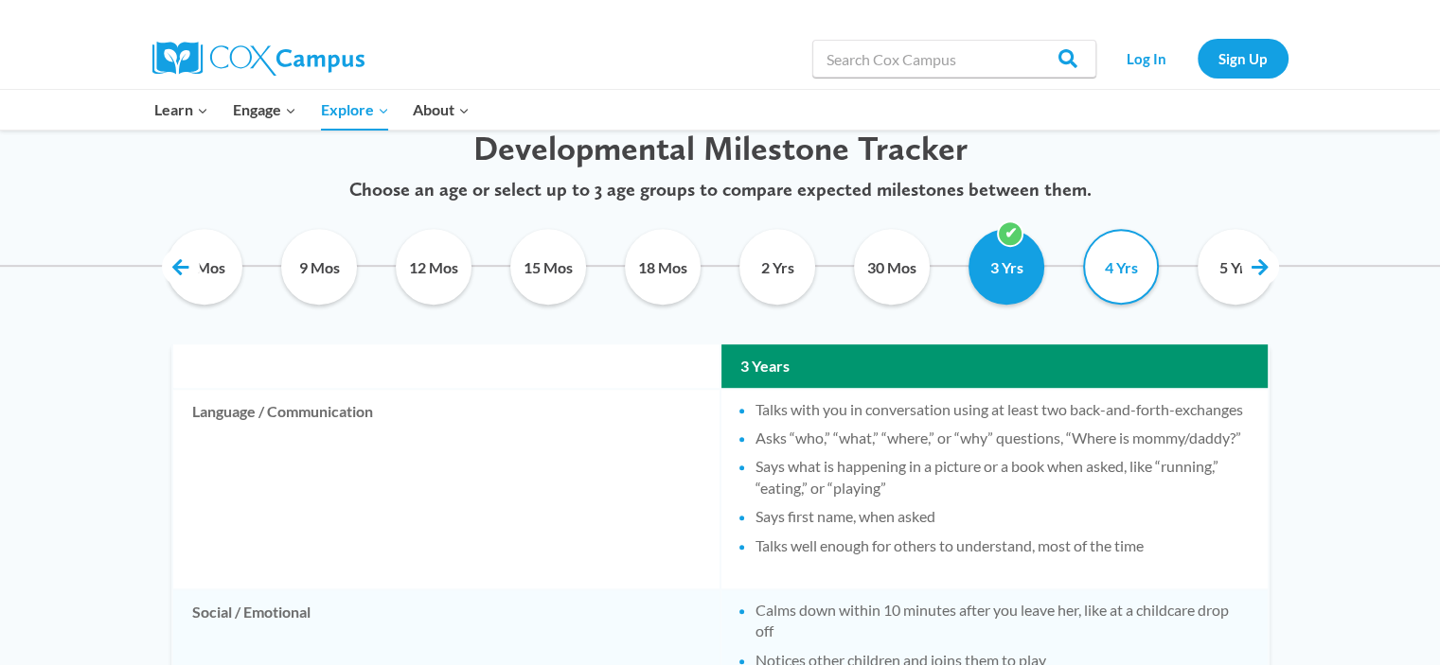
checkbox input "true"
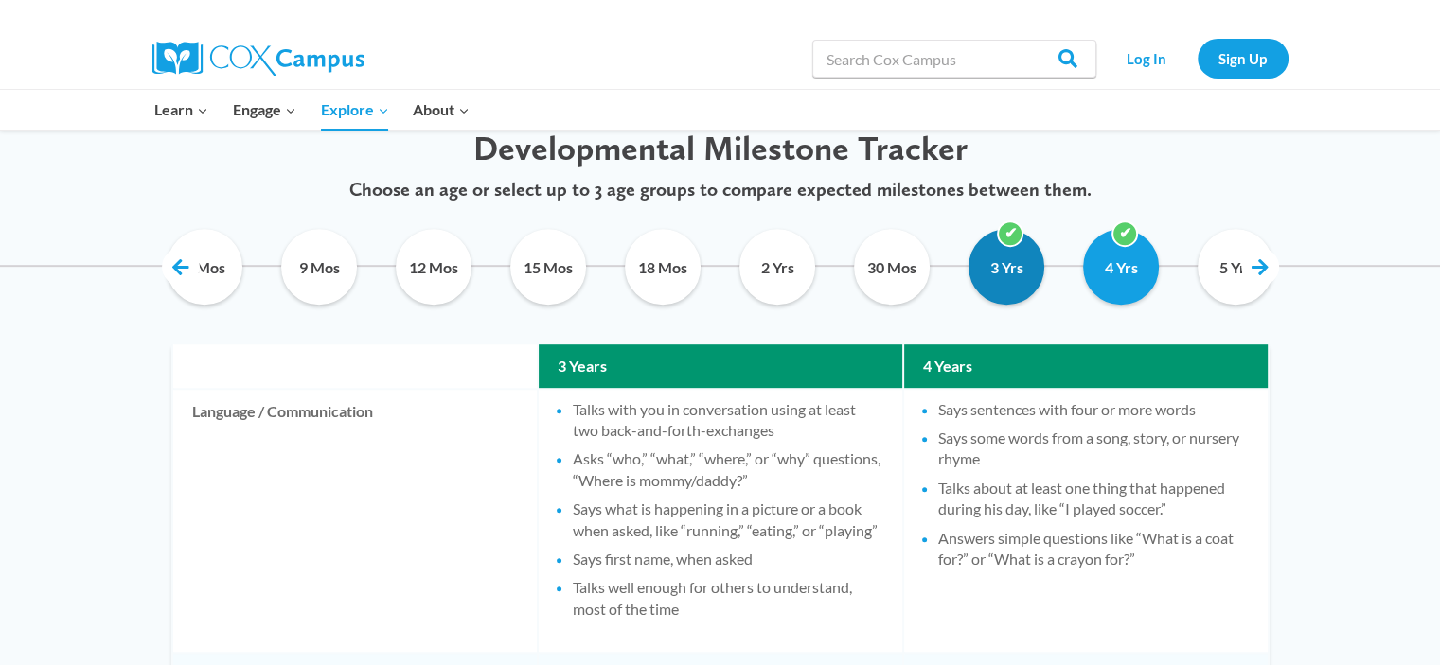
click at [1014, 270] on input "3 Yrs" at bounding box center [1006, 267] width 86 height 76
checkbox input "false"
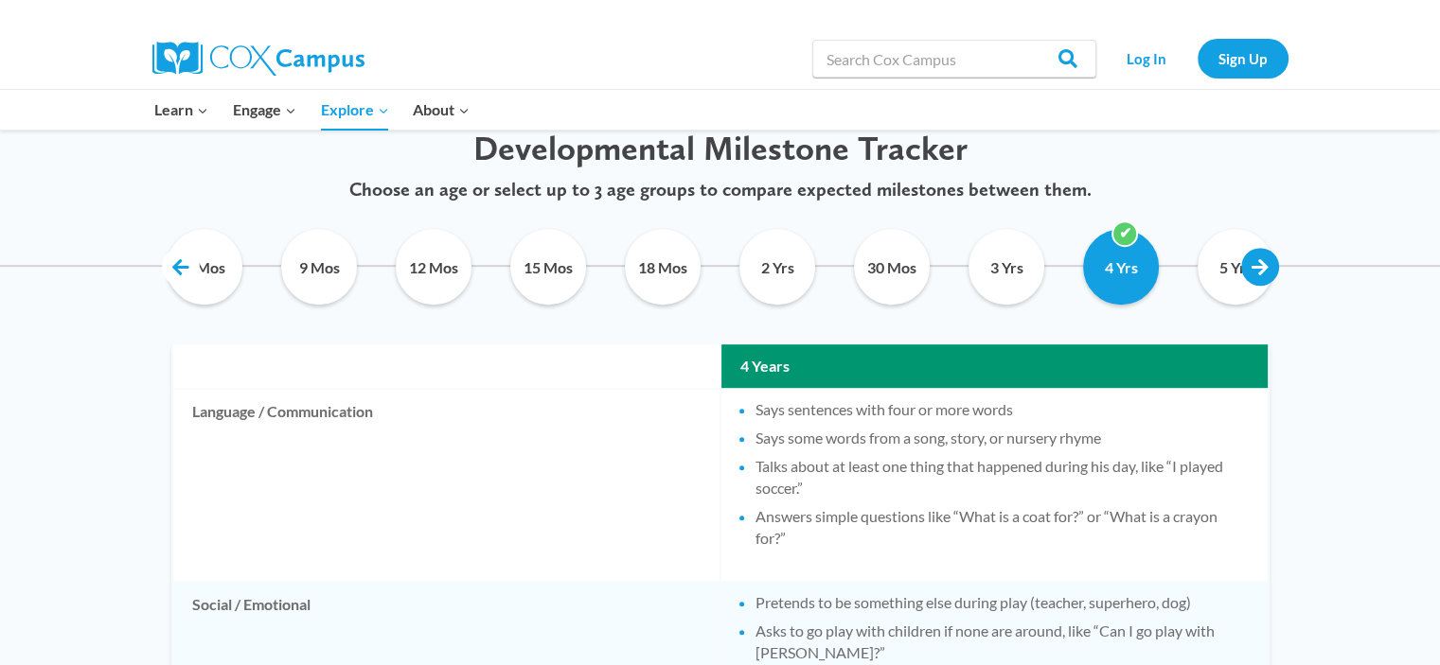
click at [1260, 275] on link at bounding box center [1260, 267] width 38 height 38
click at [1185, 277] on div "5 Yrs" at bounding box center [1235, 267] width 105 height 95
click at [1210, 274] on input "5 Yrs" at bounding box center [1236, 267] width 86 height 76
checkbox input "true"
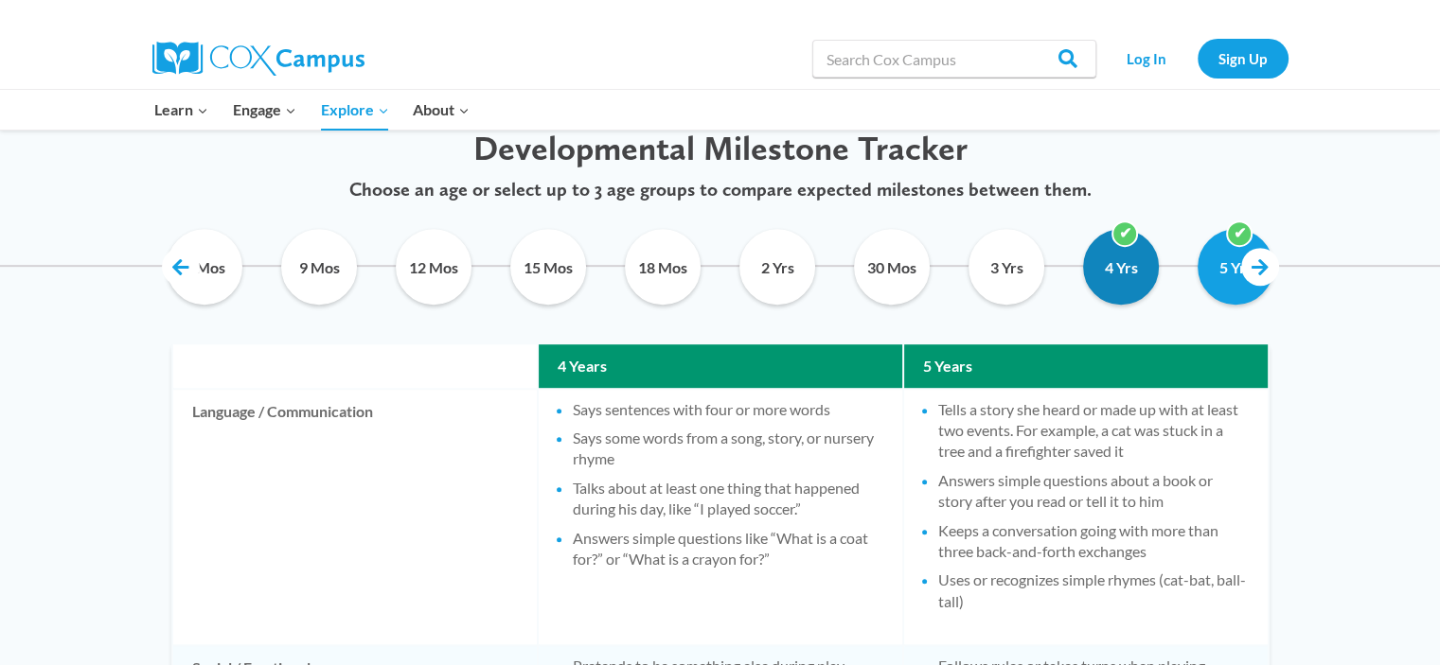
click at [1137, 267] on input "4 Yrs" at bounding box center [1121, 267] width 86 height 76
checkbox input "false"
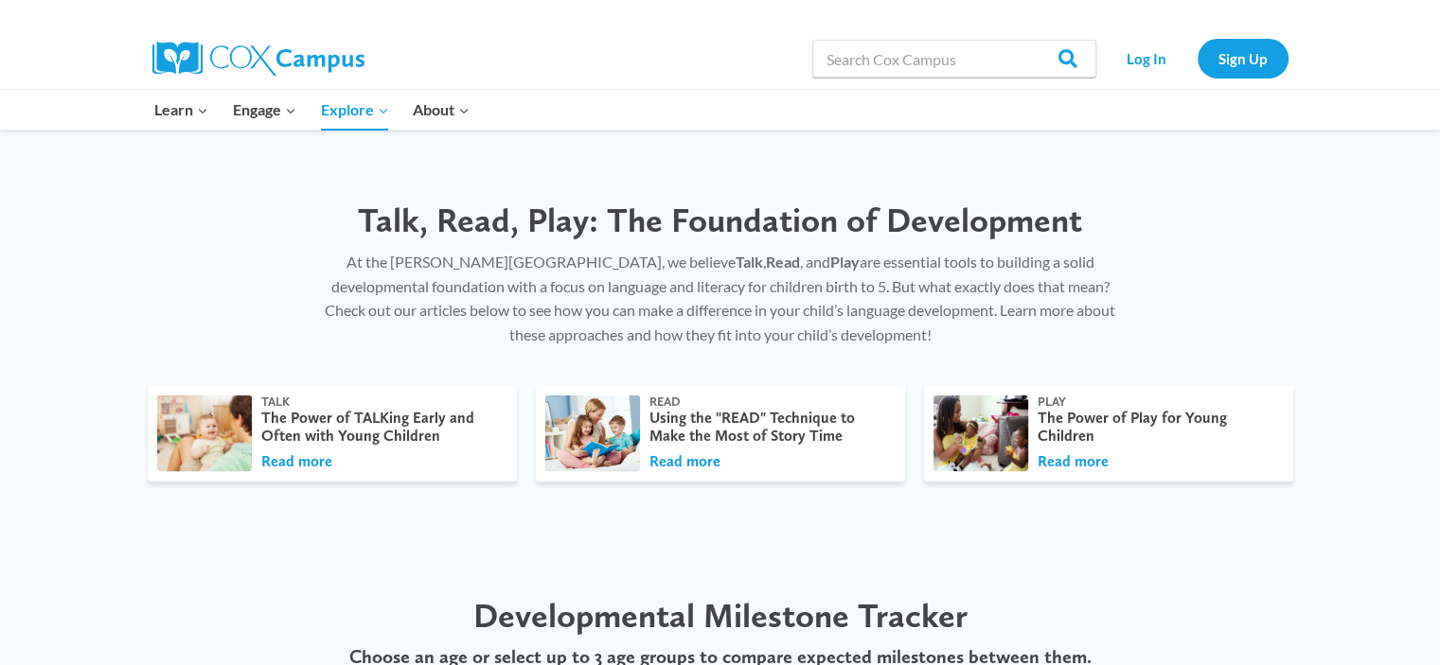
scroll to position [0, 0]
